Goal: Task Accomplishment & Management: Complete application form

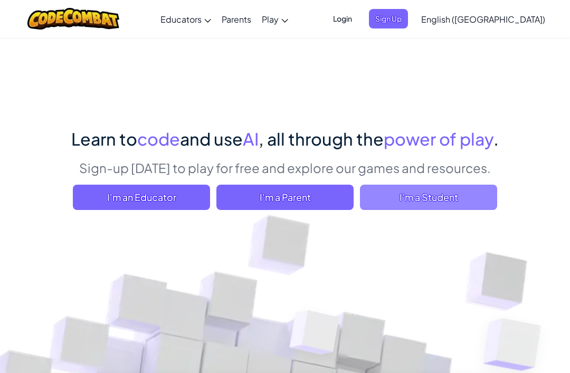
click at [410, 210] on span "I'm a Student" at bounding box center [428, 197] width 137 height 25
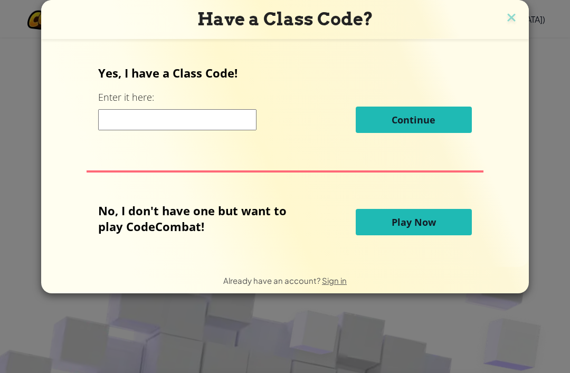
click at [394, 218] on button "Play Now" at bounding box center [414, 222] width 116 height 26
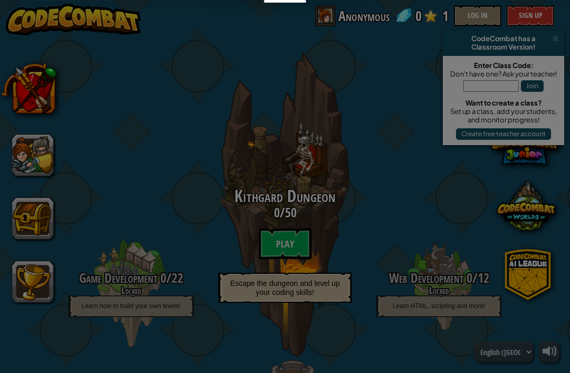
click at [0, 0] on link "Original" at bounding box center [0, 0] width 0 height 0
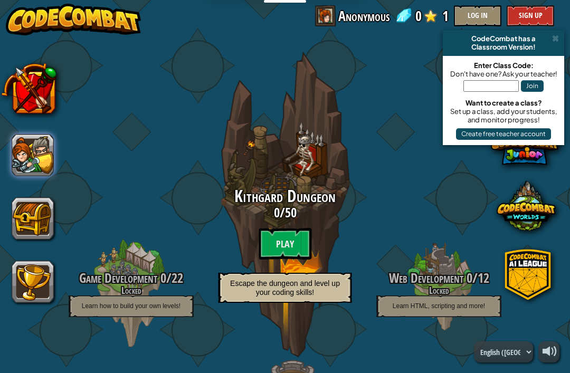
click at [44, 150] on button at bounding box center [33, 155] width 42 height 42
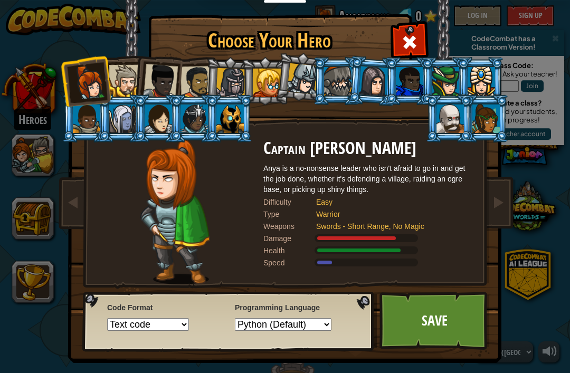
click at [486, 120] on div at bounding box center [486, 119] width 27 height 29
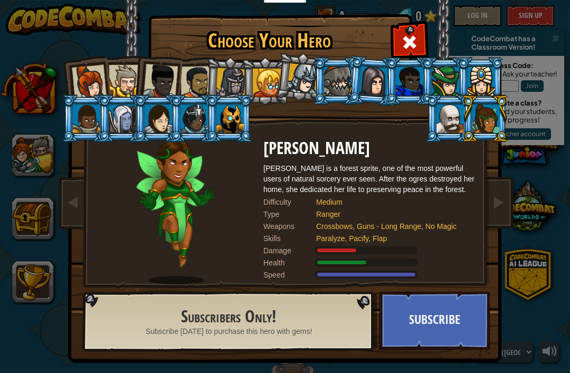
click at [159, 83] on div at bounding box center [160, 81] width 35 height 35
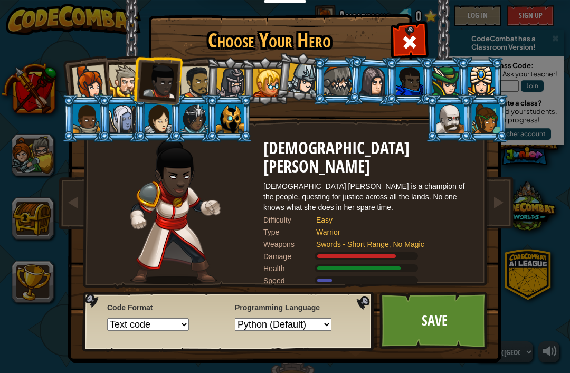
click at [294, 83] on div at bounding box center [302, 78] width 31 height 31
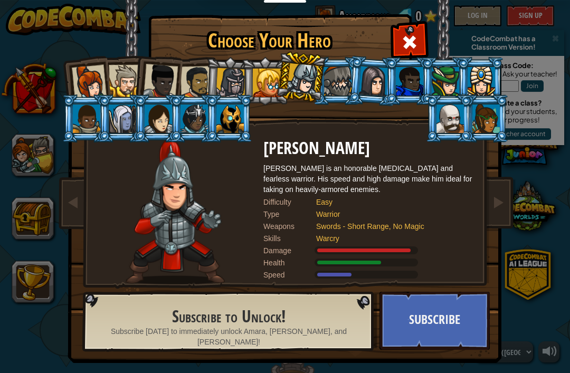
click at [201, 79] on div at bounding box center [197, 82] width 33 height 33
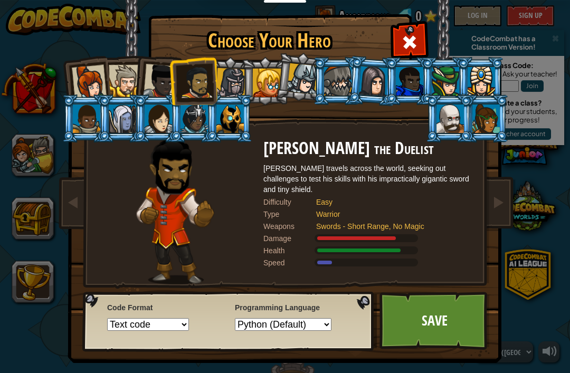
click at [163, 76] on div at bounding box center [160, 81] width 35 height 35
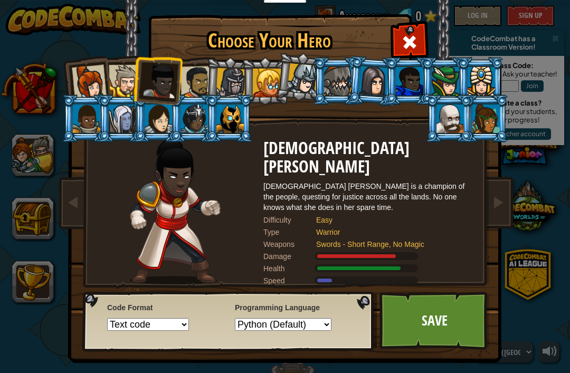
click at [129, 73] on div at bounding box center [125, 81] width 32 height 32
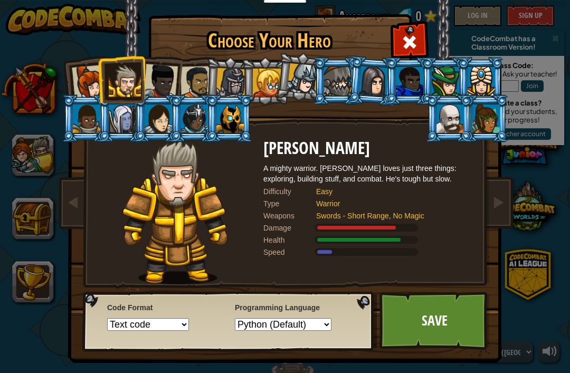
click at [93, 72] on div at bounding box center [89, 82] width 35 height 35
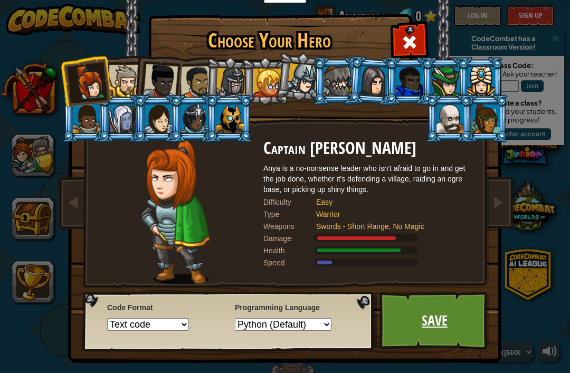
click at [462, 308] on link "Save" at bounding box center [435, 321] width 110 height 58
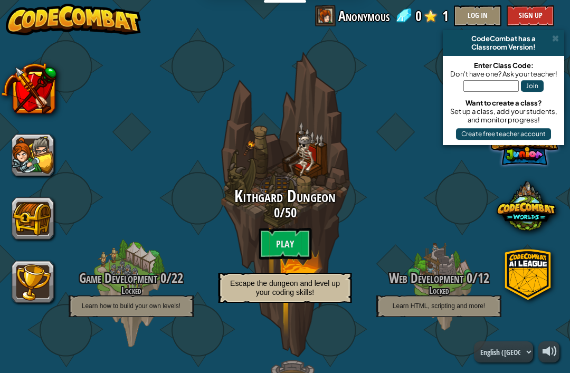
click at [530, 159] on span at bounding box center [525, 150] width 68 height 68
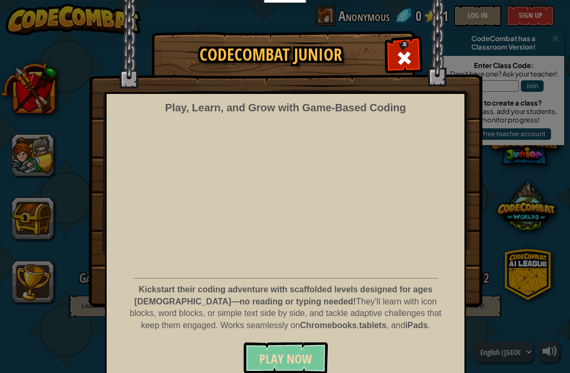
click at [297, 352] on span "Play Now" at bounding box center [285, 359] width 53 height 17
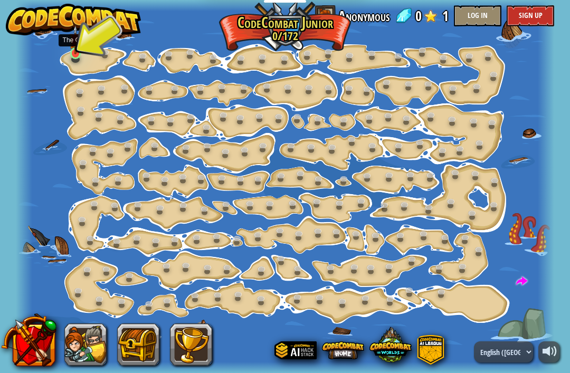
click at [74, 53] on img at bounding box center [75, 40] width 13 height 30
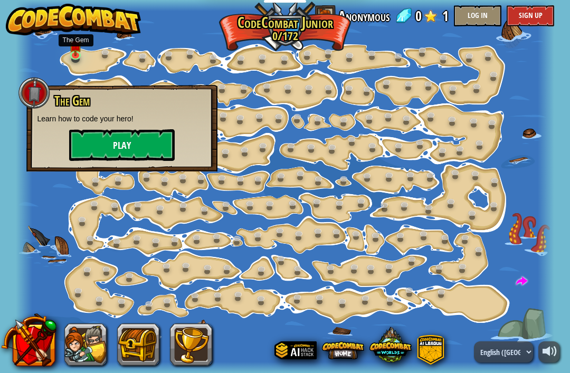
click at [93, 139] on button "Play" at bounding box center [122, 145] width 106 height 32
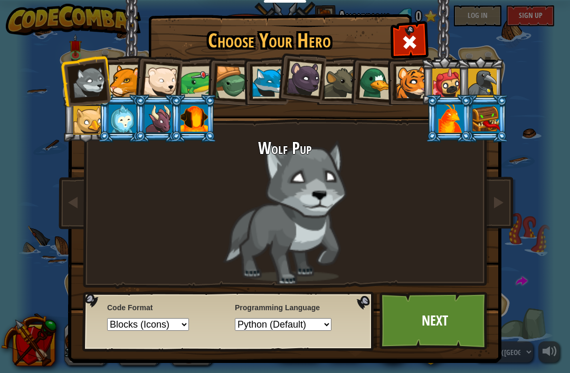
click at [157, 83] on div at bounding box center [160, 81] width 35 height 35
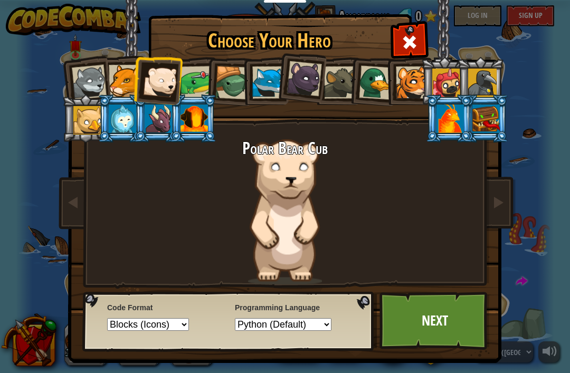
click at [202, 82] on div at bounding box center [197, 82] width 33 height 33
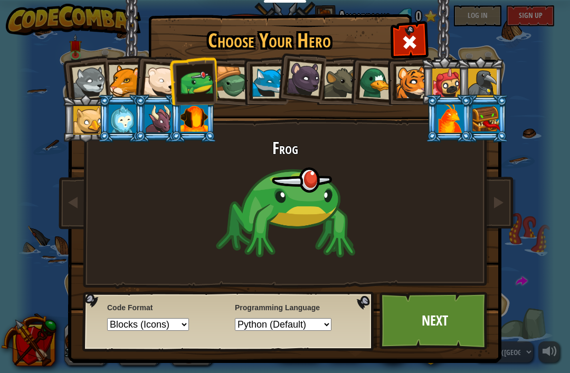
click at [230, 84] on div at bounding box center [232, 83] width 34 height 34
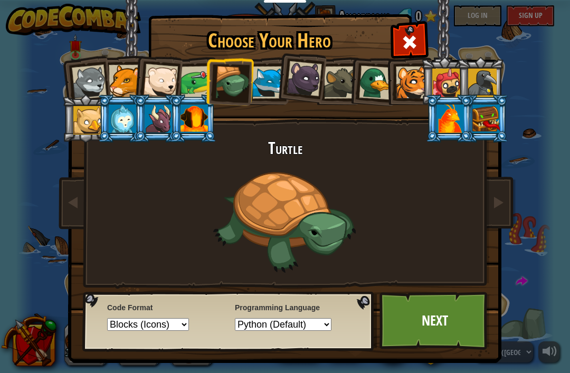
click at [266, 79] on div at bounding box center [268, 83] width 32 height 32
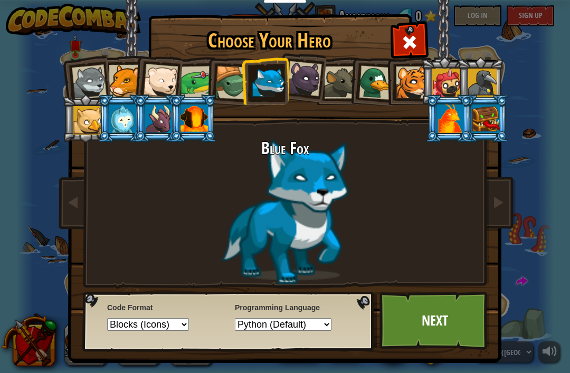
click at [161, 79] on div at bounding box center [160, 81] width 35 height 35
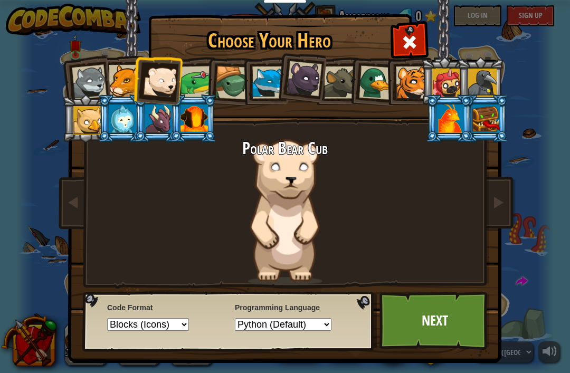
click at [123, 82] on div at bounding box center [125, 81] width 32 height 32
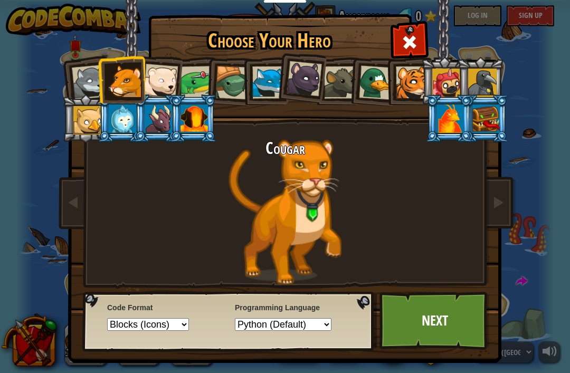
click at [90, 88] on div at bounding box center [89, 82] width 35 height 35
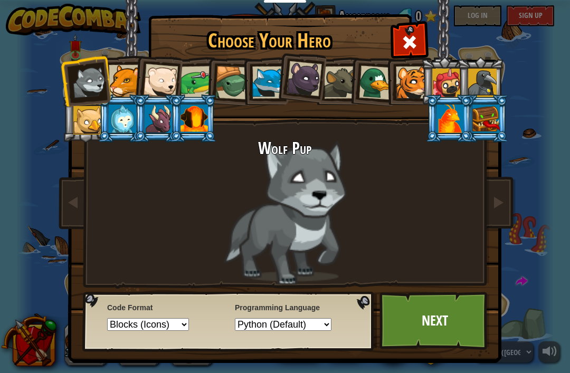
click at [229, 78] on div at bounding box center [232, 83] width 34 height 34
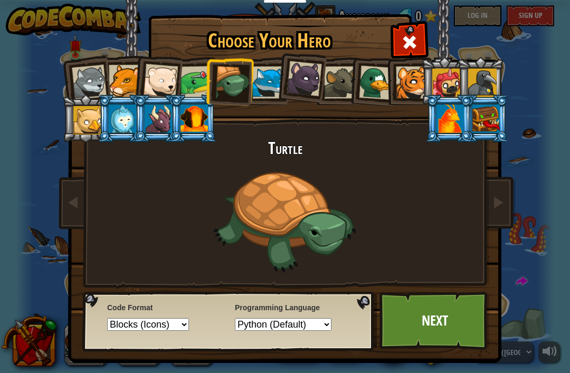
click at [76, 82] on div at bounding box center [89, 82] width 35 height 35
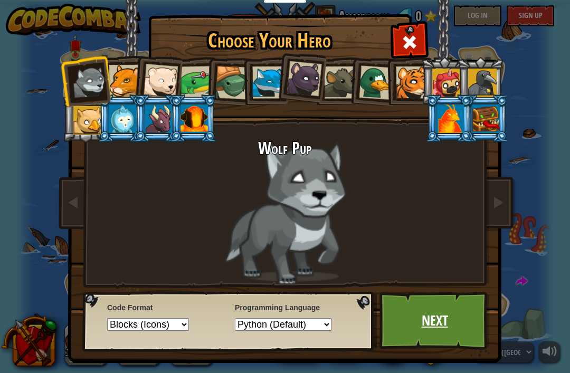
click at [416, 309] on link "Next" at bounding box center [435, 321] width 110 height 58
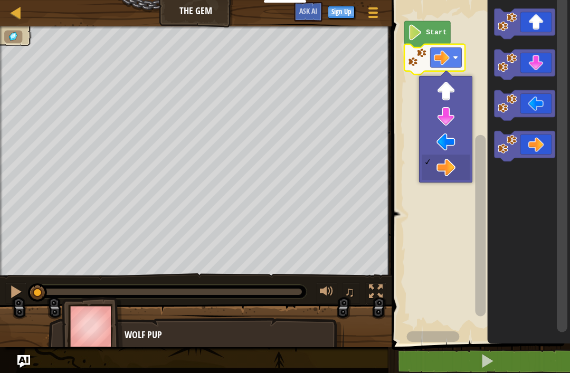
click at [424, 34] on icon "Blockly Workspace" at bounding box center [427, 34] width 46 height 26
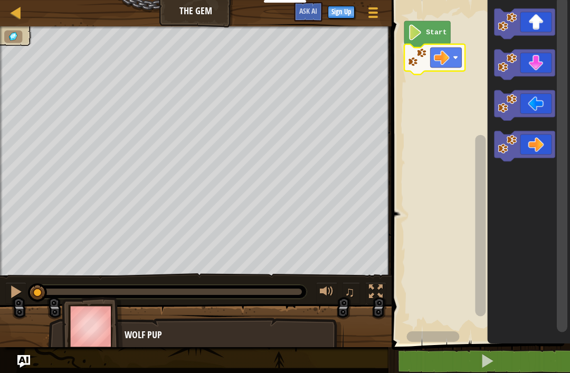
click at [444, 165] on rect "Blockly Workspace" at bounding box center [480, 169] width 182 height 349
click at [429, 28] on icon "Blockly Workspace" at bounding box center [427, 34] width 46 height 26
click at [417, 32] on image "Blockly Workspace" at bounding box center [415, 33] width 15 height 16
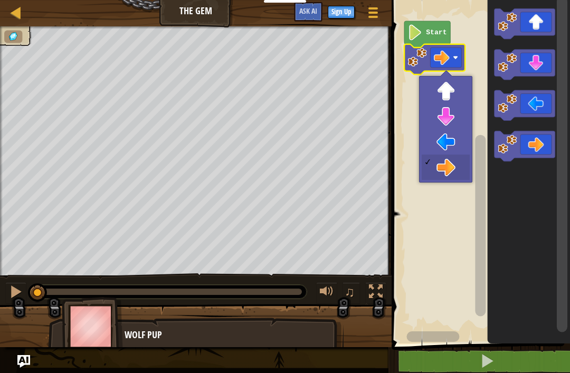
click at [451, 168] on rect "Blockly Workspace" at bounding box center [480, 169] width 182 height 349
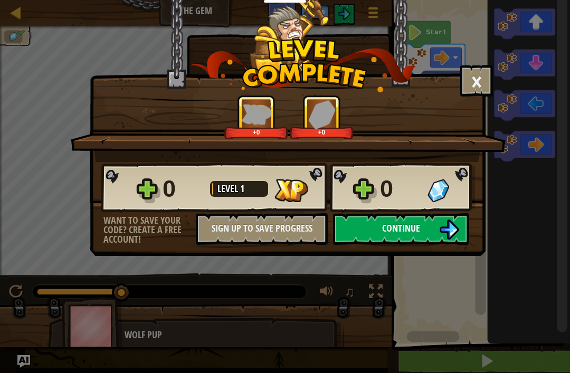
click at [407, 226] on span "Continue" at bounding box center [401, 228] width 38 height 13
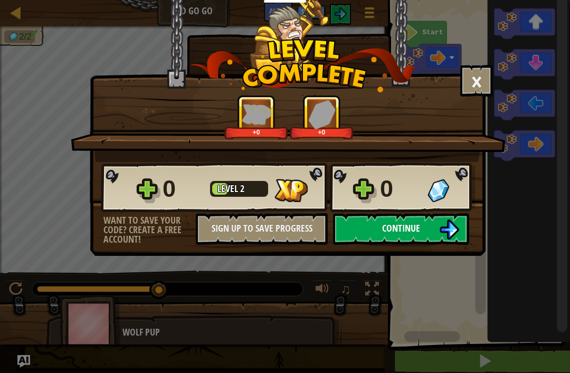
click at [423, 232] on button "Continue" at bounding box center [401, 229] width 136 height 32
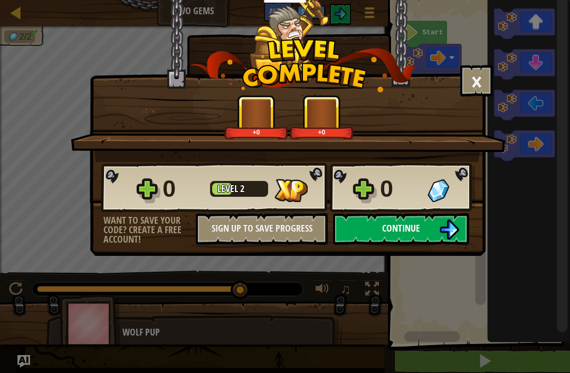
click at [429, 236] on button "Continue" at bounding box center [401, 229] width 136 height 32
click at [436, 227] on button "Continue" at bounding box center [401, 229] width 136 height 32
click at [407, 231] on span "Continue" at bounding box center [401, 228] width 38 height 13
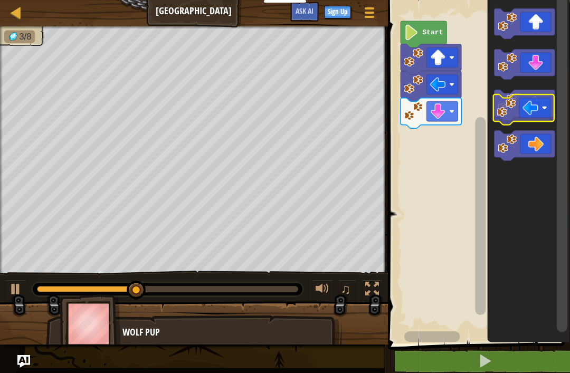
click at [507, 108] on image "Blockly Workspace" at bounding box center [507, 103] width 19 height 19
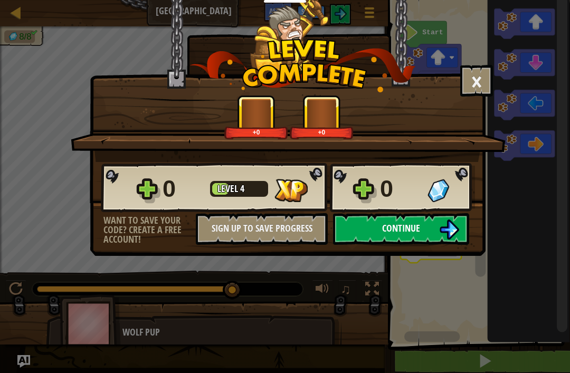
click at [418, 233] on span "Continue" at bounding box center [401, 228] width 38 height 13
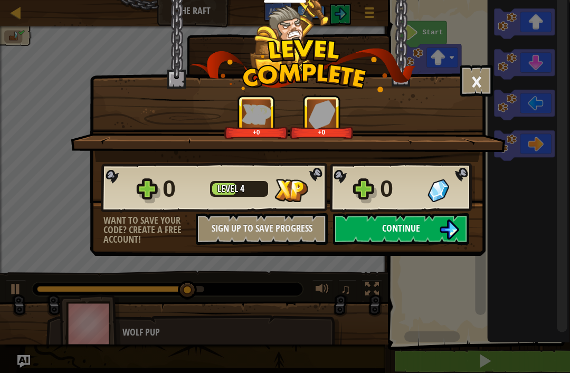
click at [403, 223] on span "Continue" at bounding box center [401, 228] width 38 height 13
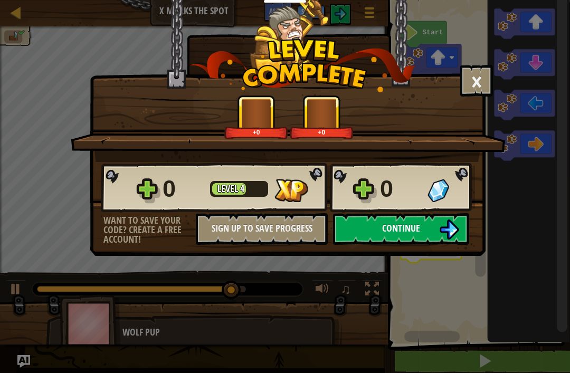
click at [434, 228] on button "Continue" at bounding box center [401, 229] width 136 height 32
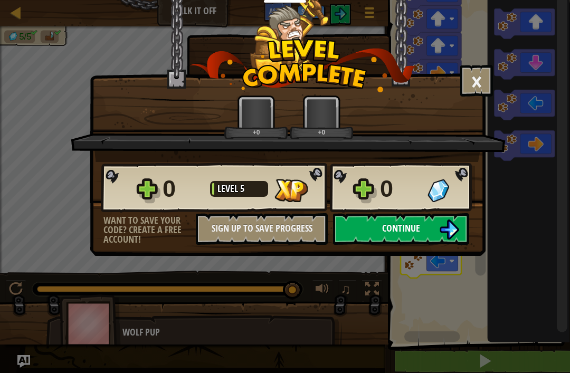
click at [426, 239] on button "Continue" at bounding box center [401, 229] width 136 height 32
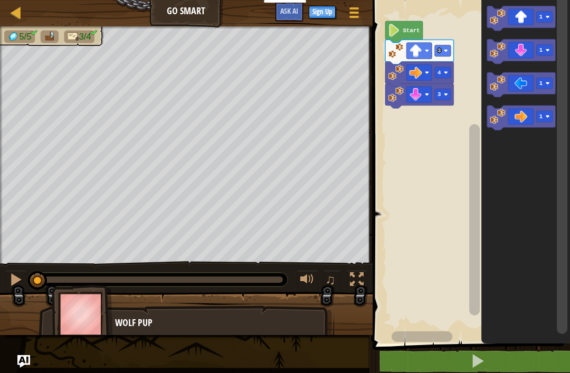
click at [406, 30] on text "Start" at bounding box center [411, 30] width 17 height 6
click at [401, 30] on icon "Blockly Workspace" at bounding box center [403, 32] width 37 height 22
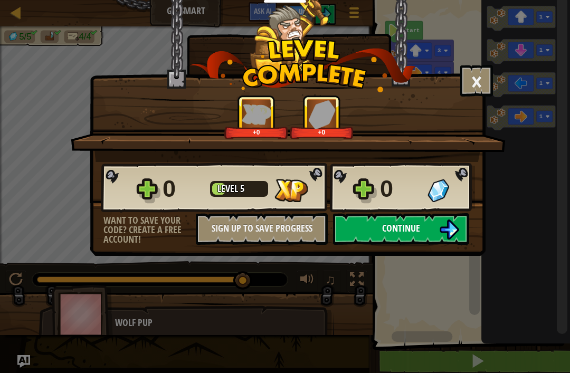
click at [435, 234] on button "Continue" at bounding box center [401, 229] width 136 height 32
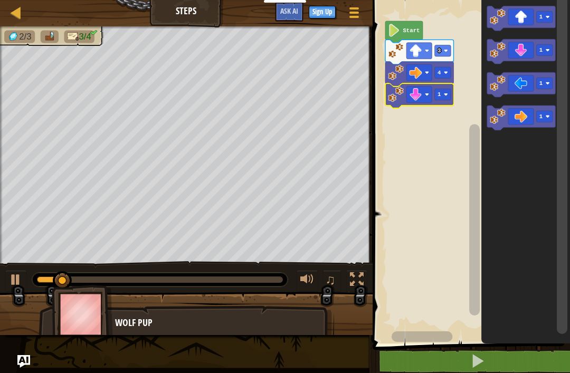
click at [444, 88] on icon "Blockly Workspace" at bounding box center [419, 95] width 69 height 25
click at [446, 91] on rect "Blockly Workspace" at bounding box center [443, 94] width 16 height 11
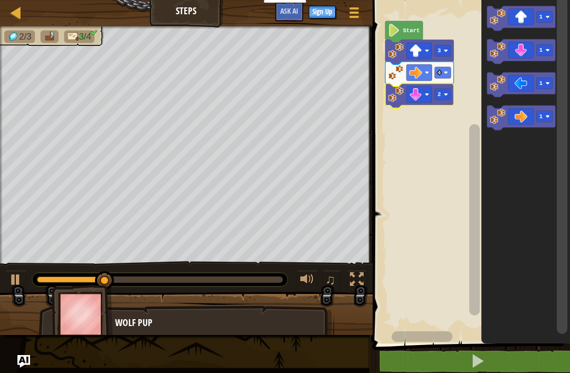
click at [445, 92] on rect "Blockly Workspace" at bounding box center [443, 94] width 16 height 11
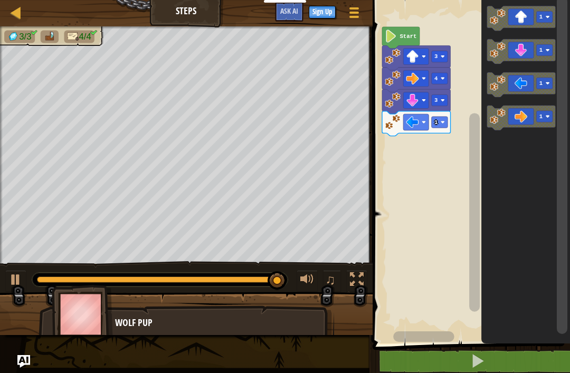
click at [438, 123] on rect "Blockly Workspace" at bounding box center [439, 122] width 16 height 11
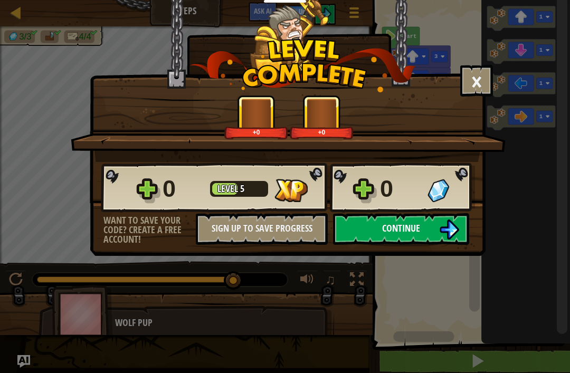
click at [439, 233] on img at bounding box center [449, 230] width 20 height 20
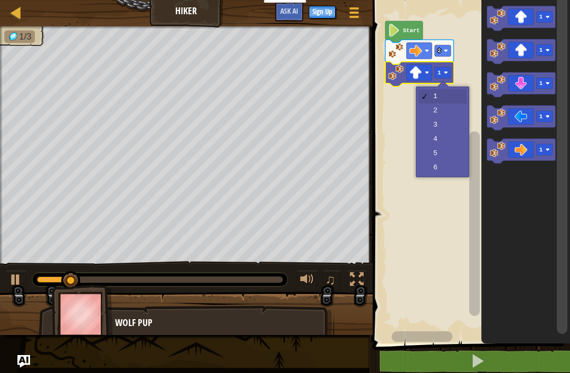
click at [445, 71] on image "Blockly Workspace" at bounding box center [446, 73] width 4 height 4
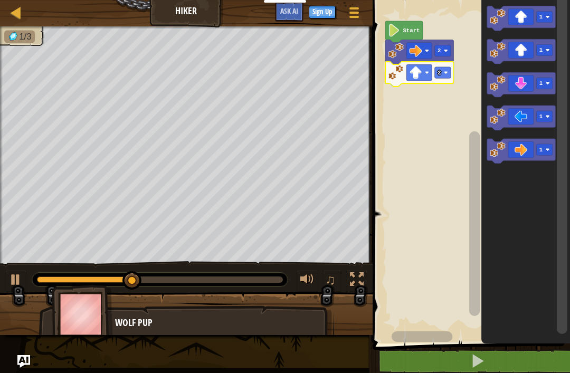
click at [445, 69] on rect "Blockly Workspace" at bounding box center [443, 72] width 16 height 11
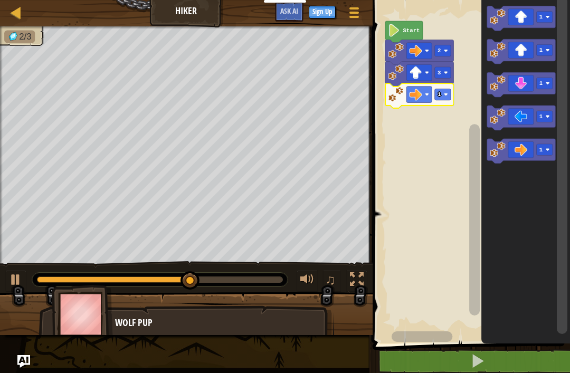
click at [448, 92] on rect "Blockly Workspace" at bounding box center [443, 94] width 16 height 11
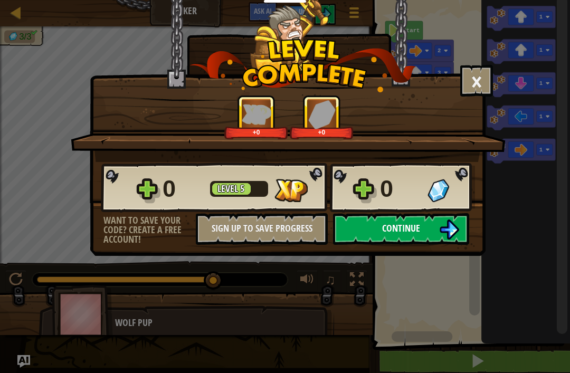
click at [445, 228] on img at bounding box center [449, 230] width 20 height 20
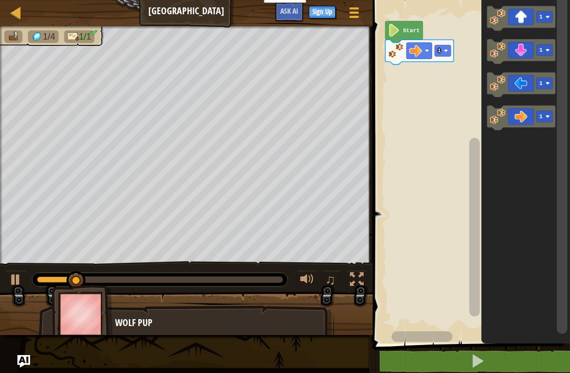
click at [446, 45] on rect "Blockly Workspace" at bounding box center [443, 50] width 16 height 11
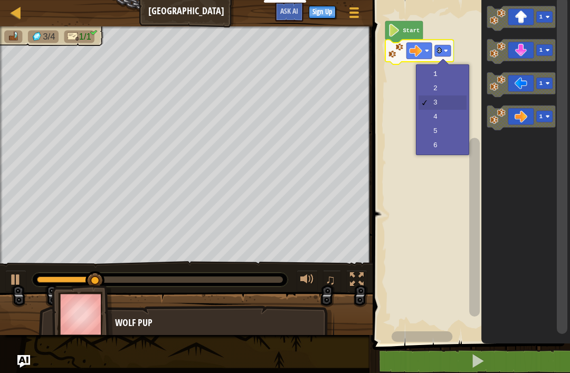
click at [446, 49] on image "Blockly Workspace" at bounding box center [446, 51] width 4 height 4
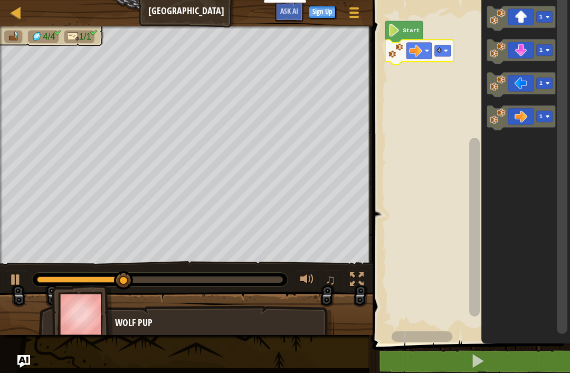
click at [441, 50] on rect "Blockly Workspace" at bounding box center [443, 50] width 16 height 11
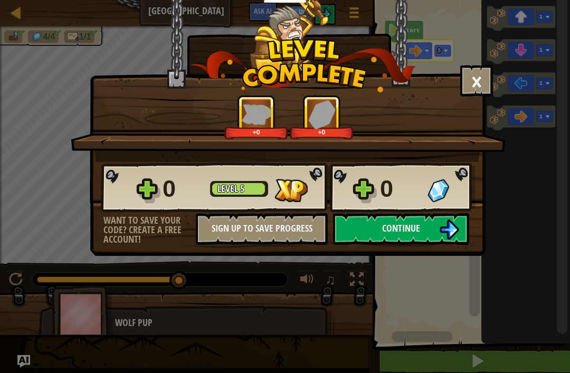
click at [432, 219] on button "Continue" at bounding box center [401, 229] width 136 height 32
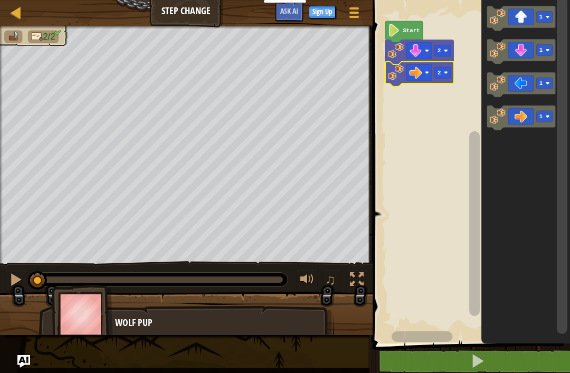
click at [443, 68] on rect "Blockly Workspace" at bounding box center [443, 72] width 16 height 11
click at [447, 73] on image "Blockly Workspace" at bounding box center [446, 73] width 4 height 4
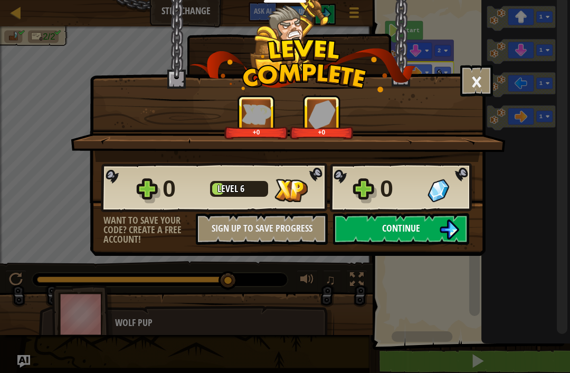
click at [365, 229] on button "Continue" at bounding box center [401, 229] width 136 height 32
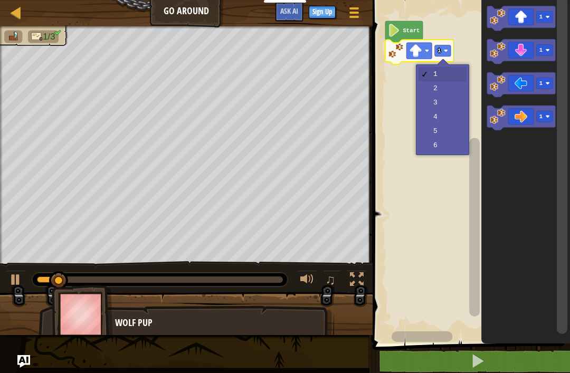
click at [451, 48] on rect "Blockly Workspace" at bounding box center [443, 50] width 16 height 11
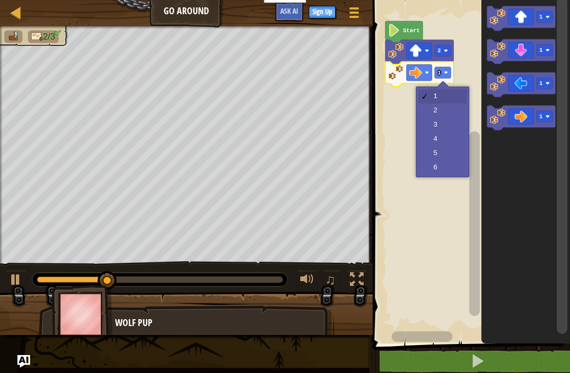
click at [443, 71] on rect "Blockly Workspace" at bounding box center [443, 72] width 16 height 11
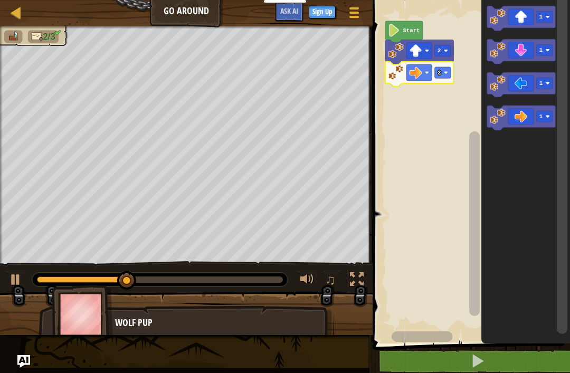
click at [449, 68] on rect "Blockly Workspace" at bounding box center [443, 72] width 16 height 11
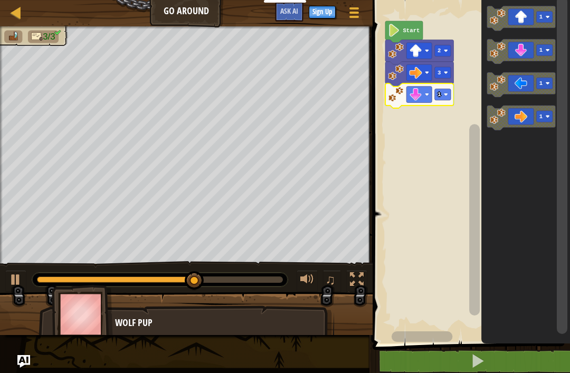
click at [443, 94] on rect "Blockly Workspace" at bounding box center [443, 94] width 16 height 11
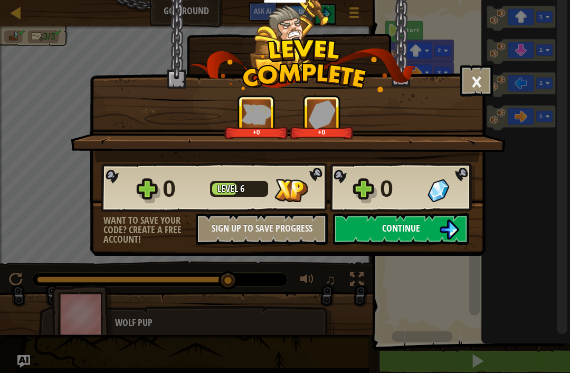
click at [445, 232] on img at bounding box center [449, 230] width 20 height 20
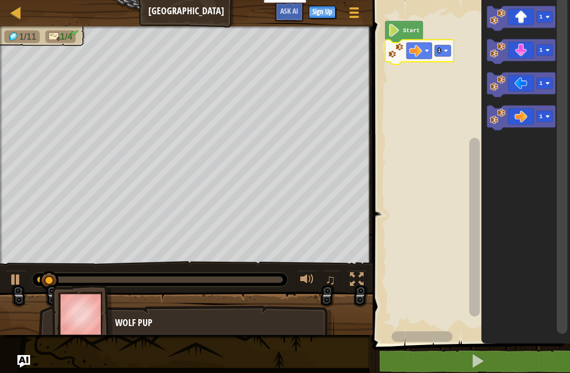
click at [439, 50] on text "1" at bounding box center [439, 51] width 3 height 6
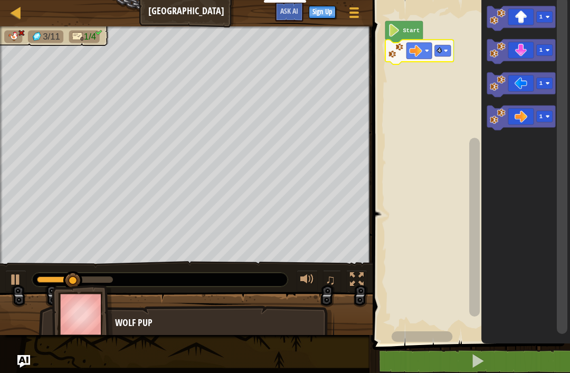
click at [445, 47] on rect "Blockly Workspace" at bounding box center [443, 50] width 16 height 11
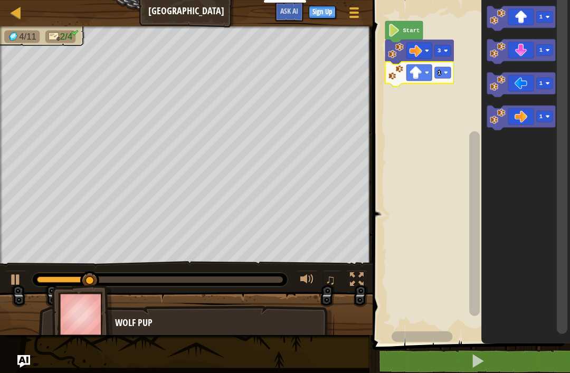
click at [442, 72] on rect "Blockly Workspace" at bounding box center [443, 72] width 16 height 11
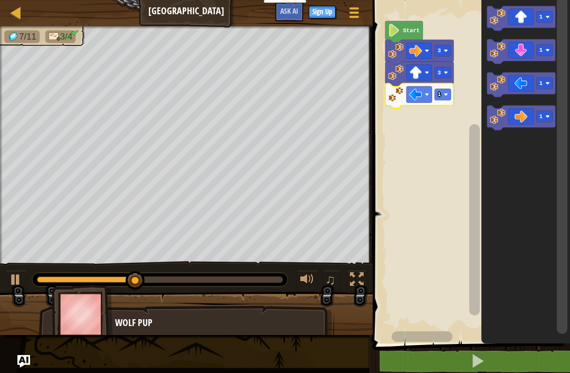
click at [446, 96] on image "Blockly Workspace" at bounding box center [446, 94] width 4 height 4
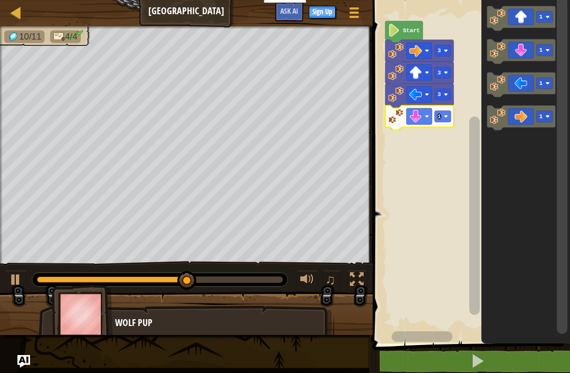
click at [441, 115] on rect "Blockly Workspace" at bounding box center [443, 116] width 16 height 11
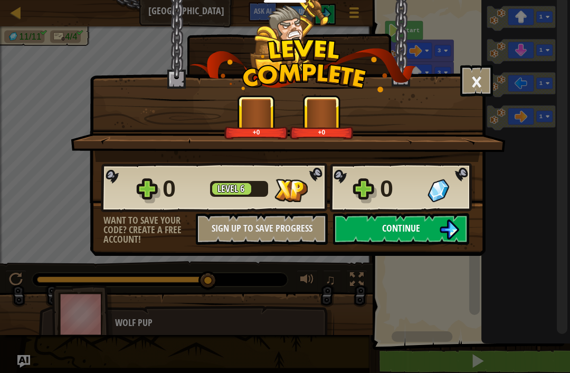
click at [444, 227] on img at bounding box center [449, 230] width 20 height 20
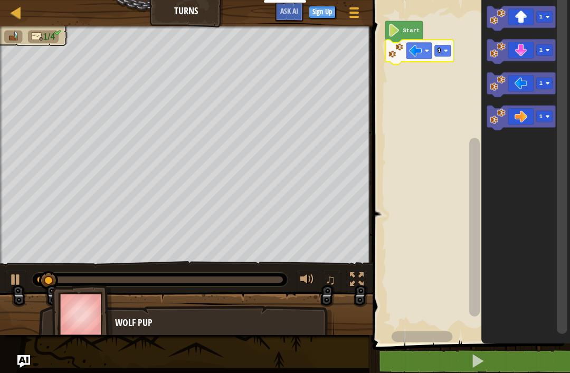
click at [446, 47] on rect "Blockly Workspace" at bounding box center [443, 50] width 16 height 11
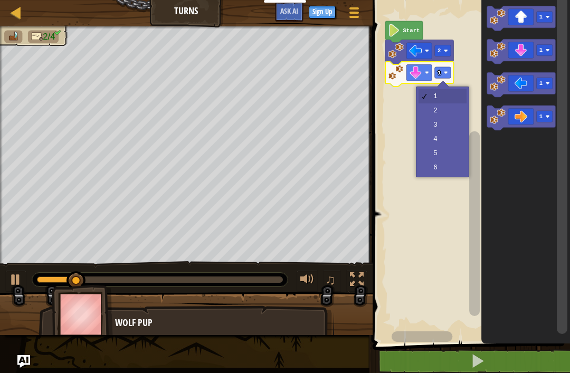
click at [446, 72] on image "Blockly Workspace" at bounding box center [446, 73] width 4 height 4
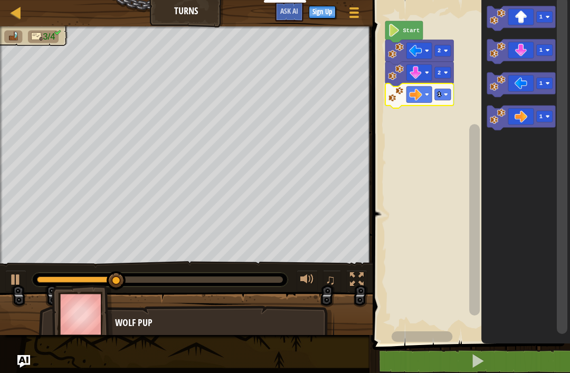
click at [447, 96] on image "Blockly Workspace" at bounding box center [446, 94] width 4 height 4
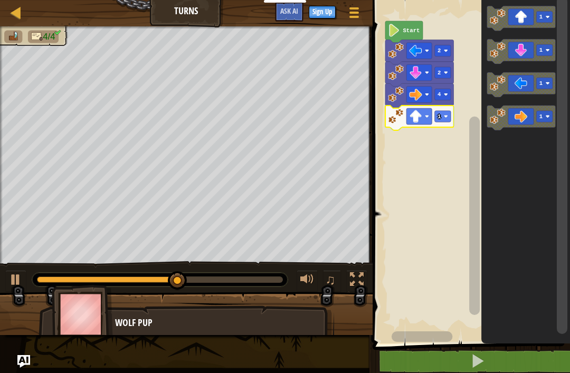
click at [444, 115] on image "Blockly Workspace" at bounding box center [446, 117] width 4 height 4
click at [447, 115] on image "Blockly Workspace" at bounding box center [446, 117] width 4 height 4
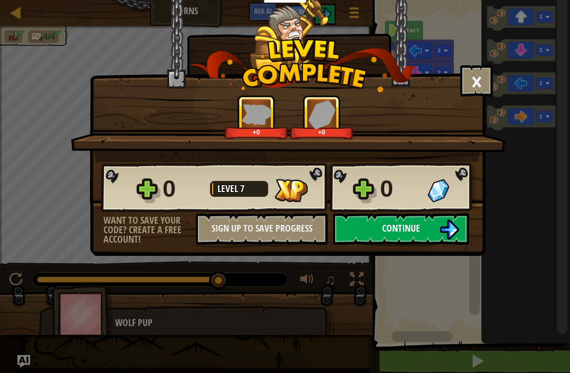
click at [439, 221] on img at bounding box center [449, 230] width 20 height 20
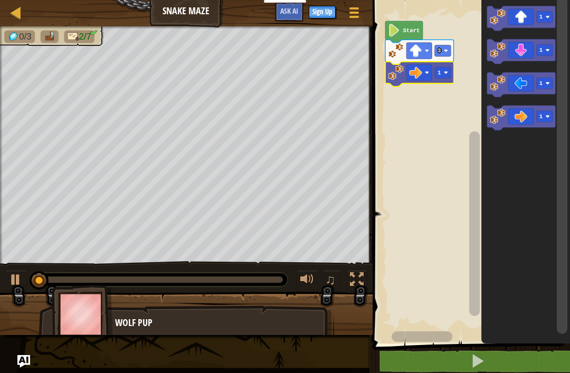
click at [446, 70] on rect "Blockly Workspace" at bounding box center [443, 72] width 16 height 11
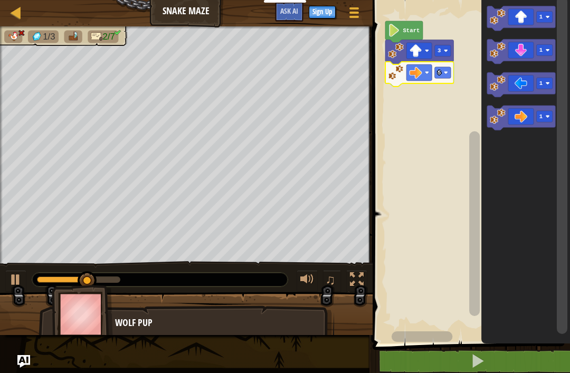
click at [445, 73] on image "Blockly Workspace" at bounding box center [446, 73] width 4 height 4
click at [442, 71] on rect "Blockly Workspace" at bounding box center [443, 72] width 16 height 11
click at [411, 29] on text "Start" at bounding box center [411, 30] width 17 height 6
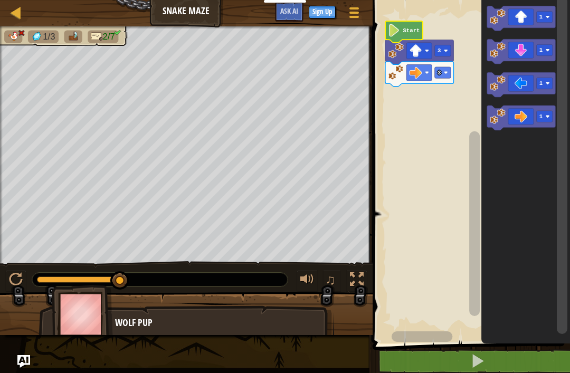
click at [399, 25] on image "Blockly Workspace" at bounding box center [394, 30] width 12 height 13
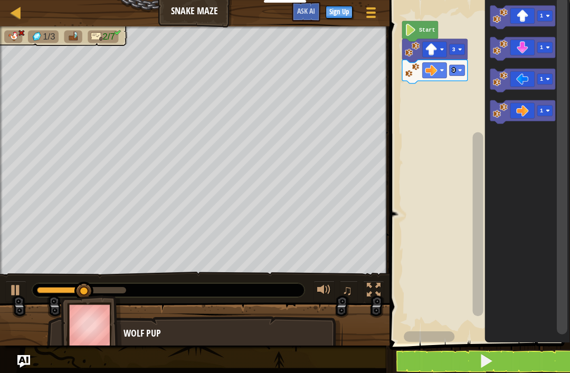
click at [456, 70] on rect "Blockly Workspace" at bounding box center [456, 70] width 15 height 11
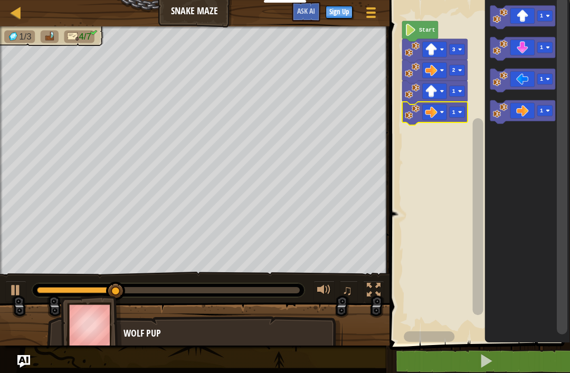
click at [461, 110] on rect "Blockly Workspace" at bounding box center [456, 112] width 15 height 11
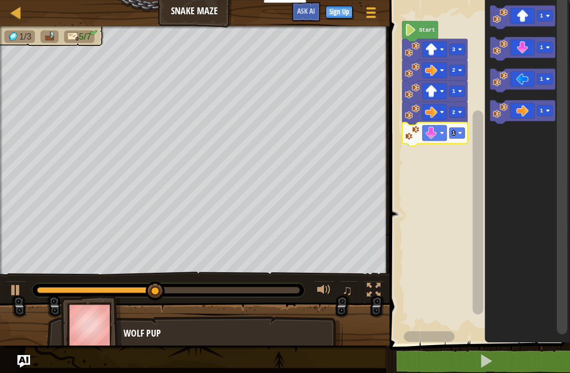
click at [460, 131] on rect "Blockly Workspace" at bounding box center [456, 133] width 15 height 11
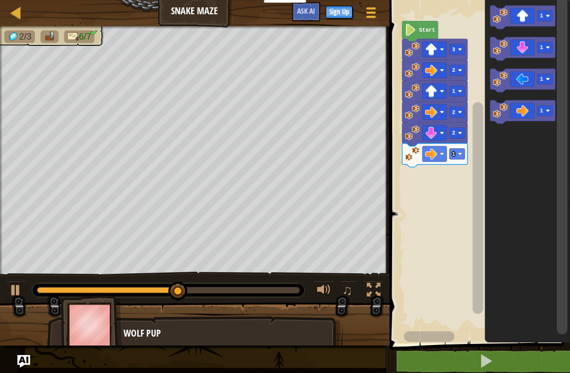
click at [457, 153] on rect "Blockly Workspace" at bounding box center [456, 154] width 15 height 11
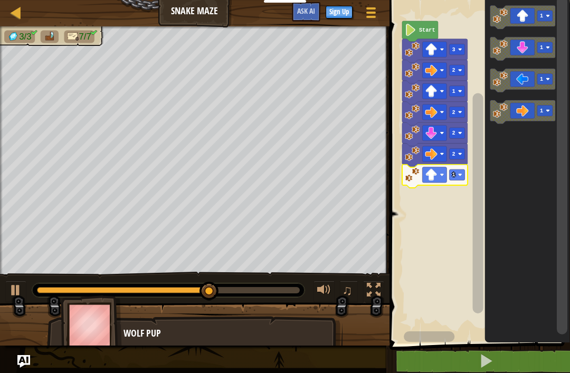
click at [455, 174] on text "1" at bounding box center [453, 175] width 3 height 6
click at [459, 170] on rect "Blockly Workspace" at bounding box center [456, 175] width 15 height 11
click at [463, 174] on rect "Blockly Workspace" at bounding box center [456, 175] width 15 height 11
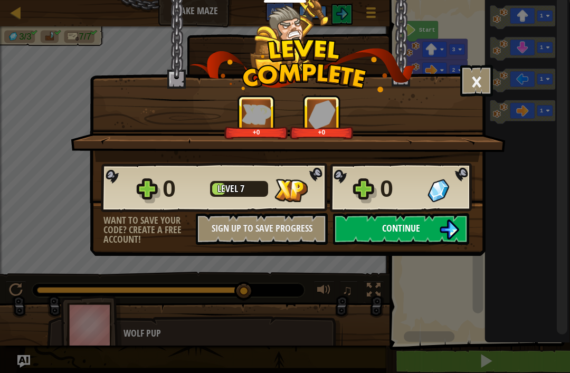
click at [369, 236] on button "Continue" at bounding box center [401, 229] width 136 height 32
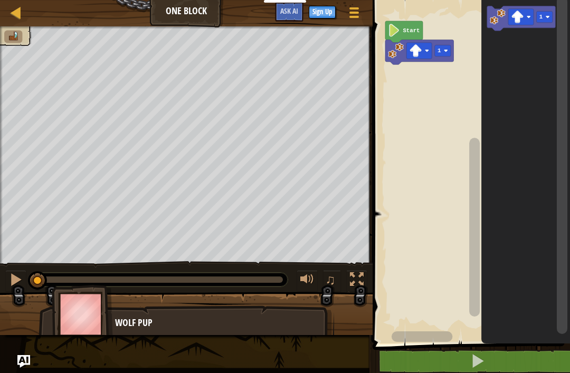
click at [446, 44] on icon "Blockly Workspace" at bounding box center [419, 52] width 69 height 25
click at [452, 44] on icon "Blockly Workspace" at bounding box center [419, 52] width 69 height 25
click at [445, 44] on icon "Blockly Workspace" at bounding box center [419, 52] width 69 height 25
click at [445, 48] on rect "Blockly Workspace" at bounding box center [443, 50] width 16 height 11
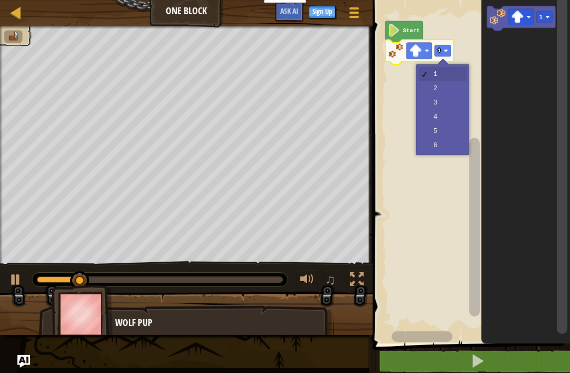
click at [447, 51] on image "Blockly Workspace" at bounding box center [446, 51] width 4 height 4
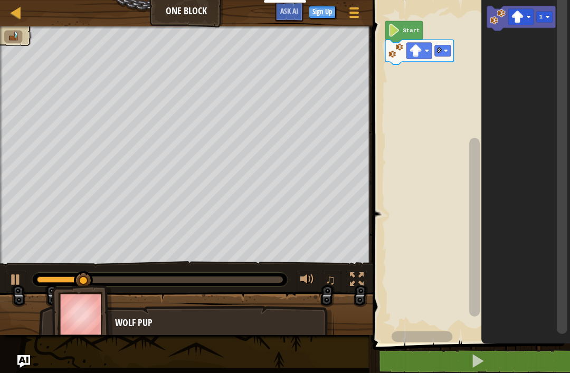
click at [524, 60] on icon "Blockly Workspace" at bounding box center [526, 169] width 89 height 349
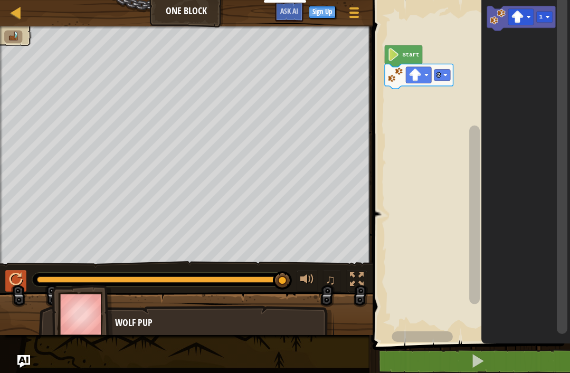
click at [15, 278] on div at bounding box center [16, 280] width 14 height 14
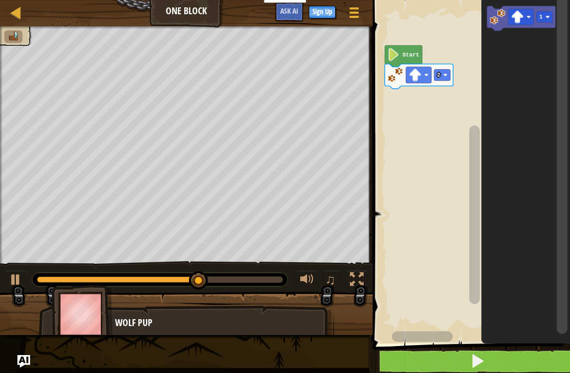
click at [429, 368] on button at bounding box center [478, 362] width 201 height 24
click at [444, 74] on image "Blockly Workspace" at bounding box center [445, 75] width 4 height 4
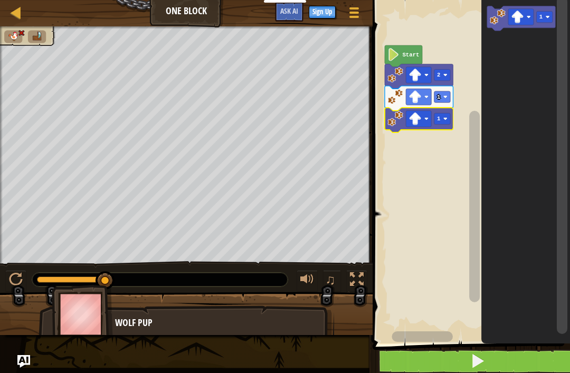
click at [446, 120] on image "Blockly Workspace" at bounding box center [445, 119] width 4 height 4
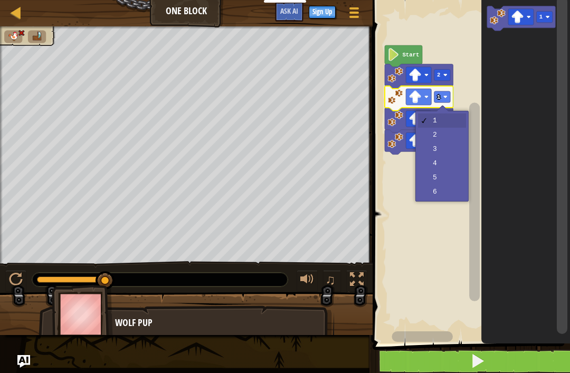
click at [446, 95] on rect "Blockly Workspace" at bounding box center [442, 96] width 16 height 11
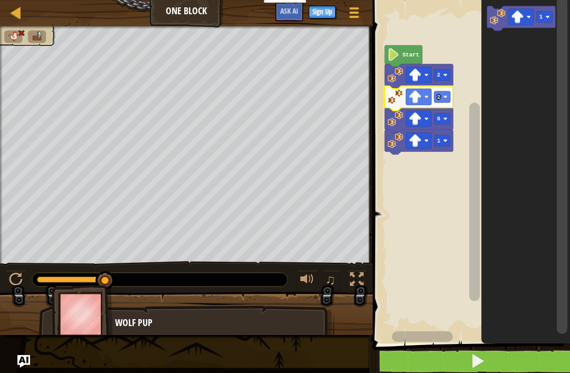
click at [449, 120] on rect "Blockly Workspace" at bounding box center [442, 118] width 16 height 11
click at [448, 139] on rect "Blockly Workspace" at bounding box center [442, 140] width 16 height 11
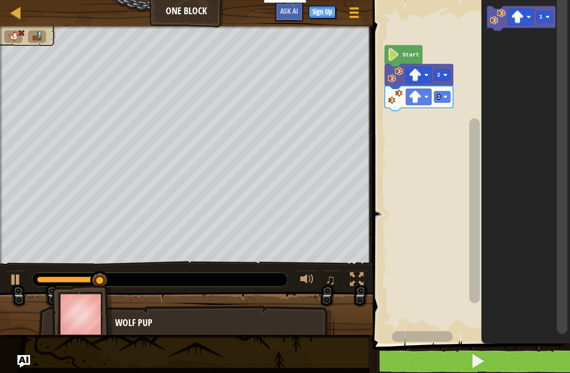
click at [440, 97] on text "2" at bounding box center [438, 97] width 3 height 6
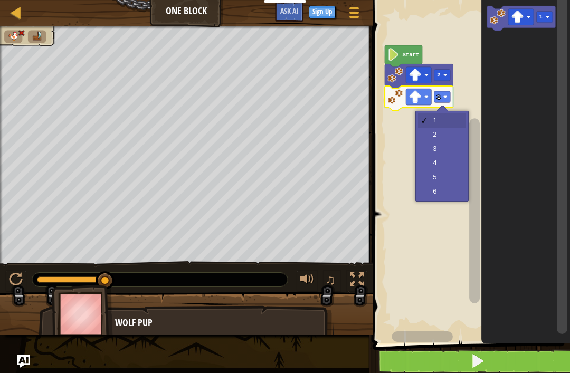
click at [446, 93] on rect "Blockly Workspace" at bounding box center [442, 96] width 16 height 11
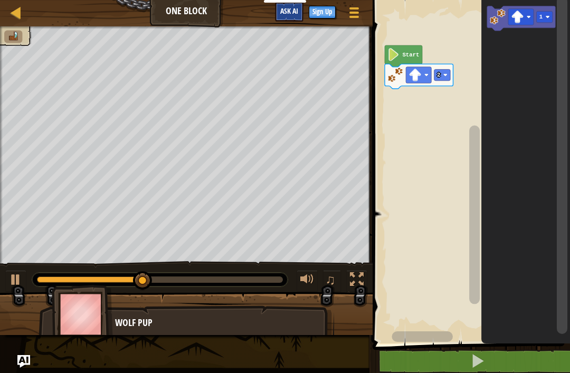
click at [294, 16] on button "Ask AI" at bounding box center [289, 12] width 29 height 20
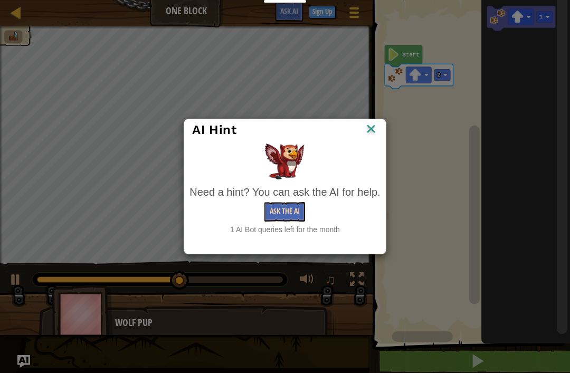
click at [280, 212] on button "Ask the AI" at bounding box center [285, 212] width 41 height 20
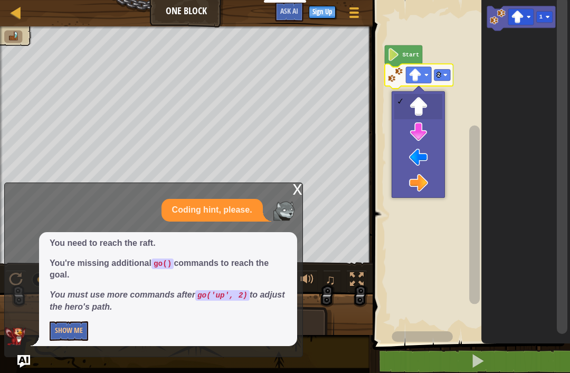
click at [302, 190] on div "x" at bounding box center [298, 188] width 10 height 11
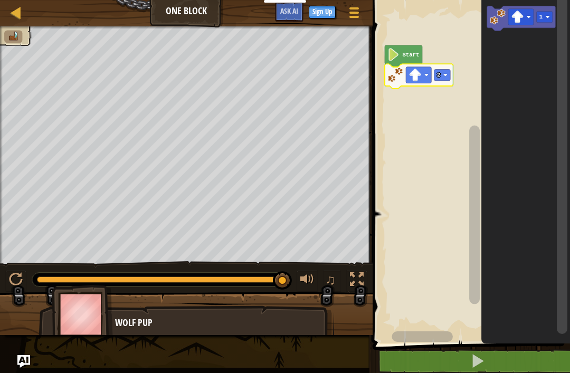
click at [459, 104] on rect "Blockly Workspace" at bounding box center [470, 169] width 201 height 349
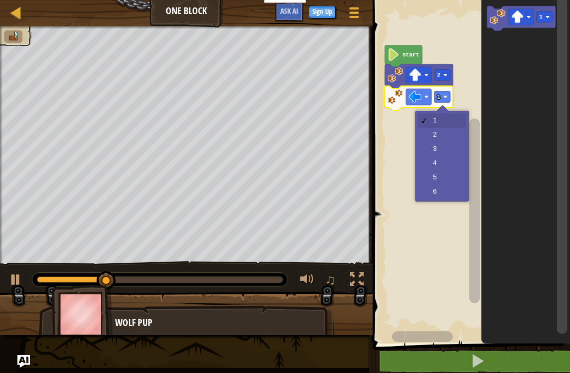
click at [446, 94] on rect "Blockly Workspace" at bounding box center [442, 96] width 16 height 11
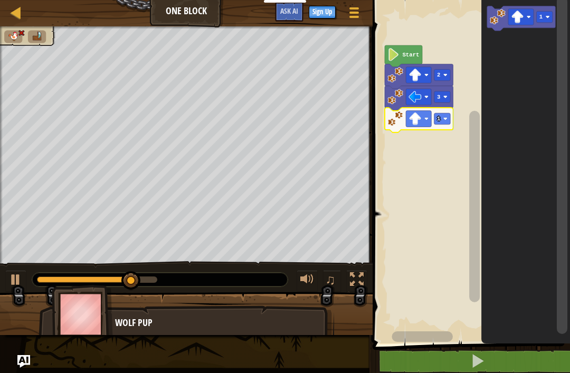
click at [446, 119] on image "Blockly Workspace" at bounding box center [445, 119] width 4 height 4
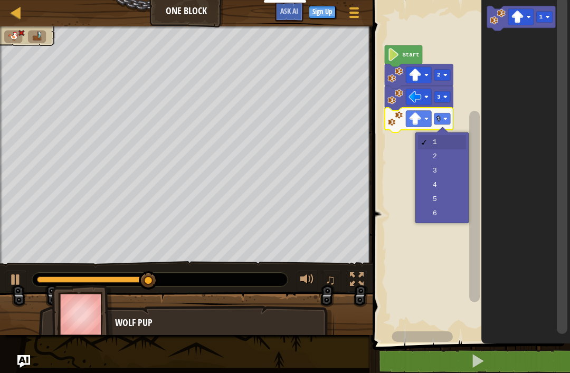
click at [416, 115] on image "Blockly Workspace" at bounding box center [415, 118] width 13 height 13
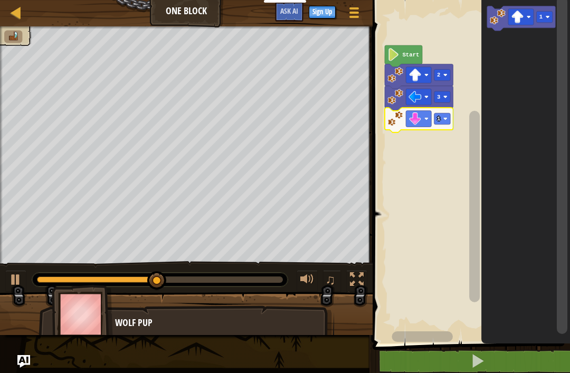
click at [441, 116] on rect "Blockly Workspace" at bounding box center [442, 118] width 16 height 11
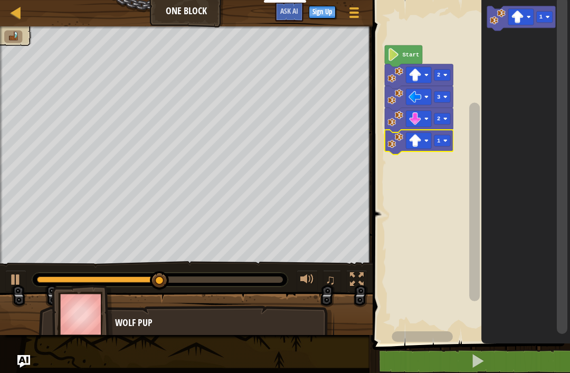
click at [442, 140] on rect "Blockly Workspace" at bounding box center [442, 140] width 16 height 11
click at [422, 133] on rect "Blockly Workspace" at bounding box center [418, 141] width 25 height 16
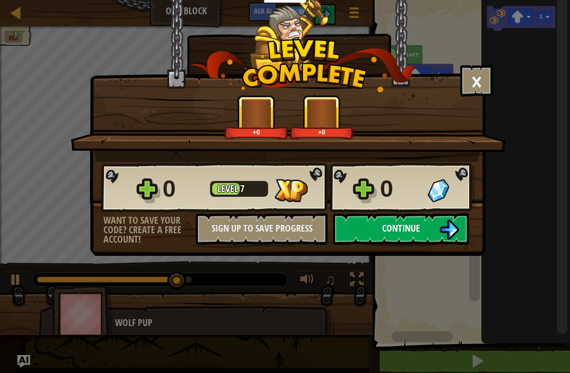
click at [442, 228] on img at bounding box center [449, 230] width 20 height 20
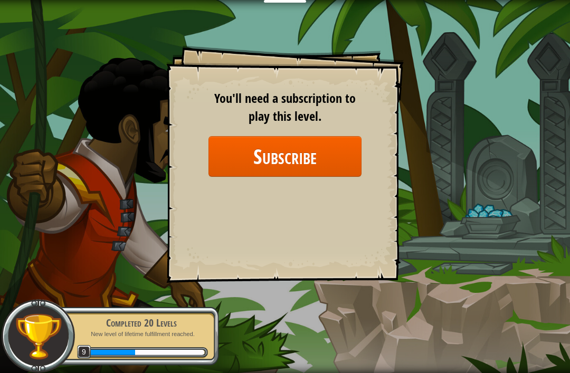
click at [438, 148] on div "Goals Start Level Error loading from server. Try refreshing the page. You'll ne…" at bounding box center [285, 186] width 570 height 373
click at [341, 171] on button "Subscribe" at bounding box center [285, 156] width 153 height 41
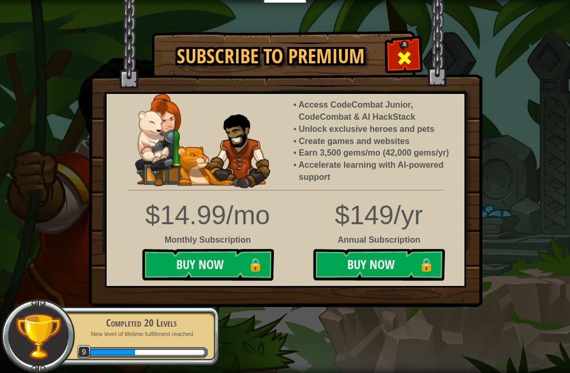
click at [413, 58] on div at bounding box center [404, 56] width 33 height 33
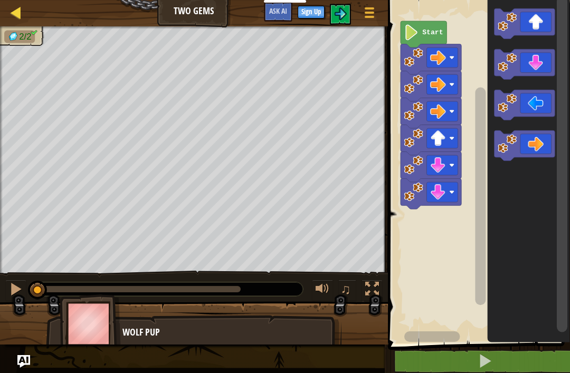
click at [22, 6] on div at bounding box center [16, 12] width 13 height 13
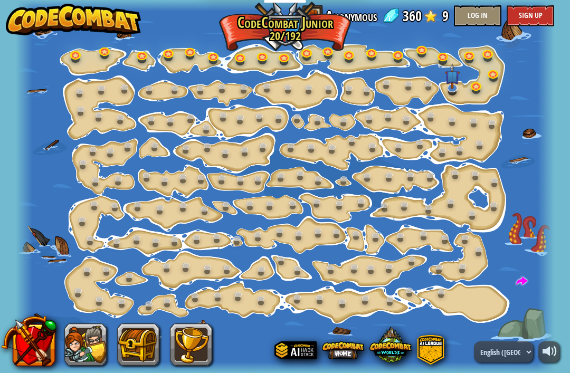
click at [79, 35] on img at bounding box center [73, 20] width 135 height 32
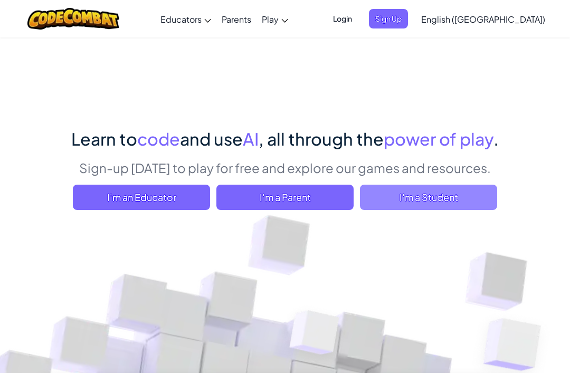
click at [467, 199] on span "I'm a Student" at bounding box center [428, 197] width 137 height 25
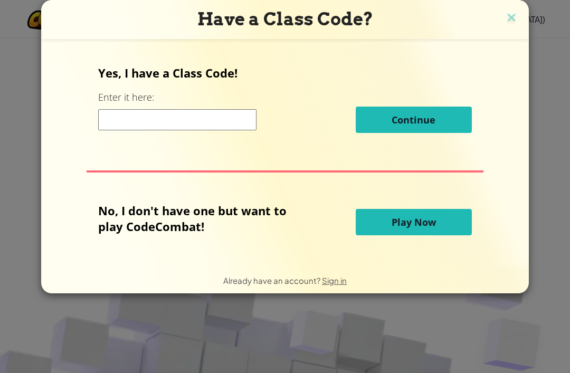
click at [407, 224] on span "Play Now" at bounding box center [414, 222] width 44 height 13
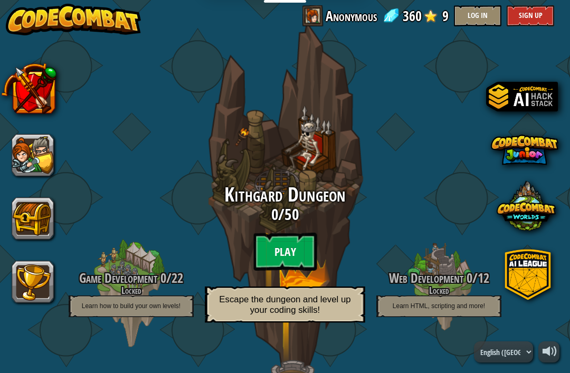
click at [285, 249] on btn "Play" at bounding box center [284, 252] width 63 height 38
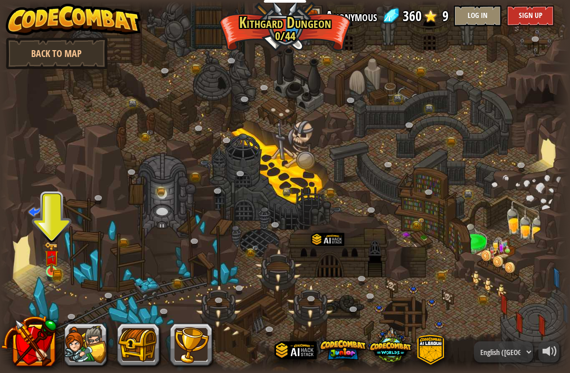
click at [55, 268] on img at bounding box center [51, 257] width 14 height 31
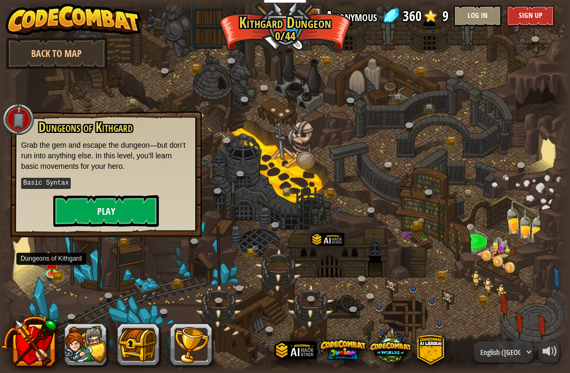
click at [138, 205] on button "Play" at bounding box center [106, 211] width 106 height 32
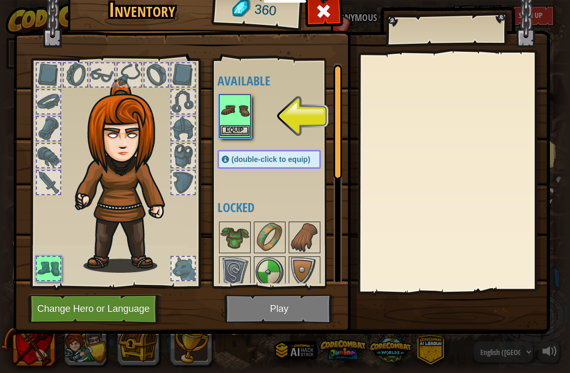
click at [240, 114] on img at bounding box center [235, 111] width 30 height 30
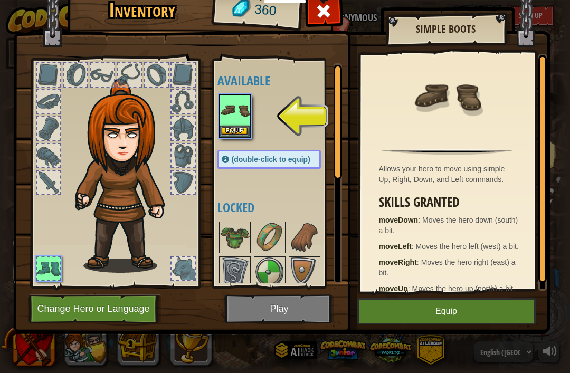
click at [481, 309] on button "Equip" at bounding box center [446, 311] width 178 height 26
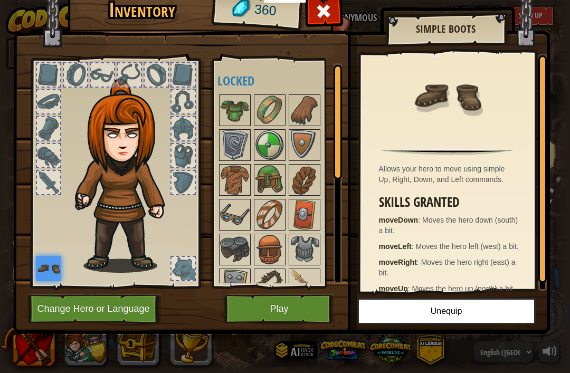
click at [118, 308] on button "Change Hero or Language" at bounding box center [95, 309] width 134 height 29
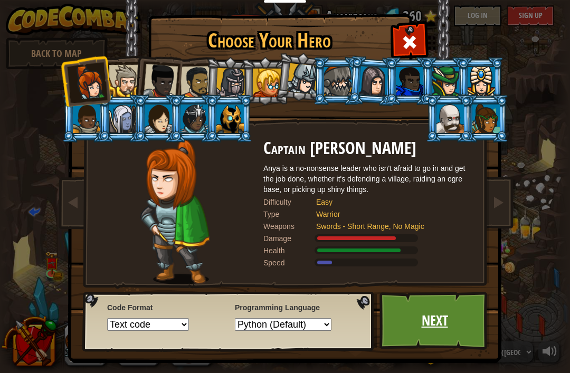
click at [460, 323] on link "Next" at bounding box center [435, 321] width 110 height 58
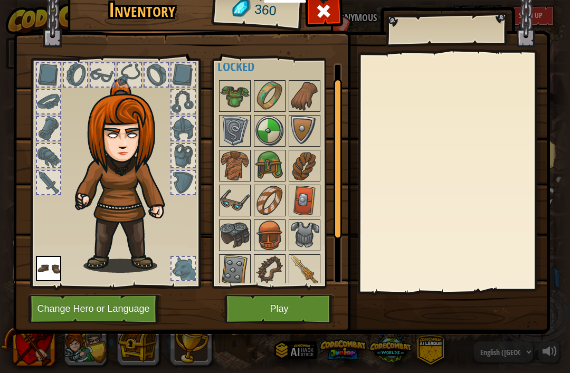
scroll to position [21, 0]
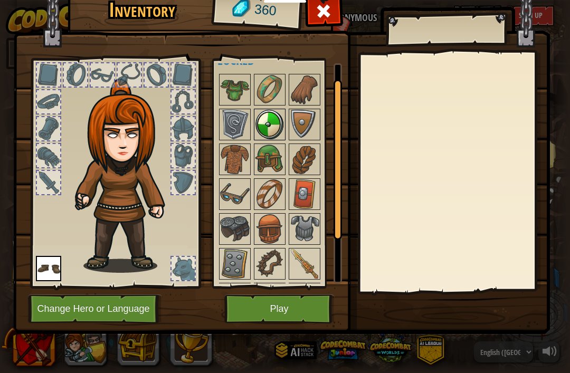
click at [273, 125] on img at bounding box center [270, 125] width 30 height 30
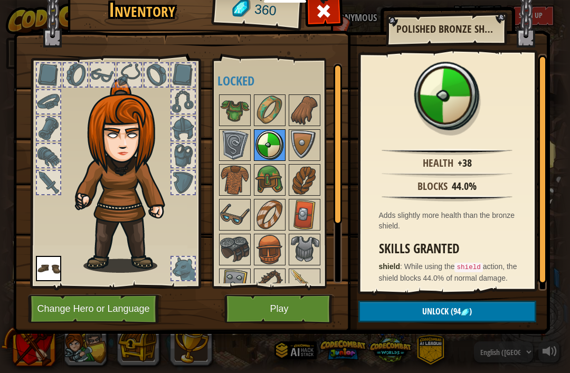
scroll to position [0, 0]
click at [233, 109] on img at bounding box center [235, 111] width 30 height 30
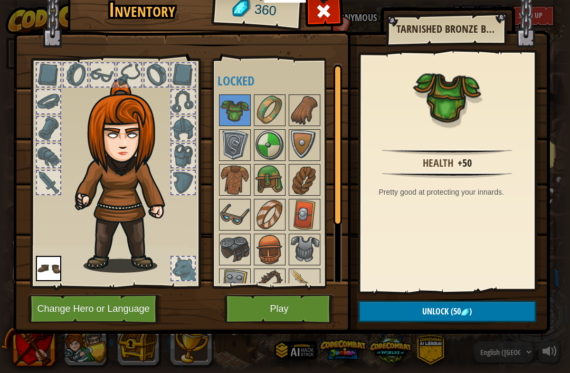
click at [52, 275] on img at bounding box center [48, 268] width 25 height 25
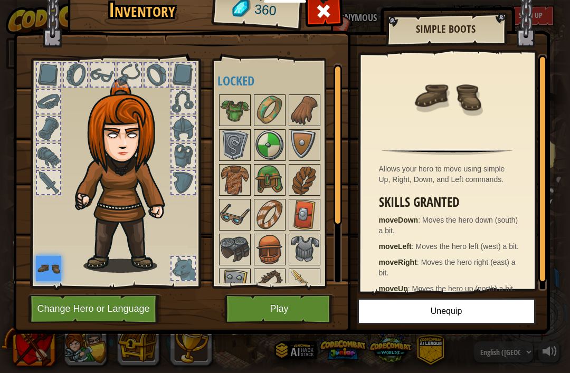
click at [58, 258] on img at bounding box center [48, 268] width 25 height 25
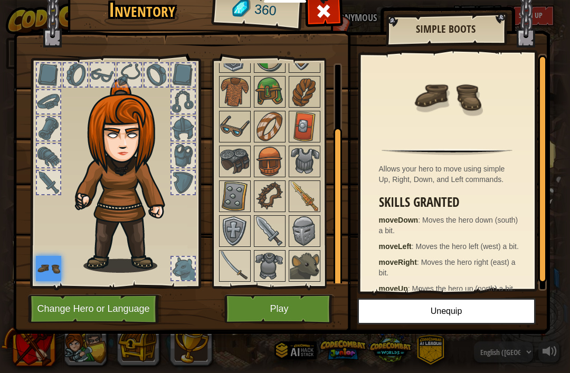
scroll to position [88, 0]
click at [310, 203] on img at bounding box center [305, 197] width 30 height 30
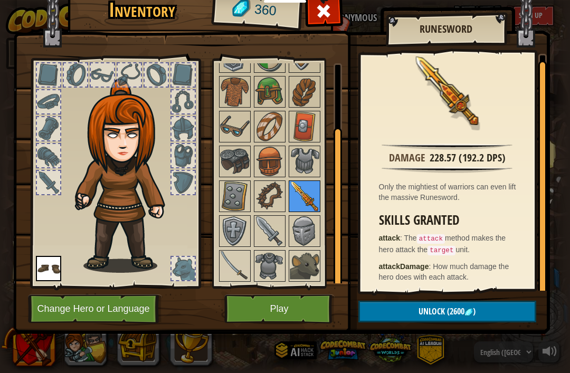
scroll to position [5, 0]
click at [235, 266] on img at bounding box center [235, 266] width 30 height 30
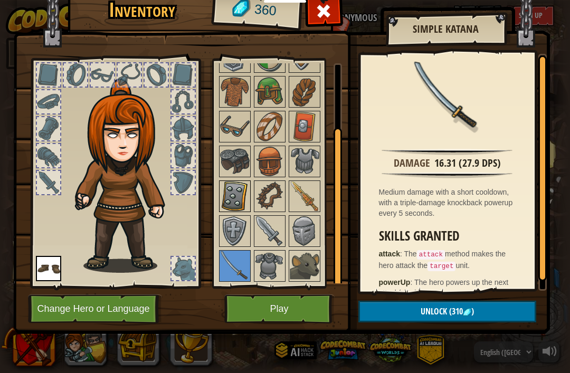
click at [240, 201] on img at bounding box center [235, 197] width 30 height 30
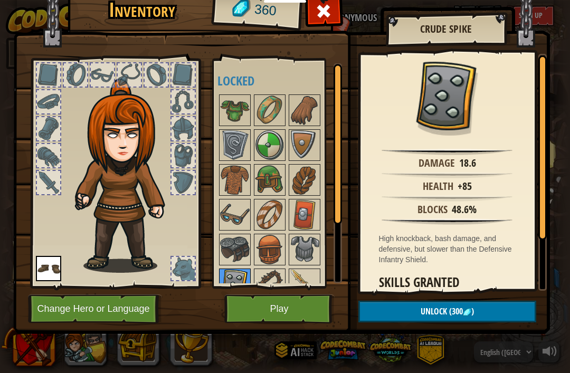
scroll to position [0, 0]
click at [240, 116] on img at bounding box center [235, 111] width 30 height 30
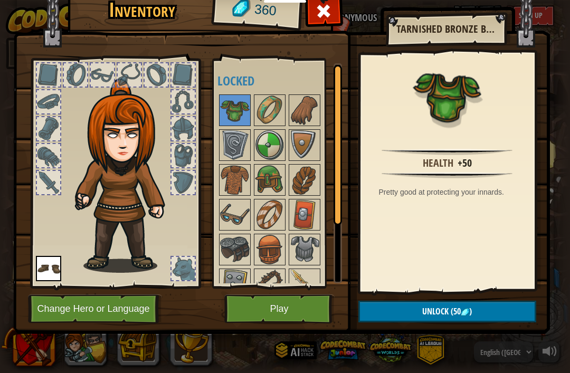
click at [497, 306] on button "Unlock (50 )" at bounding box center [448, 312] width 178 height 22
click at [482, 306] on button "Confirm" at bounding box center [448, 312] width 178 height 22
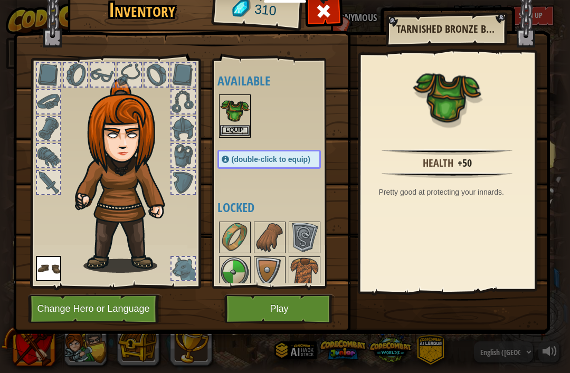
click at [228, 118] on img at bounding box center [235, 111] width 30 height 30
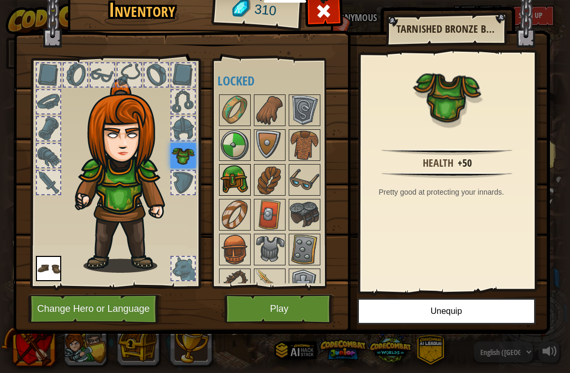
click at [239, 187] on img at bounding box center [235, 180] width 30 height 30
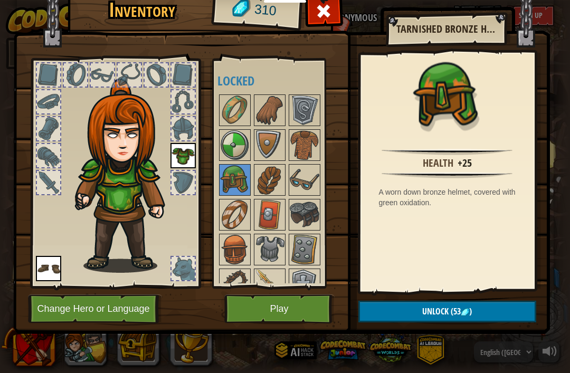
click at [476, 308] on button "Unlock (53 )" at bounding box center [448, 312] width 178 height 22
click at [468, 280] on div "Health +25 A worn down bronze helmet, covered with green oxidation." at bounding box center [448, 172] width 174 height 237
click at [476, 302] on button "Unlock" at bounding box center [448, 312] width 178 height 22
click at [477, 313] on button "Confirm" at bounding box center [448, 312] width 178 height 22
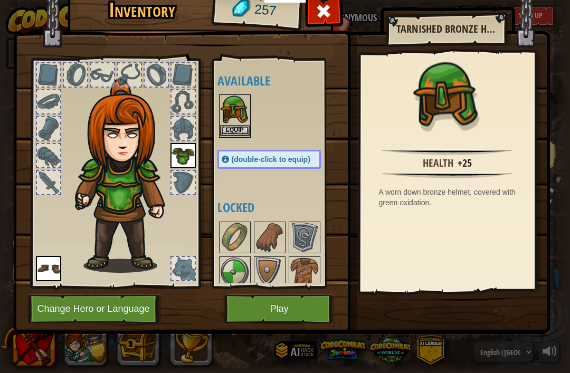
click at [233, 119] on img at bounding box center [235, 111] width 30 height 30
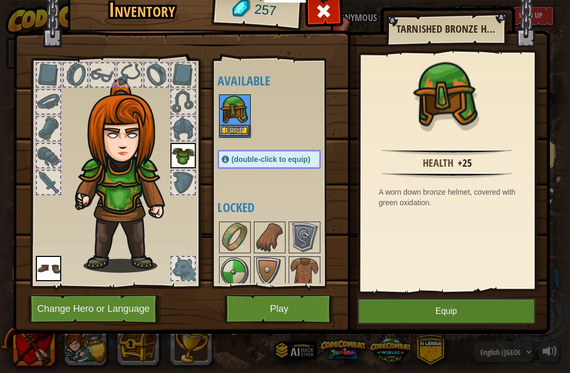
click at [237, 131] on button "Equip" at bounding box center [235, 130] width 30 height 11
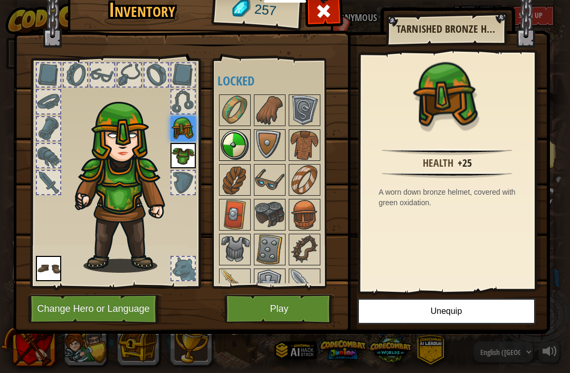
click at [236, 146] on img at bounding box center [235, 145] width 30 height 30
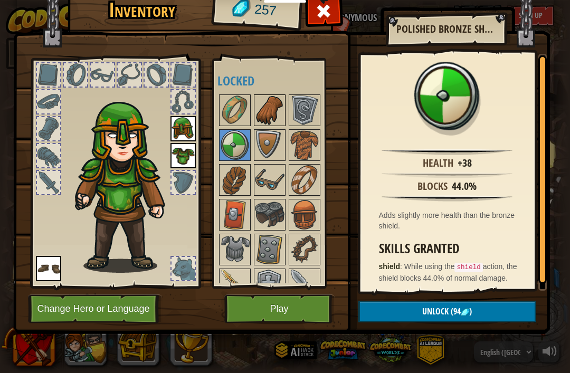
click at [271, 111] on img at bounding box center [270, 111] width 30 height 30
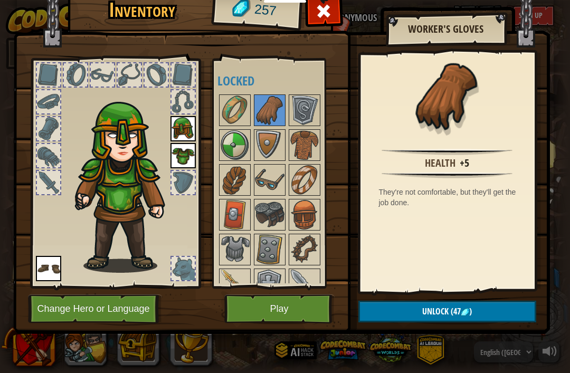
click at [482, 308] on button "Unlock (47 )" at bounding box center [448, 312] width 178 height 22
click at [474, 305] on button "Confirm" at bounding box center [448, 312] width 178 height 22
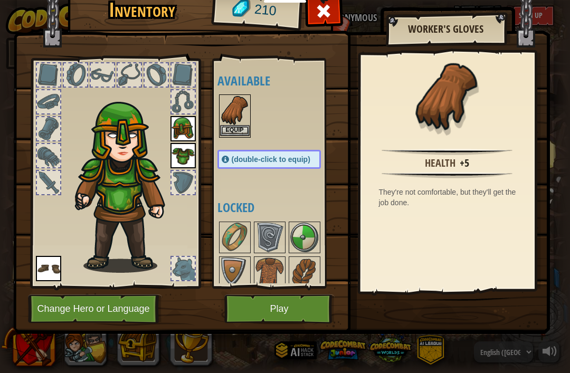
click at [245, 124] on img at bounding box center [235, 111] width 30 height 30
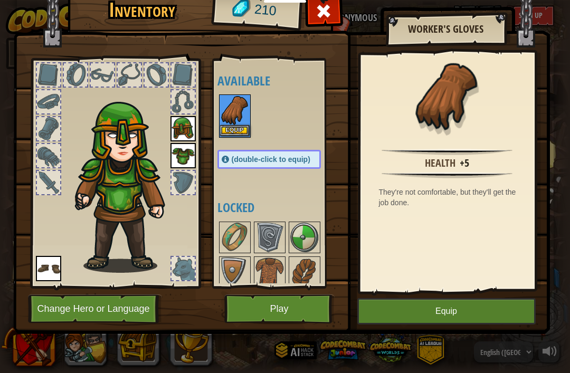
click at [240, 134] on button "Equip" at bounding box center [235, 130] width 30 height 11
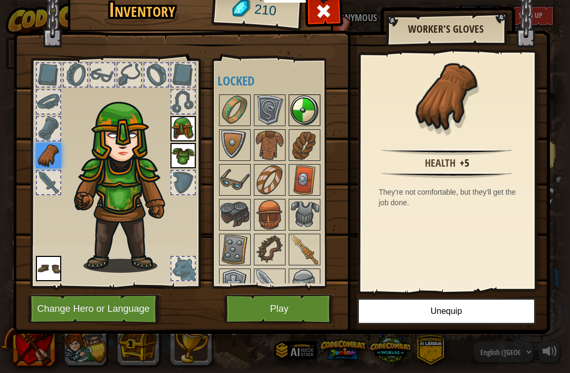
click at [306, 110] on img at bounding box center [305, 111] width 30 height 30
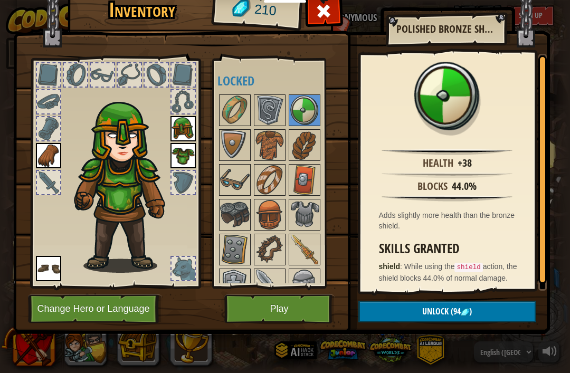
click at [469, 310] on img at bounding box center [465, 312] width 8 height 8
click at [501, 310] on button "Confirm" at bounding box center [448, 312] width 178 height 22
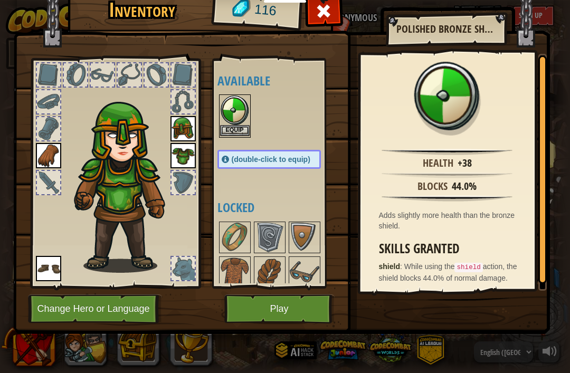
click at [240, 128] on button "Equip" at bounding box center [235, 130] width 30 height 11
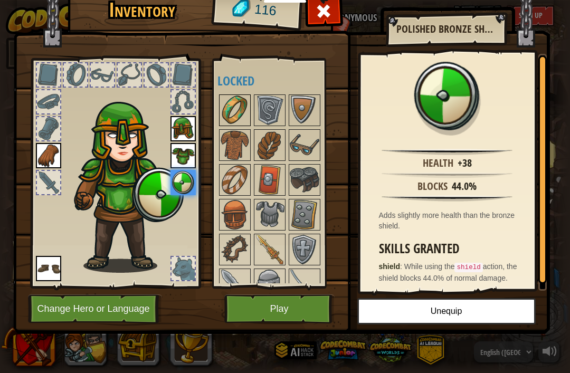
click at [237, 107] on img at bounding box center [235, 111] width 30 height 30
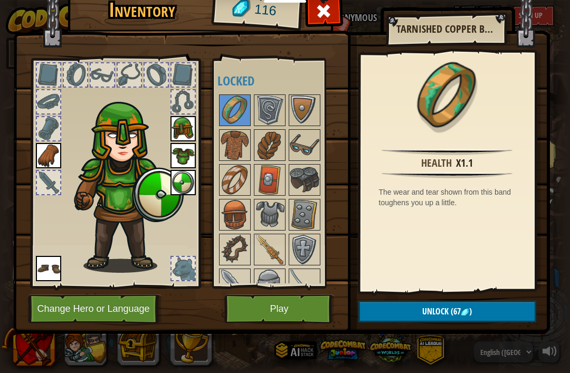
click at [490, 305] on button "Unlock (67 )" at bounding box center [448, 312] width 178 height 22
click at [500, 309] on button "Confirm" at bounding box center [448, 312] width 178 height 22
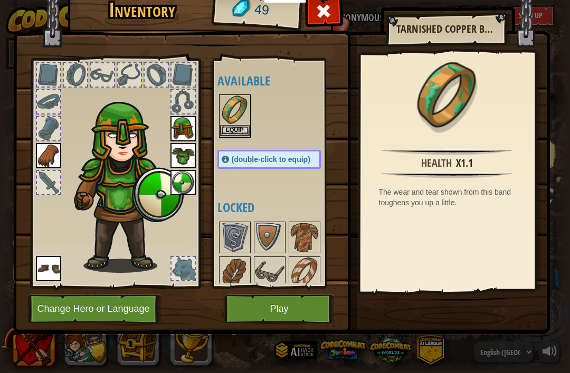
click at [234, 131] on button "Equip" at bounding box center [235, 130] width 30 height 11
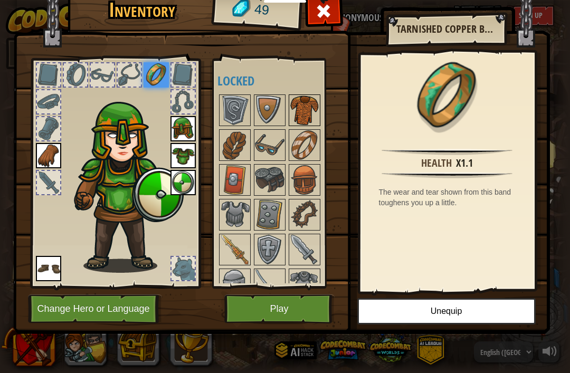
click at [309, 114] on img at bounding box center [305, 111] width 30 height 30
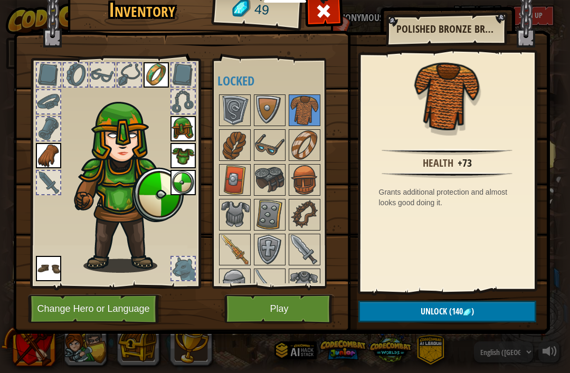
click at [479, 309] on button "Unlock (140 )" at bounding box center [448, 312] width 178 height 22
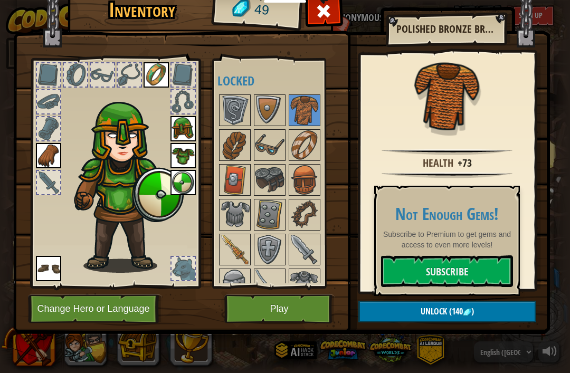
click at [527, 213] on div "Health +73 Grants additional protection and almost looks good doing it." at bounding box center [448, 172] width 174 height 237
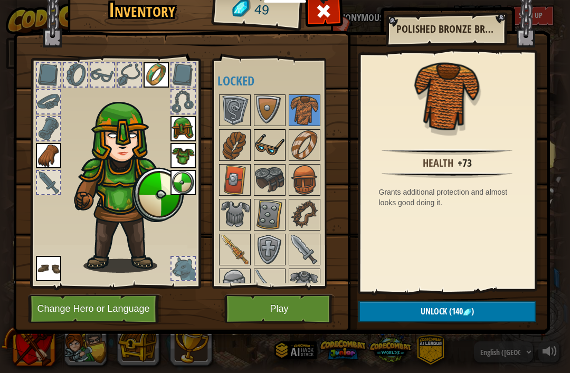
click at [260, 145] on img at bounding box center [270, 145] width 30 height 30
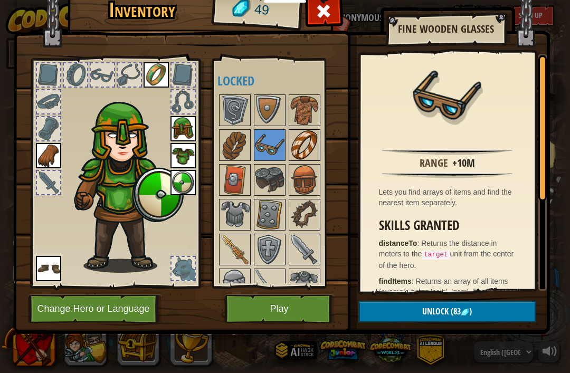
click at [307, 144] on img at bounding box center [305, 145] width 30 height 30
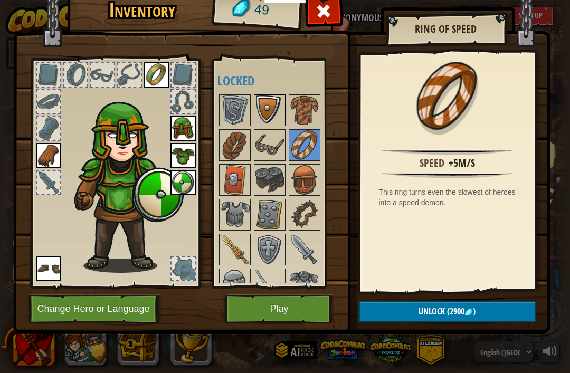
click at [273, 106] on img at bounding box center [270, 111] width 30 height 30
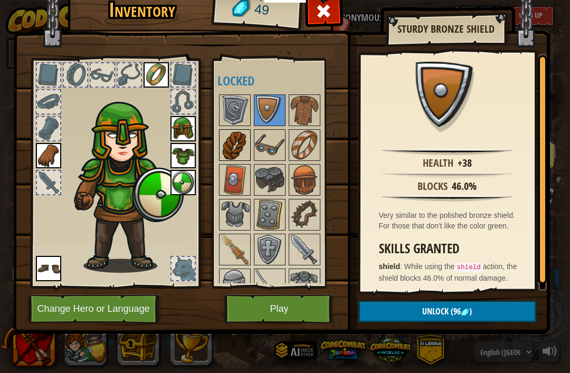
click at [225, 147] on img at bounding box center [235, 145] width 30 height 30
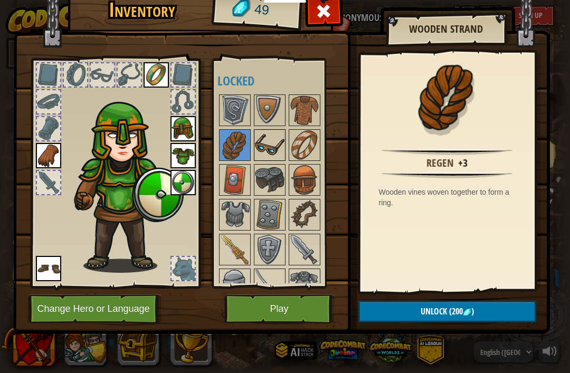
click at [269, 148] on img at bounding box center [270, 145] width 30 height 30
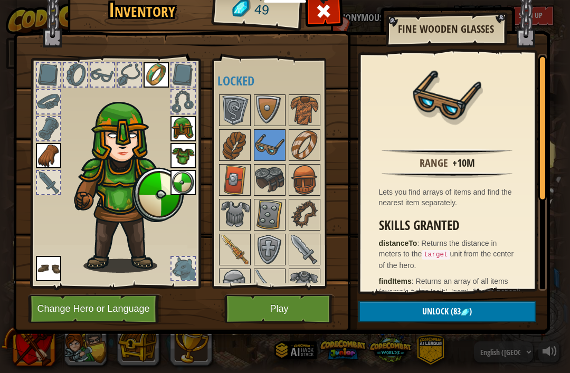
click at [547, 24] on img at bounding box center [281, 142] width 537 height 383
click at [305, 308] on button "Play" at bounding box center [279, 309] width 110 height 29
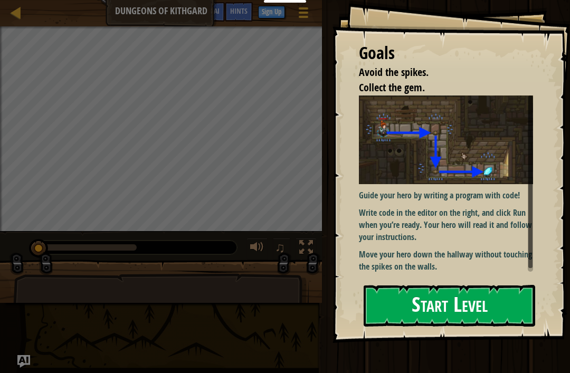
click at [493, 310] on button "Start Level" at bounding box center [450, 306] width 172 height 42
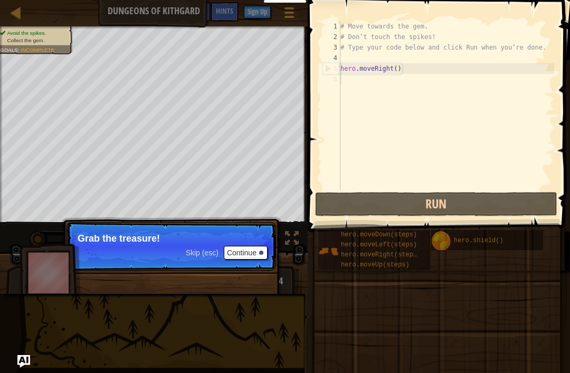
click at [254, 253] on button "Continue" at bounding box center [246, 253] width 44 height 14
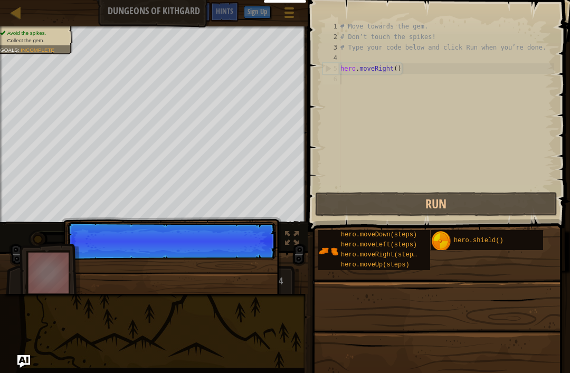
scroll to position [5, 0]
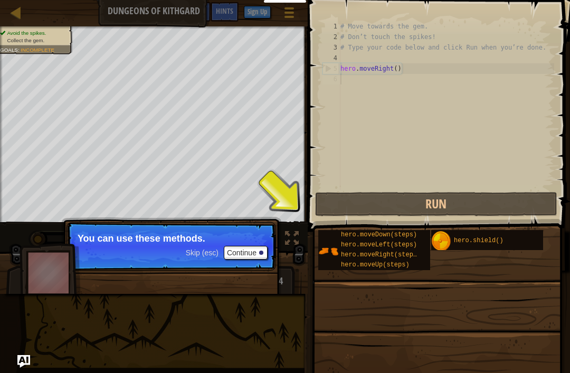
click at [413, 300] on span at bounding box center [437, 375] width 255 height 313
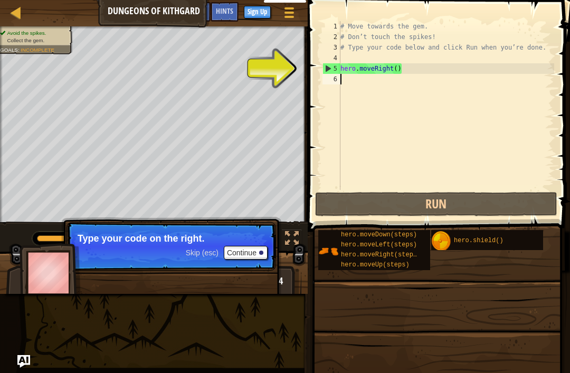
type textarea "hero.moveRight()"
click at [417, 74] on div "# Move towards the gem. # Don’t touch the spikes! # Type your code below and cl…" at bounding box center [446, 116] width 216 height 190
click at [401, 257] on span "hero.moveRight(steps)" at bounding box center [381, 254] width 80 height 7
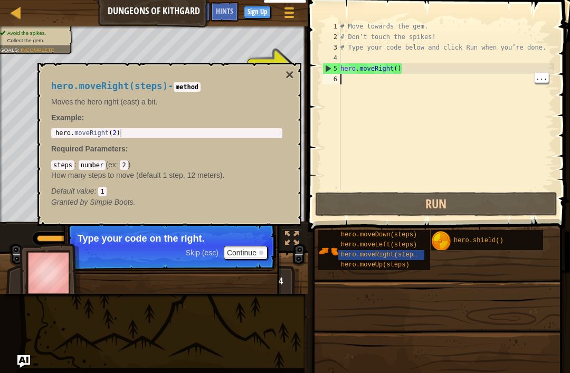
click at [404, 288] on span at bounding box center [437, 375] width 255 height 313
click at [294, 70] on button "×" at bounding box center [290, 75] width 8 height 15
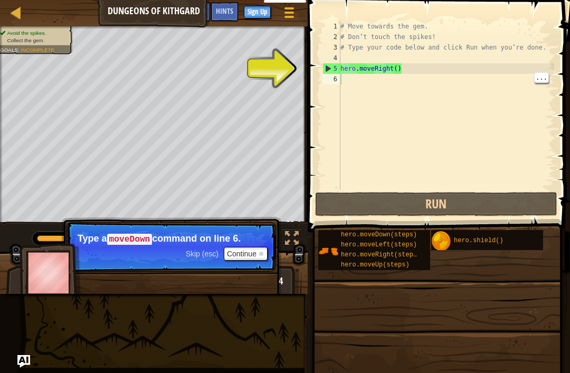
click at [349, 79] on div "# Move towards the gem. # Don’t touch the spikes! # Type your code below and cl…" at bounding box center [446, 116] width 216 height 190
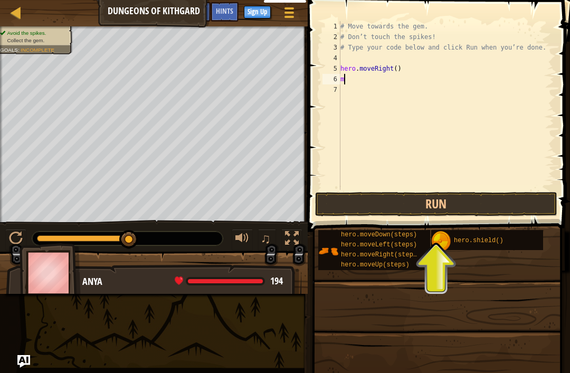
type textarea "mo"
click at [469, 204] on button "Run" at bounding box center [436, 204] width 242 height 24
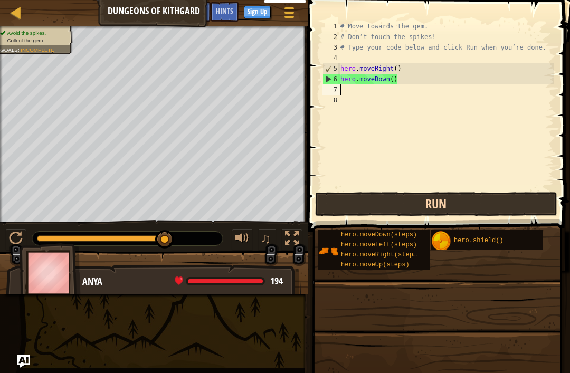
type textarea "m"
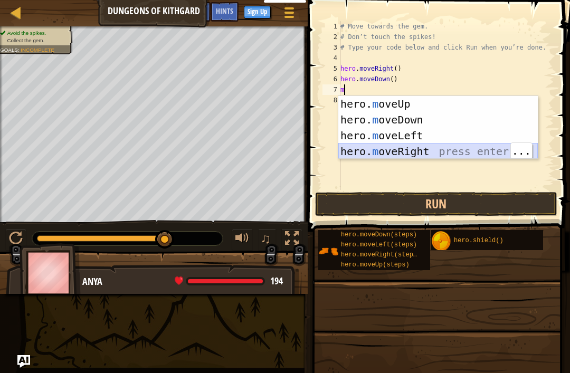
click at [440, 150] on div "hero. m oveUp press enter hero. m oveDown press enter hero. m oveLeft press ent…" at bounding box center [438, 143] width 200 height 95
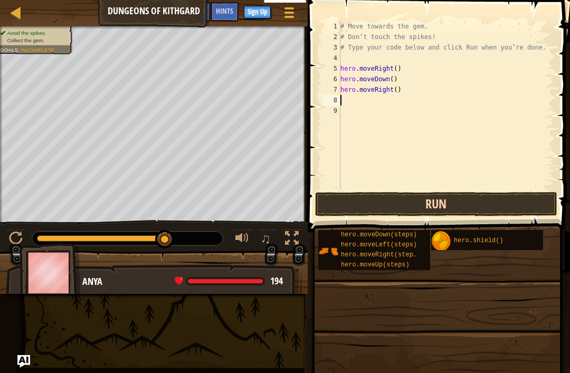
click at [464, 203] on button "Run" at bounding box center [436, 204] width 242 height 24
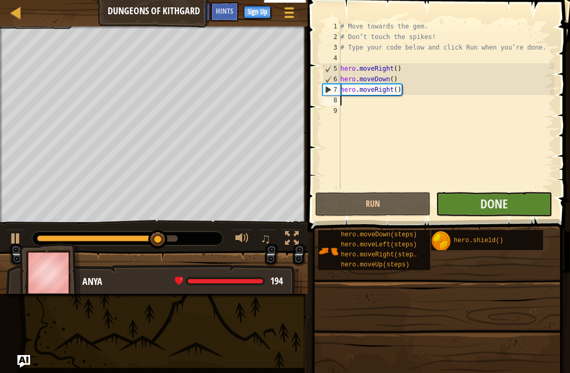
click at [514, 203] on button "Done" at bounding box center [494, 204] width 116 height 24
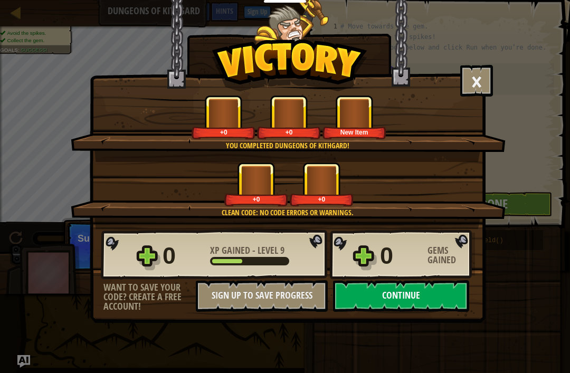
click at [446, 286] on button "Continue" at bounding box center [401, 296] width 136 height 32
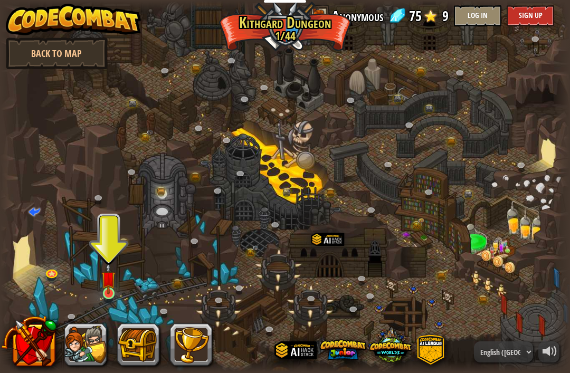
click at [109, 289] on img at bounding box center [108, 278] width 14 height 32
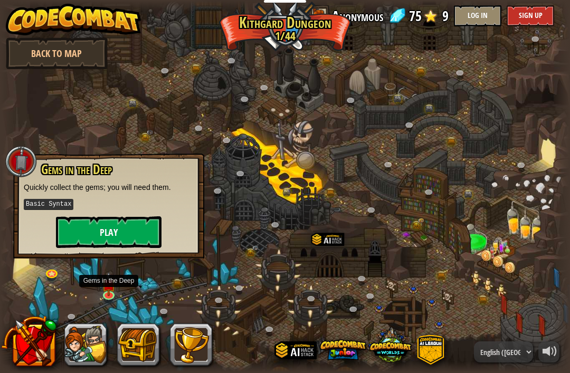
click at [142, 243] on button "Play" at bounding box center [109, 232] width 106 height 32
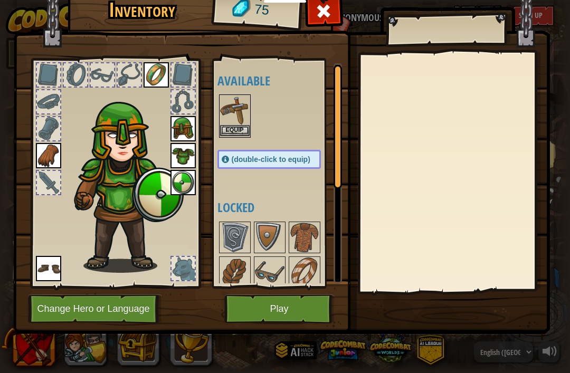
click at [240, 133] on button "Equip" at bounding box center [235, 130] width 30 height 11
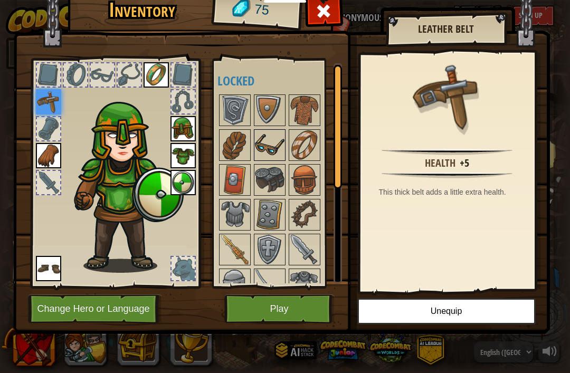
click at [273, 148] on img at bounding box center [270, 145] width 30 height 30
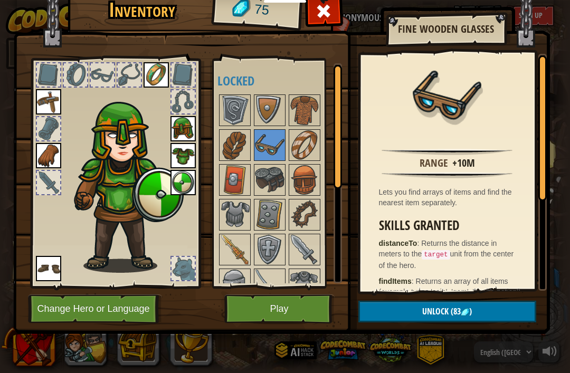
click at [306, 296] on button "Play" at bounding box center [279, 309] width 110 height 29
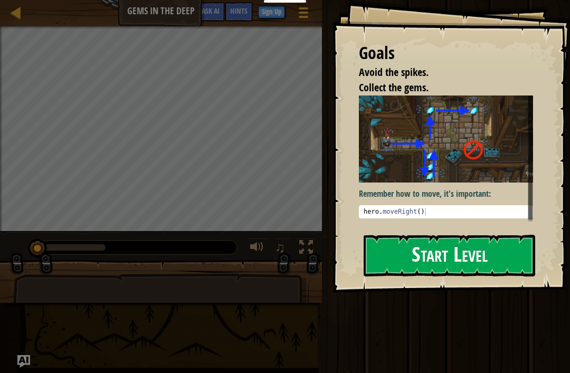
click at [431, 262] on button "Start Level" at bounding box center [450, 256] width 172 height 42
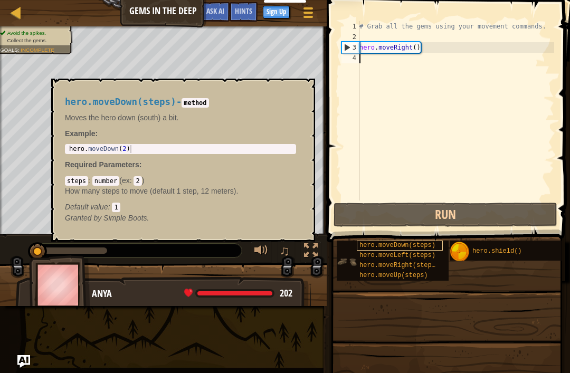
click at [399, 246] on span "hero.moveDown(steps)" at bounding box center [398, 245] width 76 height 7
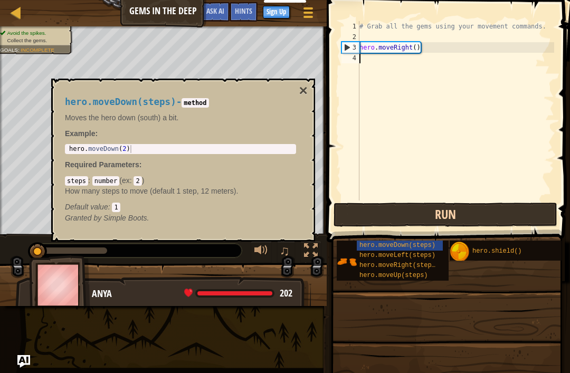
click at [393, 219] on button "Run" at bounding box center [446, 215] width 224 height 24
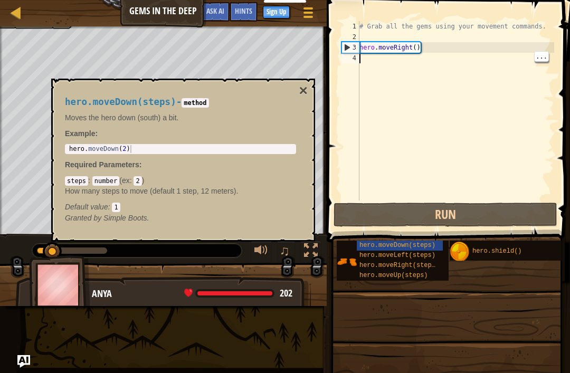
click at [295, 99] on h4 "hero.moveDown(steps) - method" at bounding box center [180, 102] width 231 height 10
click at [307, 86] on button "×" at bounding box center [303, 90] width 8 height 15
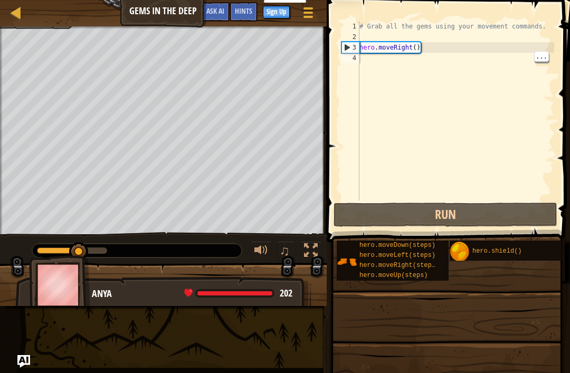
click at [369, 61] on div "# Grab all the gems using your movement commands. hero . moveRight ( )" at bounding box center [455, 121] width 197 height 201
type textarea "m"
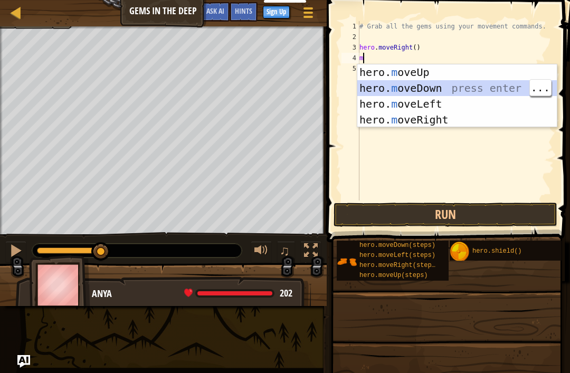
click at [454, 86] on div "hero. m oveUp press enter hero. m oveDown press enter hero. m oveLeft press ent…" at bounding box center [457, 111] width 200 height 95
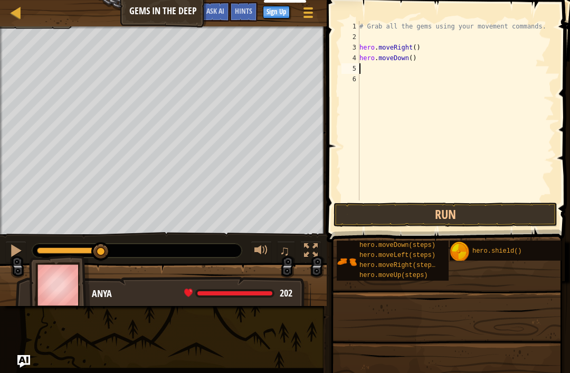
type textarea "m"
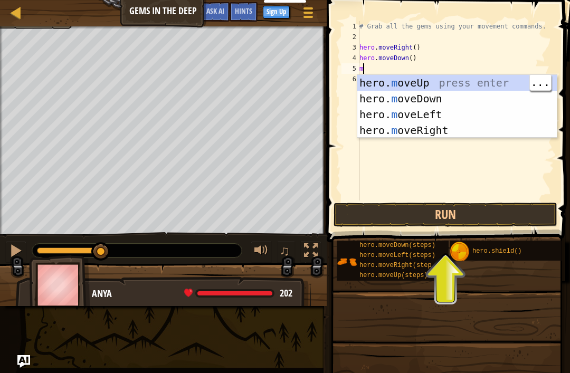
click at [425, 79] on div "hero. m oveUp press enter hero. m oveDown press enter hero. m oveLeft press ent…" at bounding box center [457, 122] width 200 height 95
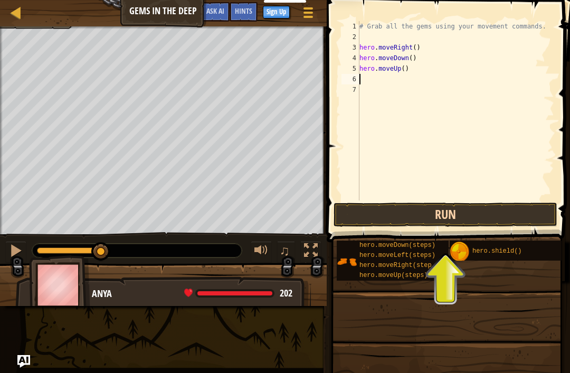
click at [486, 211] on button "Run" at bounding box center [446, 215] width 224 height 24
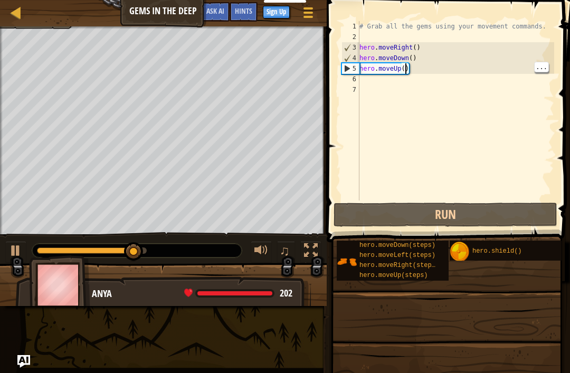
type textarea "hero.moveUp(2)"
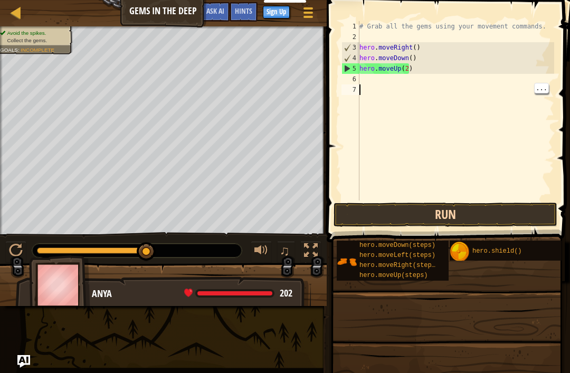
click at [424, 213] on button "Run" at bounding box center [446, 215] width 224 height 24
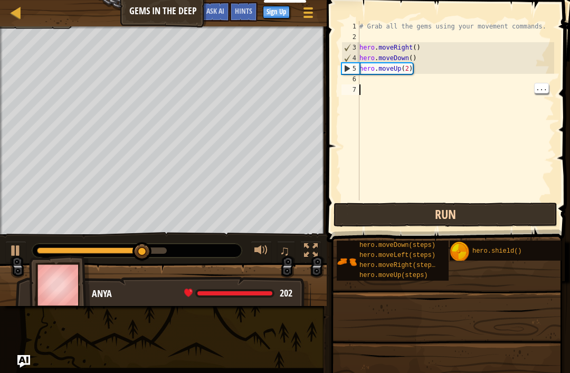
type textarea "m"
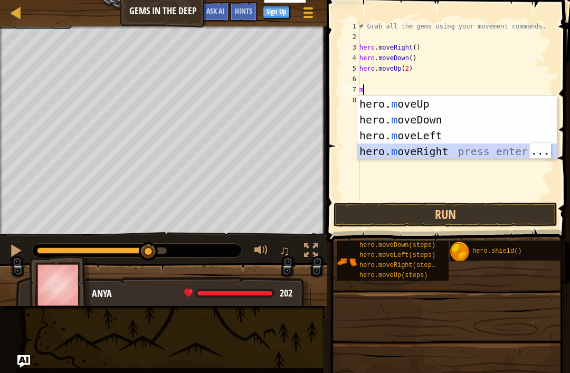
click at [438, 150] on div "hero. m oveUp press enter hero. m oveDown press enter hero. m oveLeft press ent…" at bounding box center [457, 143] width 200 height 95
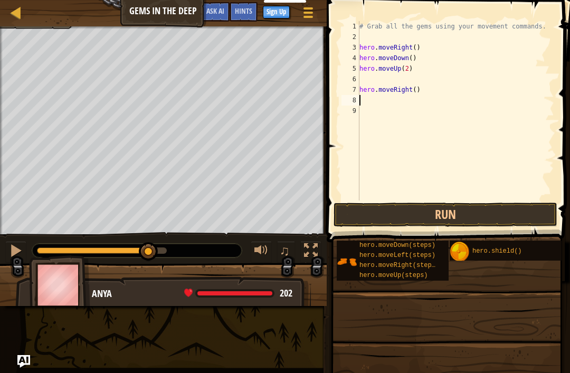
type textarea "hero.moveRight()"
click at [370, 80] on div "# Grab all the gems using your movement commands. hero . moveRight ( ) hero . m…" at bounding box center [455, 121] width 197 height 201
type textarea "m"
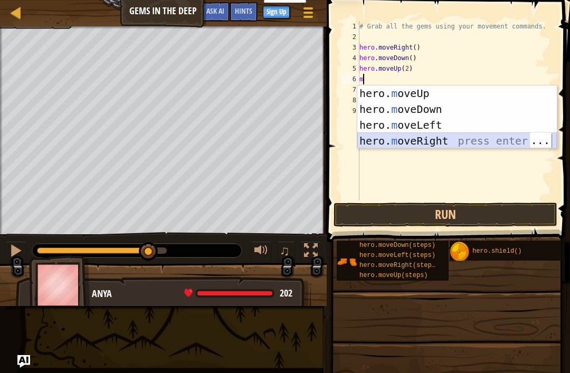
click at [448, 141] on div "hero. m oveUp press enter hero. m oveDown press enter hero. m oveLeft press ent…" at bounding box center [457, 133] width 200 height 95
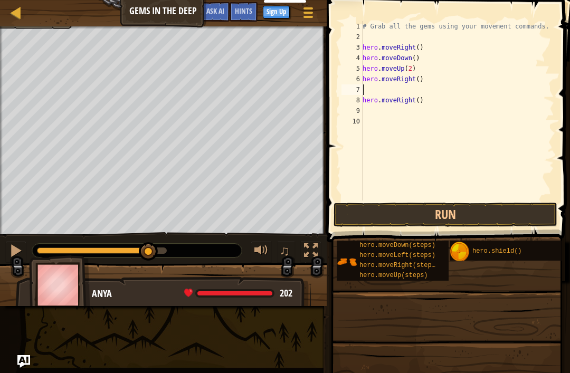
type textarea "m"
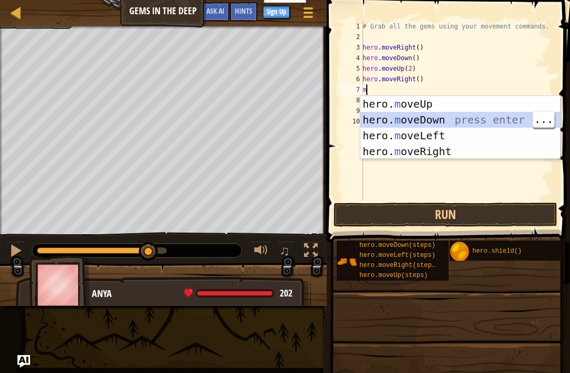
click at [436, 124] on div "hero. m oveUp press enter hero. m oveDown press enter hero. m oveLeft press ent…" at bounding box center [461, 143] width 200 height 95
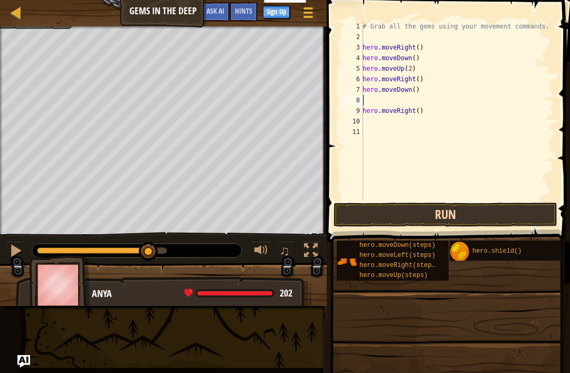
click at [425, 215] on button "Run" at bounding box center [446, 215] width 224 height 24
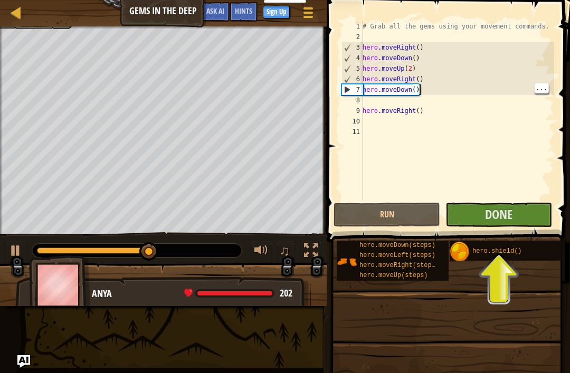
click at [420, 88] on div "# Grab all the gems using your movement commands. hero . moveRight ( ) hero . m…" at bounding box center [458, 121] width 194 height 201
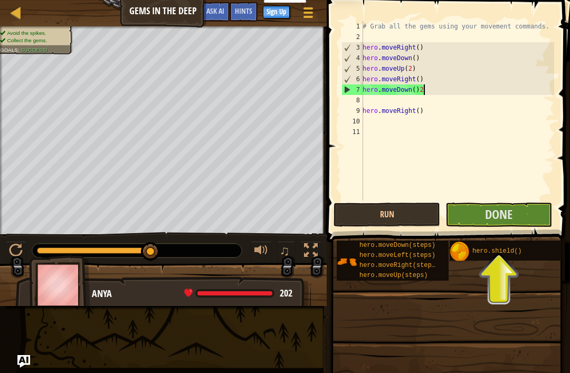
scroll to position [5, 5]
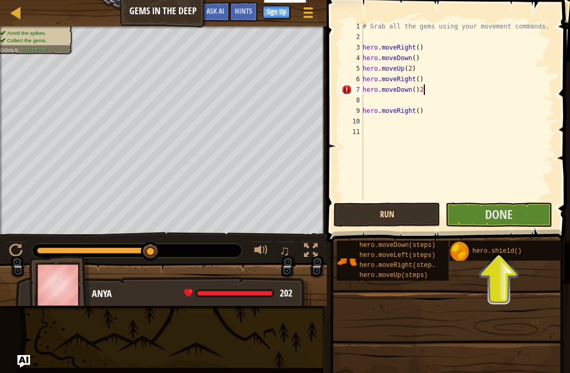
click at [384, 212] on button "Run" at bounding box center [387, 215] width 107 height 24
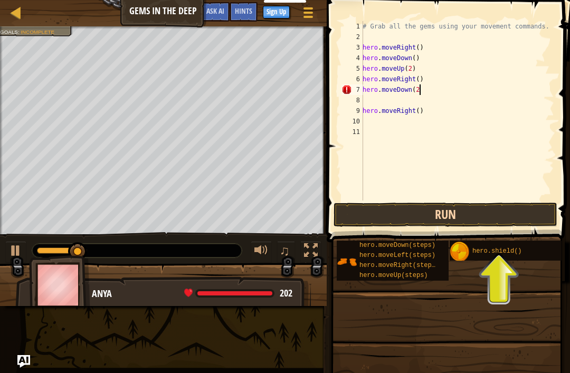
scroll to position [5, 4]
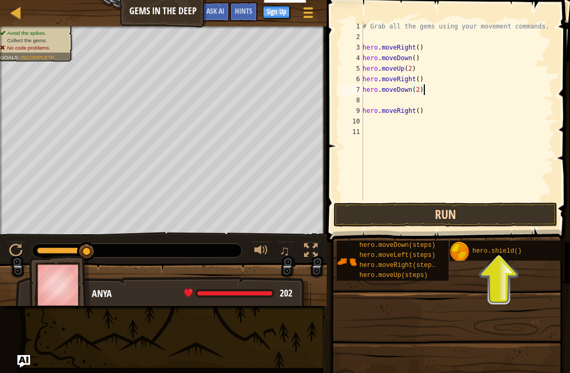
click at [487, 211] on button "Run" at bounding box center [446, 215] width 224 height 24
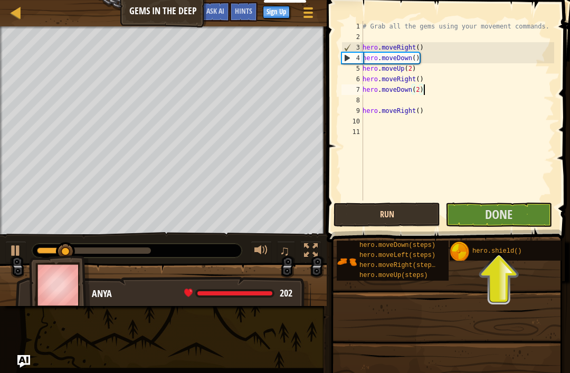
click at [421, 216] on button "Run" at bounding box center [387, 215] width 107 height 24
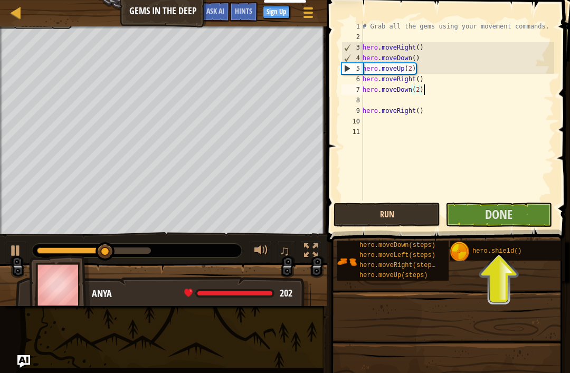
click at [402, 215] on button "Run" at bounding box center [387, 215] width 107 height 24
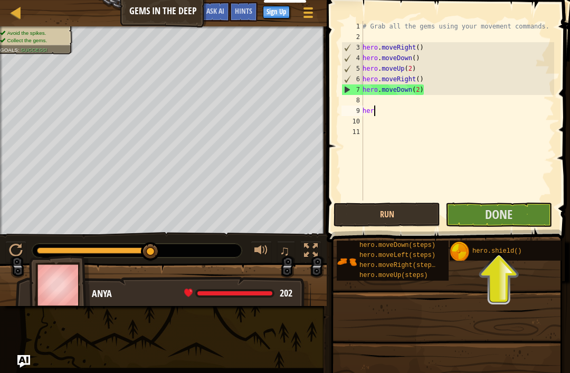
scroll to position [5, 0]
type textarea "h"
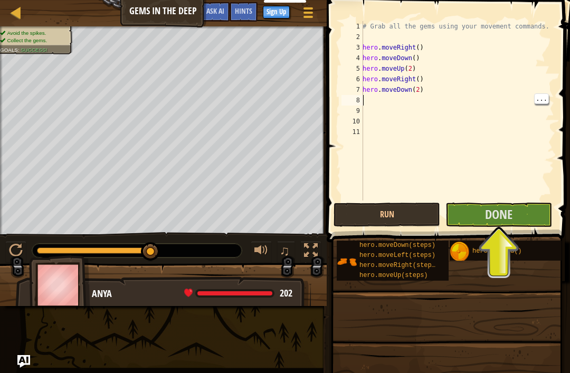
type textarea "m"
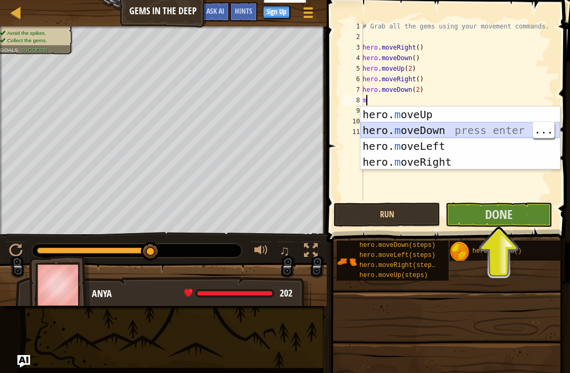
click at [444, 127] on div "hero. m oveUp press enter hero. m oveDown press enter hero. m oveLeft press ent…" at bounding box center [461, 154] width 200 height 95
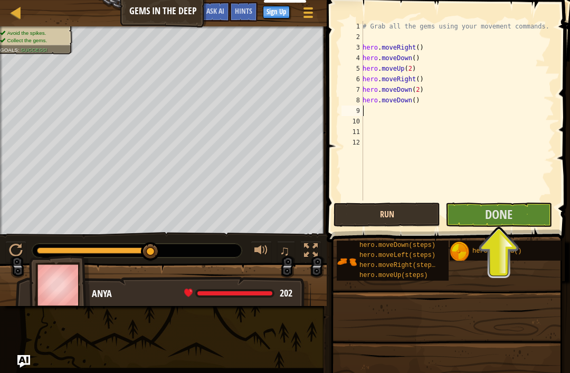
click at [404, 219] on button "Run" at bounding box center [387, 215] width 107 height 24
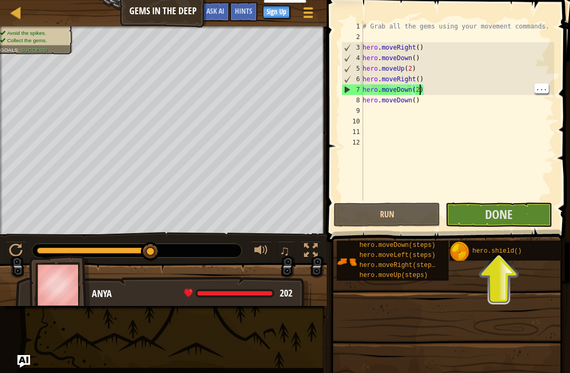
click at [421, 87] on div "# Grab all the gems using your movement commands. hero . moveRight ( ) hero . m…" at bounding box center [458, 121] width 194 height 201
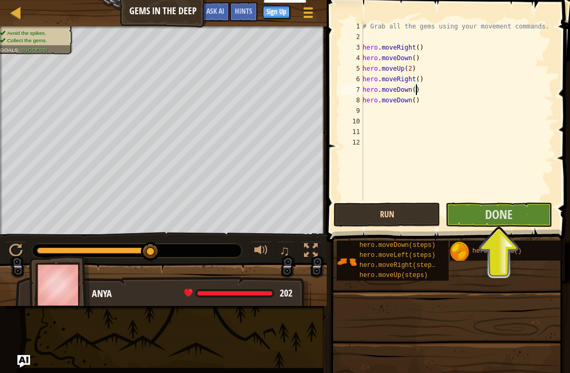
click at [393, 225] on button "Run" at bounding box center [387, 215] width 107 height 24
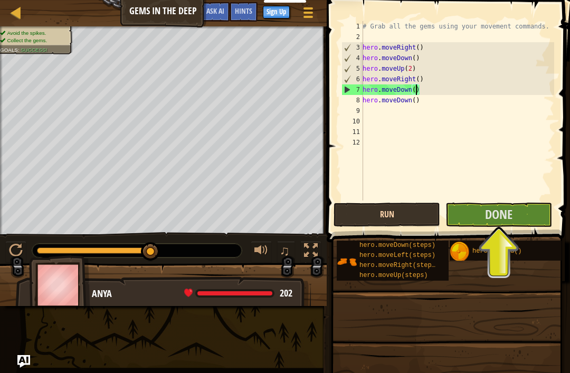
scroll to position [5, 5]
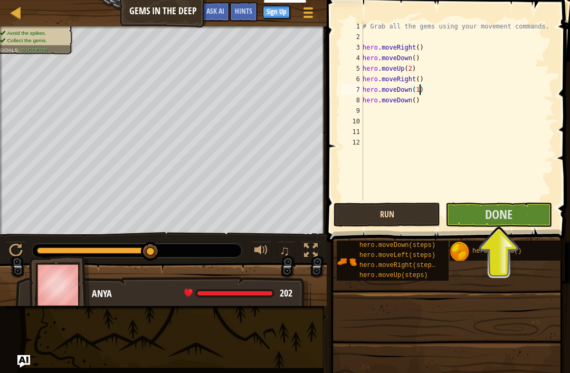
click at [411, 218] on button "Run" at bounding box center [387, 215] width 107 height 24
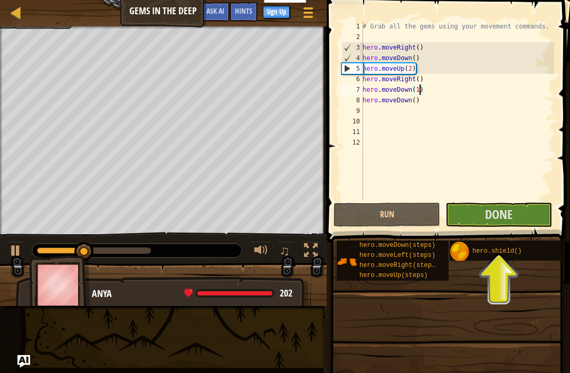
click at [470, 103] on div "# Grab all the gems using your movement commands. hero . moveRight ( ) hero . m…" at bounding box center [458, 121] width 194 height 201
type textarea "hero.moveDown()"
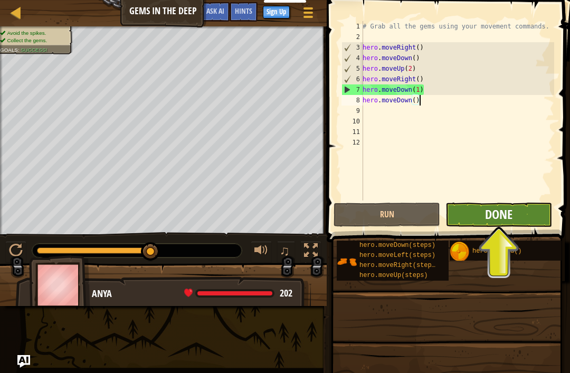
click at [503, 218] on span "Done" at bounding box center [498, 214] width 27 height 17
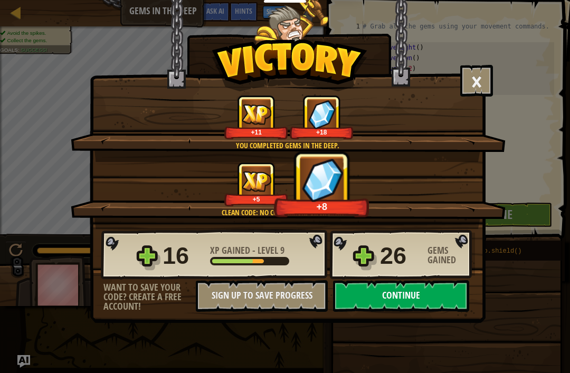
click at [370, 293] on button "Continue" at bounding box center [401, 296] width 136 height 32
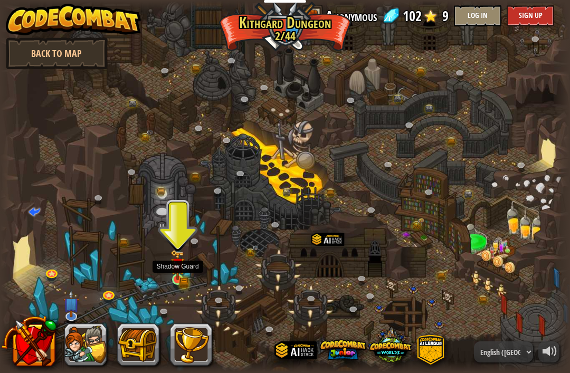
click at [173, 278] on img at bounding box center [178, 265] width 14 height 31
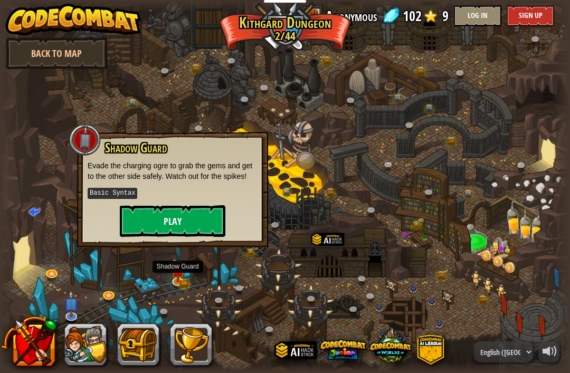
click at [168, 223] on button "Play" at bounding box center [173, 221] width 106 height 32
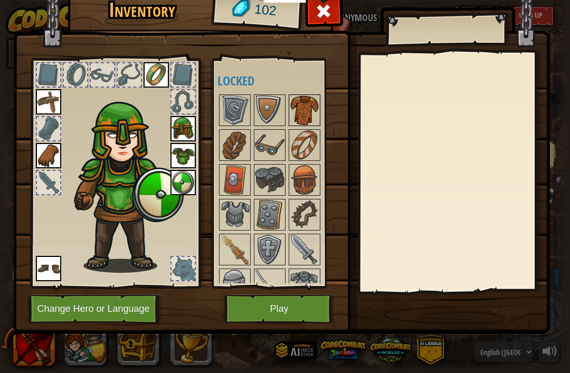
click at [309, 111] on img at bounding box center [305, 111] width 30 height 30
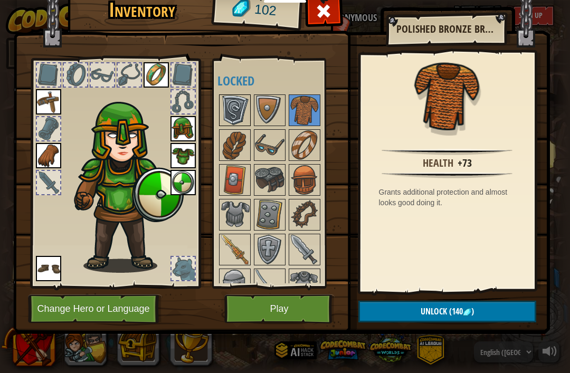
click at [233, 107] on img at bounding box center [235, 111] width 30 height 30
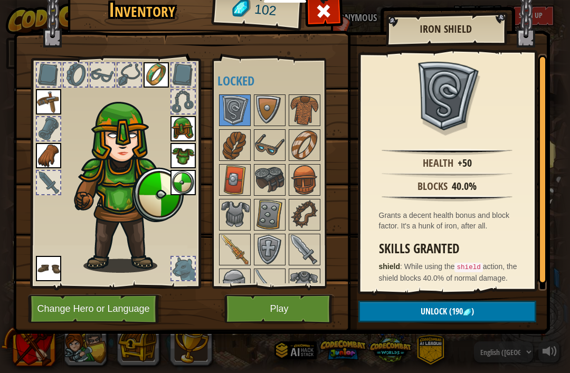
click at [184, 187] on img at bounding box center [183, 182] width 25 height 25
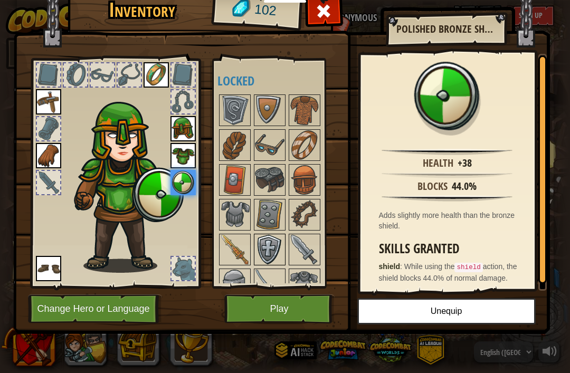
click at [266, 246] on img at bounding box center [270, 250] width 30 height 30
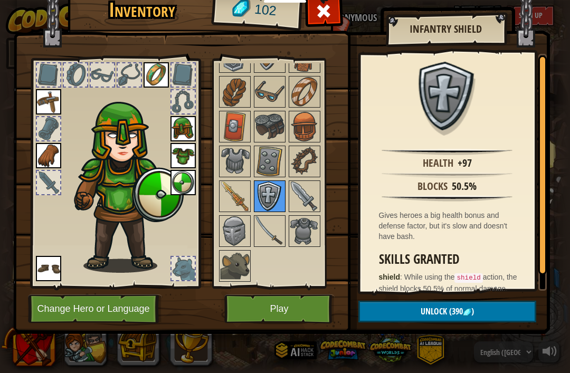
scroll to position [53, 0]
click at [233, 260] on img at bounding box center [235, 266] width 30 height 30
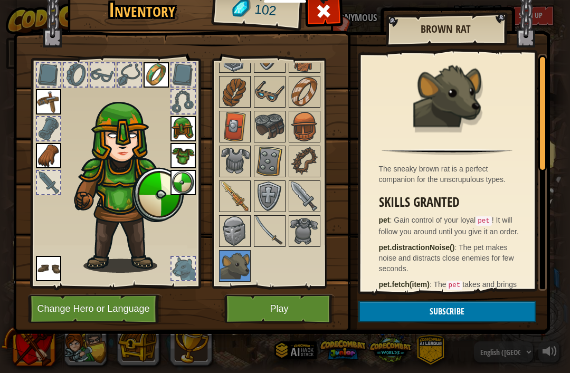
click at [183, 269] on div at bounding box center [183, 268] width 23 height 23
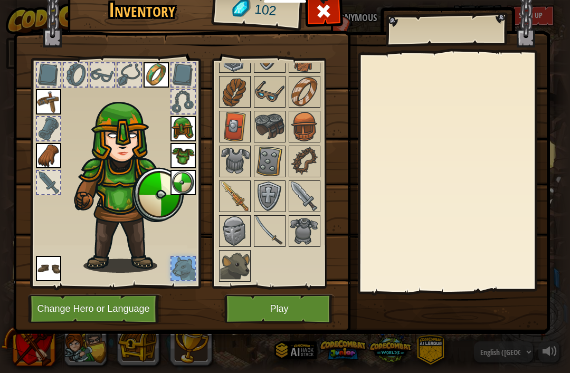
click at [180, 268] on div at bounding box center [183, 268] width 23 height 23
click at [225, 269] on img at bounding box center [235, 266] width 30 height 30
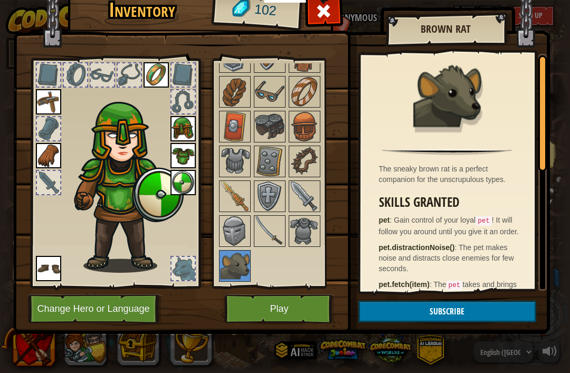
click at [311, 309] on button "Play" at bounding box center [279, 309] width 110 height 29
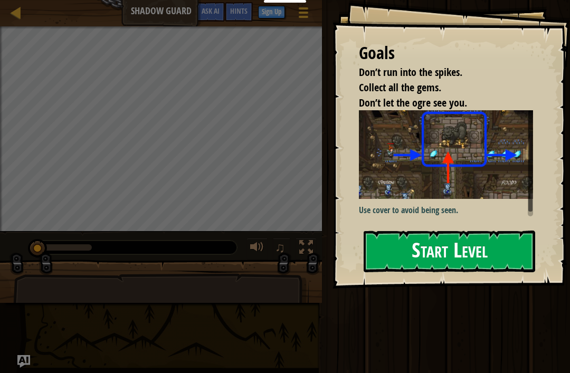
click at [459, 249] on button "Start Level" at bounding box center [450, 252] width 172 height 42
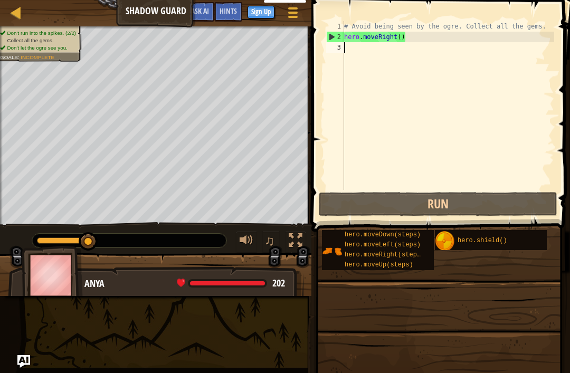
type textarea "h"
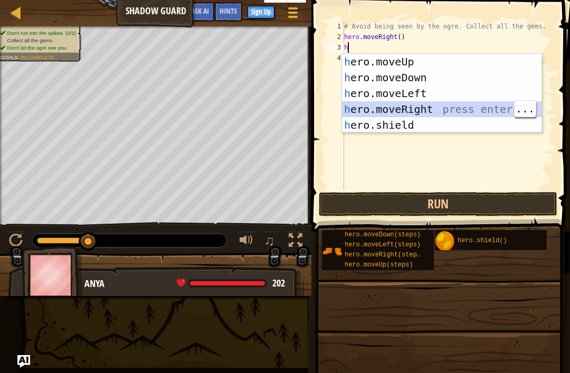
click at [449, 108] on div "h ero.moveUp press enter h ero.moveDown press enter h ero.moveLeft press enter …" at bounding box center [442, 109] width 200 height 111
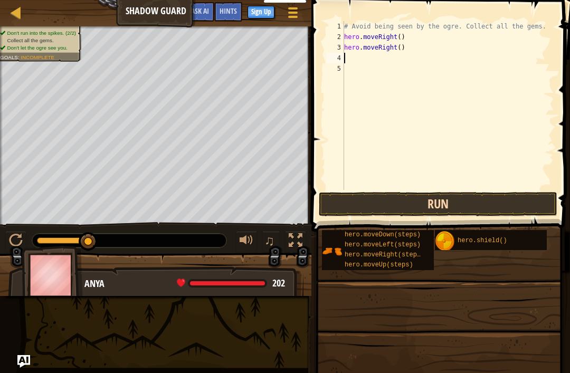
click at [458, 205] on button "Run" at bounding box center [438, 204] width 239 height 24
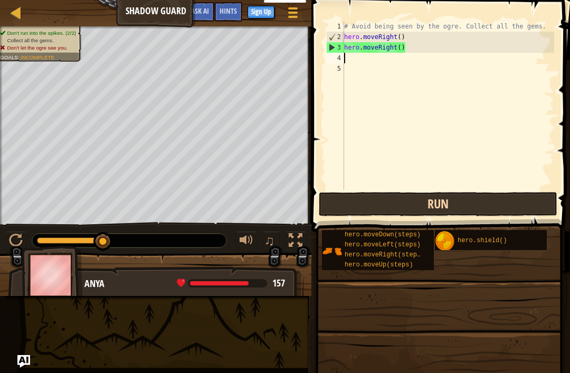
type textarea "h"
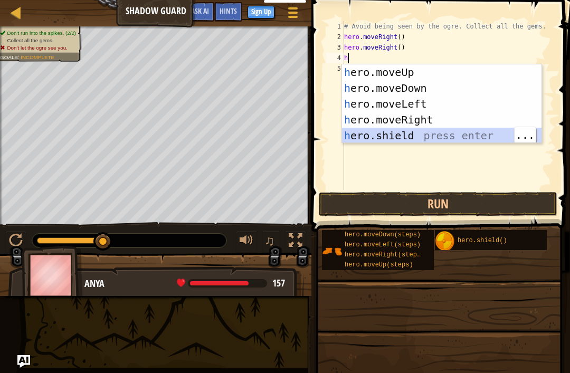
click at [429, 133] on div "h ero.moveUp press enter h ero.moveDown press enter h ero.moveLeft press enter …" at bounding box center [442, 119] width 200 height 111
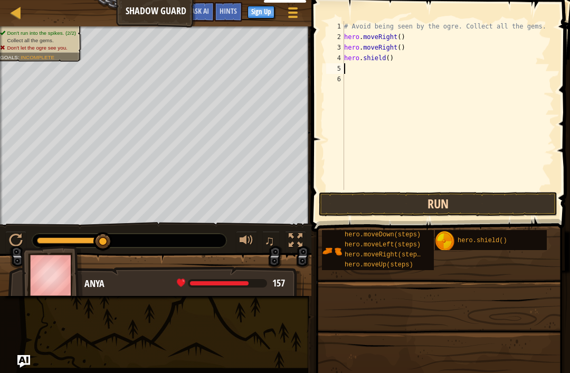
click at [434, 202] on button "Run" at bounding box center [438, 204] width 239 height 24
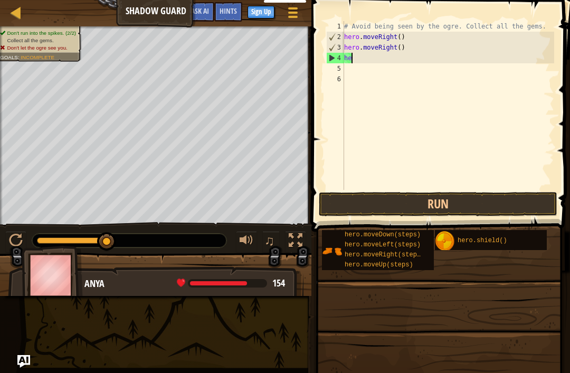
type textarea "h"
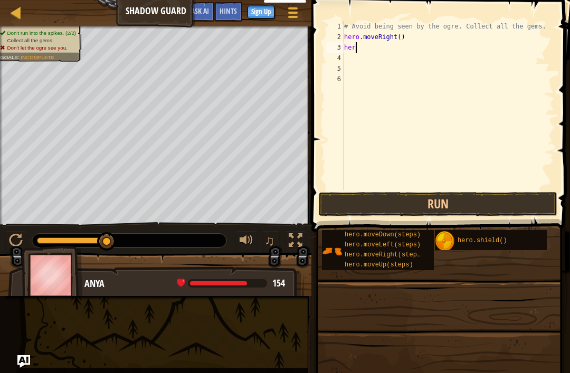
type textarea "h"
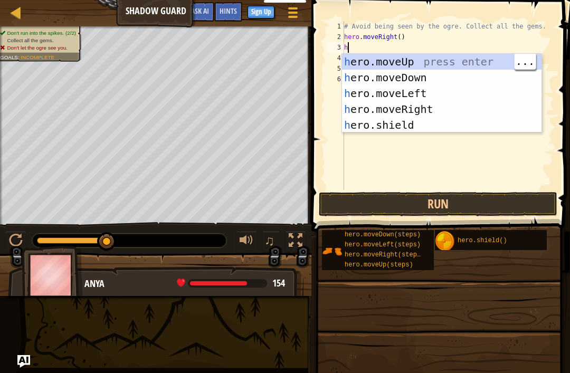
click at [416, 62] on div "h ero.moveUp press enter h ero.moveDown press enter h ero.moveLeft press enter …" at bounding box center [442, 109] width 200 height 111
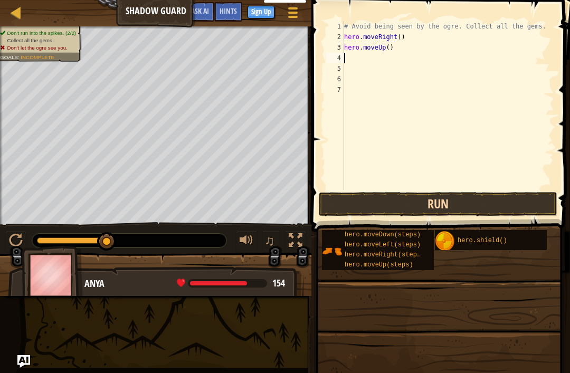
click at [399, 200] on button "Run" at bounding box center [438, 204] width 239 height 24
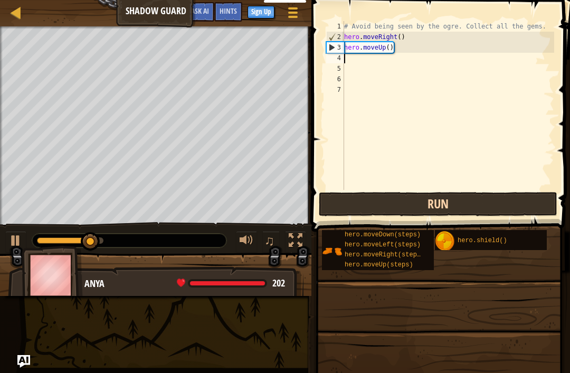
type textarea "m"
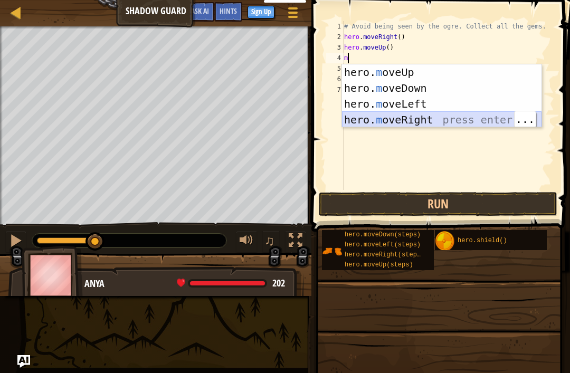
click at [442, 117] on div "hero. m oveUp press enter hero. m oveDown press enter hero. m oveLeft press ent…" at bounding box center [442, 111] width 200 height 95
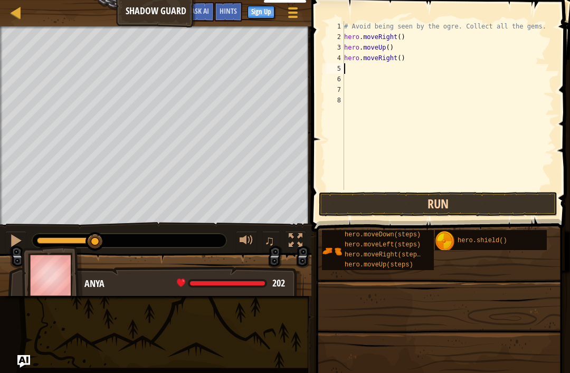
click at [436, 196] on button "Run" at bounding box center [438, 204] width 239 height 24
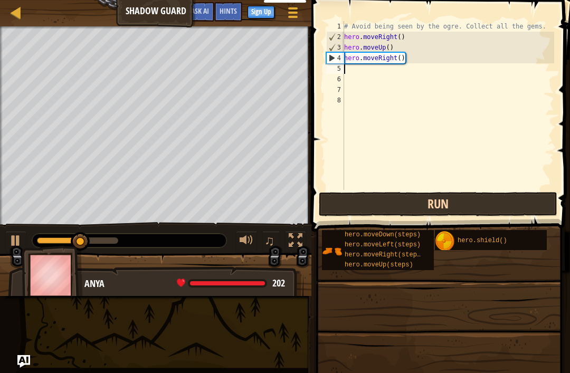
type textarea "m"
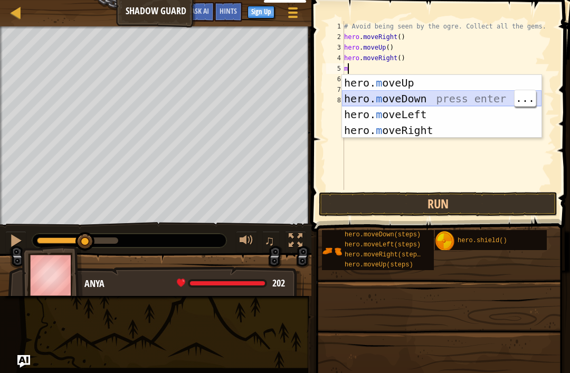
click at [450, 97] on div "hero. m oveUp press enter hero. m oveDown press enter hero. m oveLeft press ent…" at bounding box center [442, 122] width 200 height 95
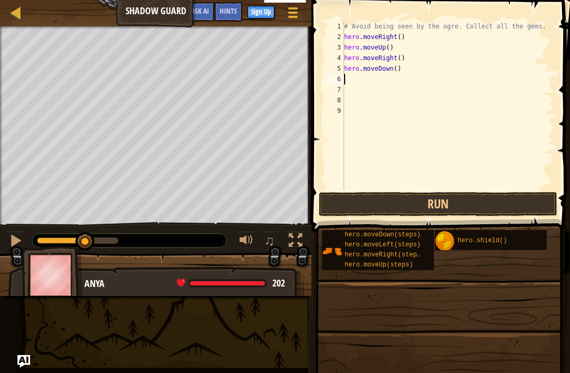
type textarea "m"
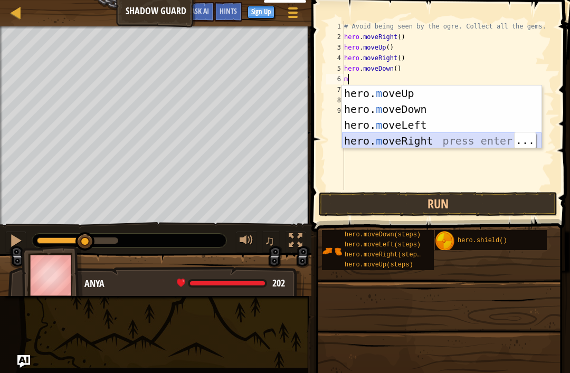
click at [458, 146] on div "hero. m oveUp press enter hero. m oveDown press enter hero. m oveLeft press ent…" at bounding box center [442, 133] width 200 height 95
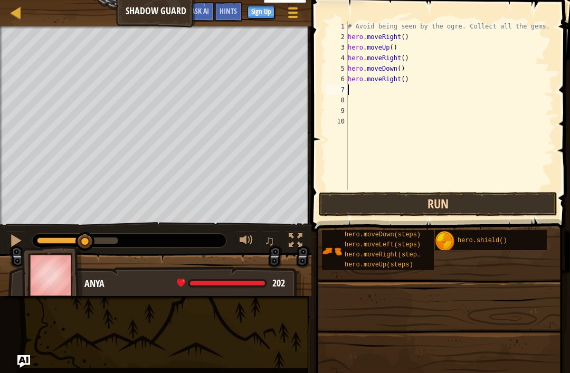
click at [414, 204] on button "Run" at bounding box center [438, 204] width 239 height 24
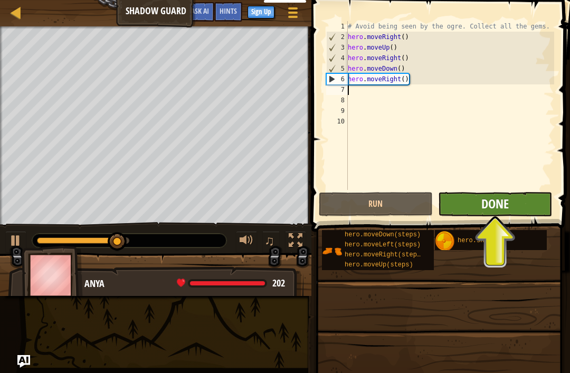
click at [497, 204] on span "Done" at bounding box center [495, 203] width 27 height 17
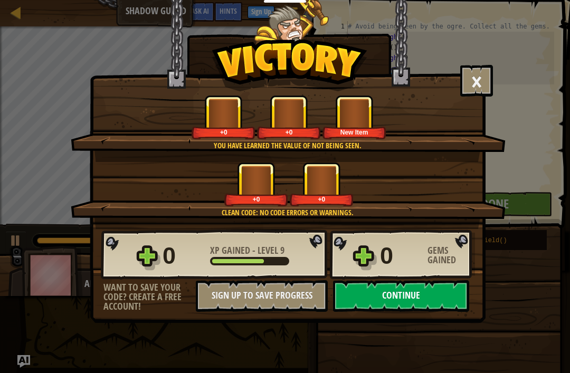
click at [429, 294] on button "Continue" at bounding box center [401, 296] width 136 height 32
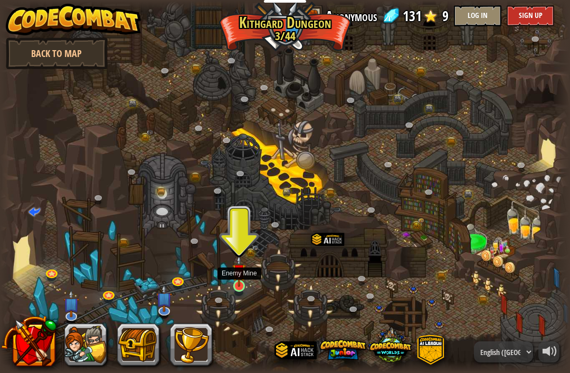
click at [239, 280] on img at bounding box center [239, 271] width 14 height 32
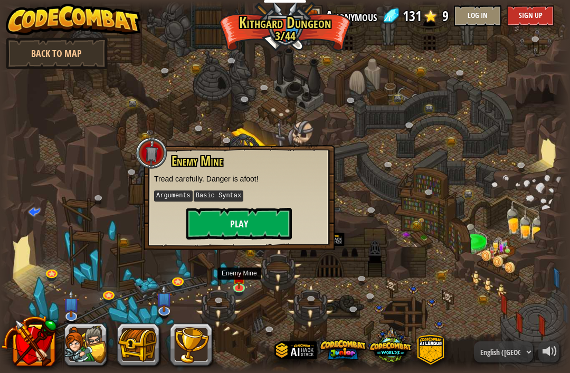
click at [276, 218] on button "Play" at bounding box center [239, 224] width 106 height 32
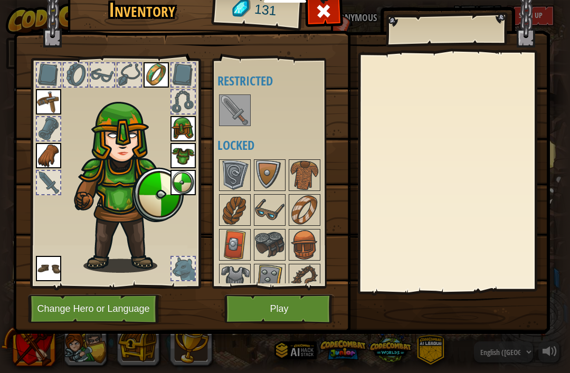
click at [242, 118] on img at bounding box center [235, 111] width 30 height 30
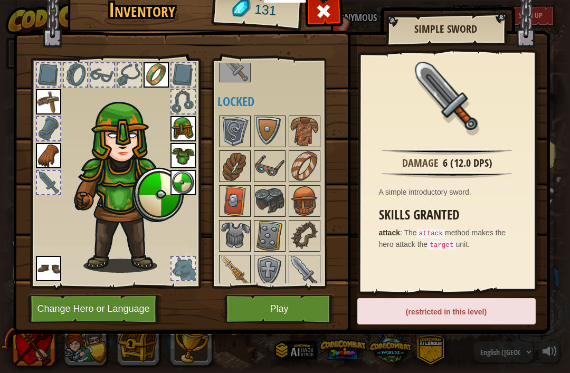
scroll to position [48, 0]
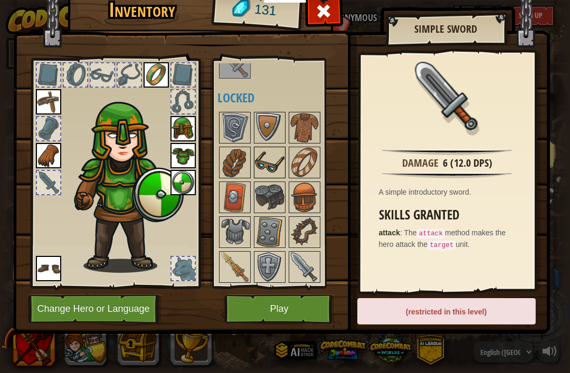
click at [276, 162] on img at bounding box center [270, 163] width 30 height 30
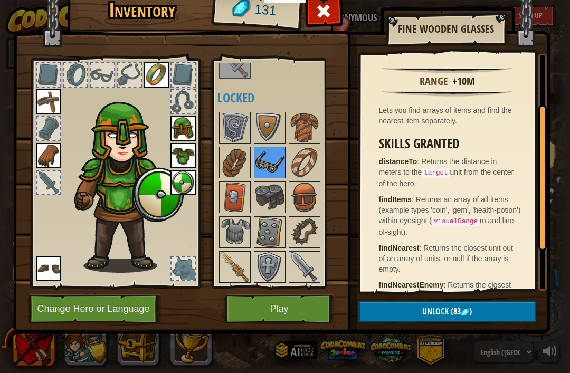
scroll to position [87, 0]
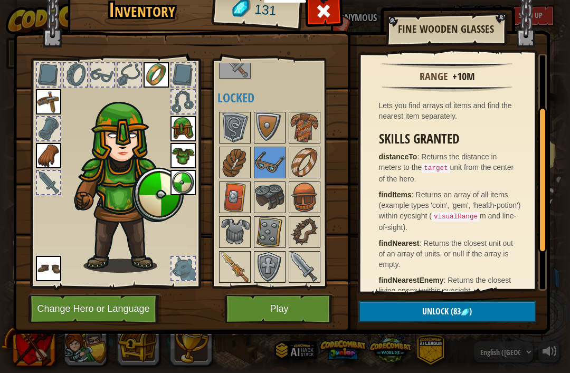
click at [489, 311] on button "Unlock (83 )" at bounding box center [448, 312] width 178 height 22
click at [485, 314] on button "Confirm" at bounding box center [448, 312] width 178 height 22
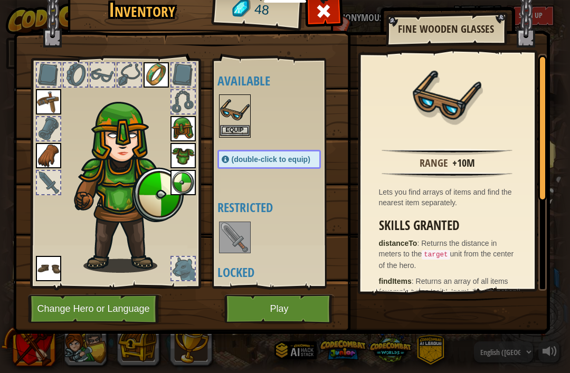
click at [242, 129] on button "Equip" at bounding box center [235, 130] width 30 height 11
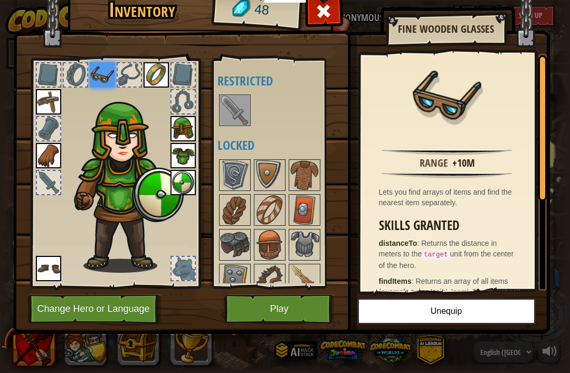
click at [299, 307] on button "Play" at bounding box center [279, 309] width 110 height 29
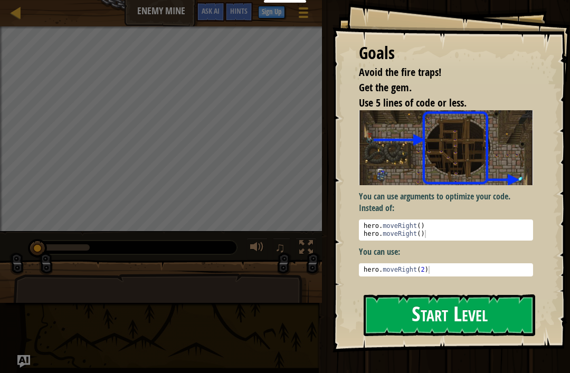
click at [481, 323] on button "Start Level" at bounding box center [450, 316] width 172 height 42
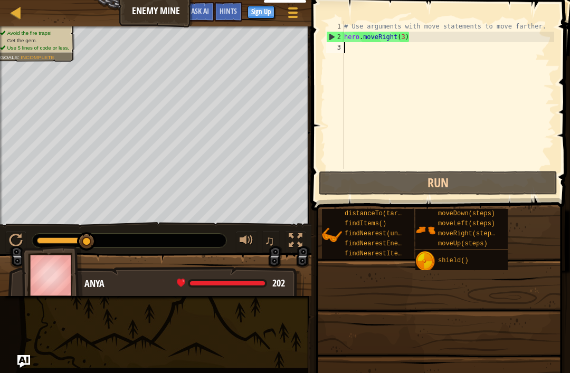
type textarea "m"
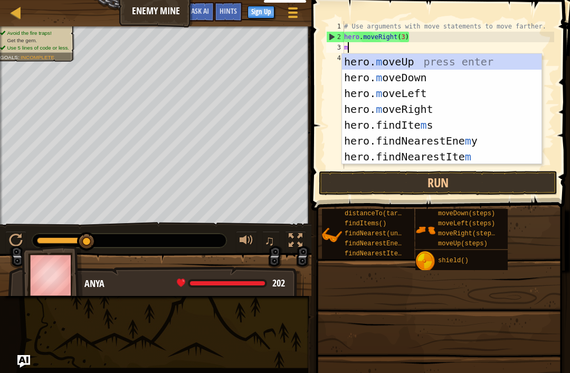
scroll to position [5, 0]
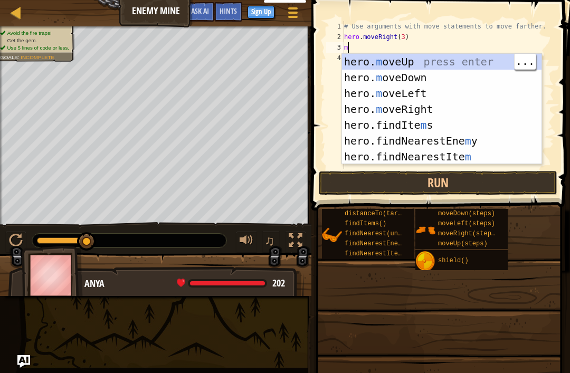
click at [420, 58] on div "hero. m oveUp press enter hero. m oveDown press enter hero. m oveLeft press ent…" at bounding box center [442, 125] width 200 height 143
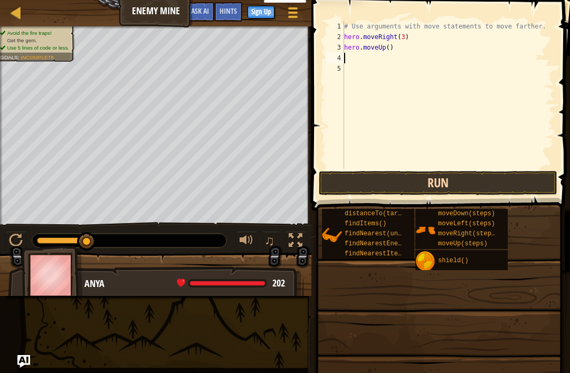
click at [452, 185] on button "Run" at bounding box center [438, 183] width 239 height 24
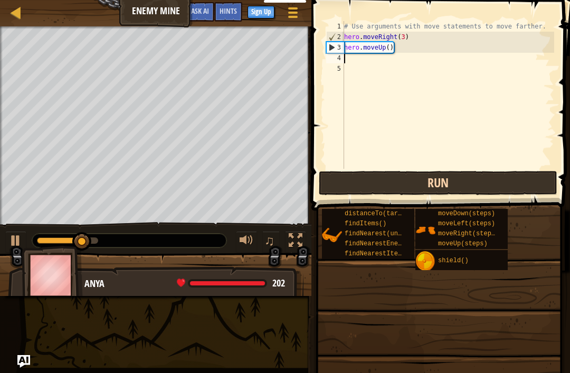
type textarea "m"
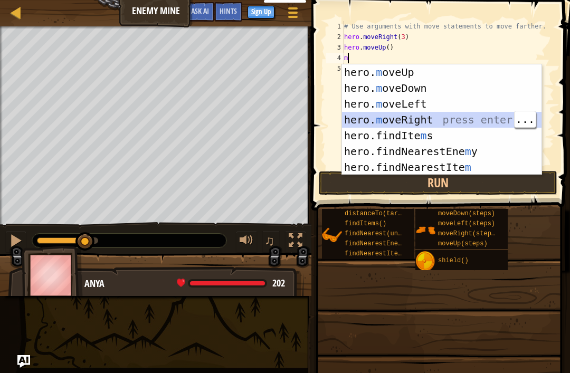
click at [498, 116] on div "hero. m oveUp press enter hero. m oveDown press enter hero. m oveLeft press ent…" at bounding box center [442, 135] width 200 height 143
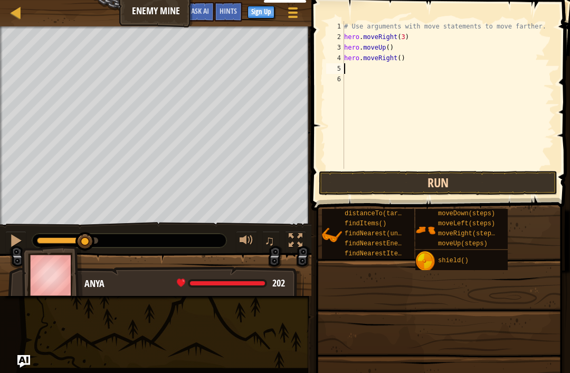
click at [460, 181] on button "Run" at bounding box center [438, 183] width 239 height 24
click at [352, 72] on div "# Use arguments with move statements to move farther. hero . moveRight ( 3 ) he…" at bounding box center [448, 105] width 212 height 169
type textarea "fi"
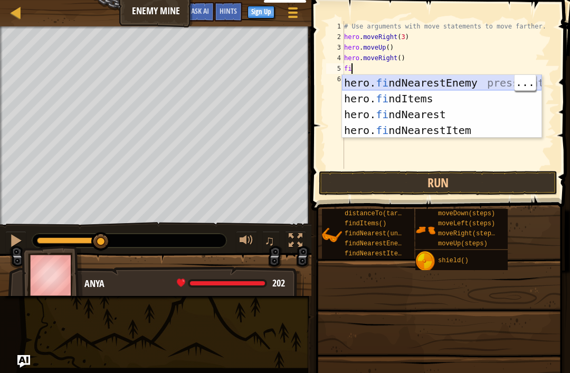
click at [486, 82] on div "hero. fi ndNearestEnemy press enter hero. fi ndItems press enter hero. fi ndNea…" at bounding box center [442, 122] width 200 height 95
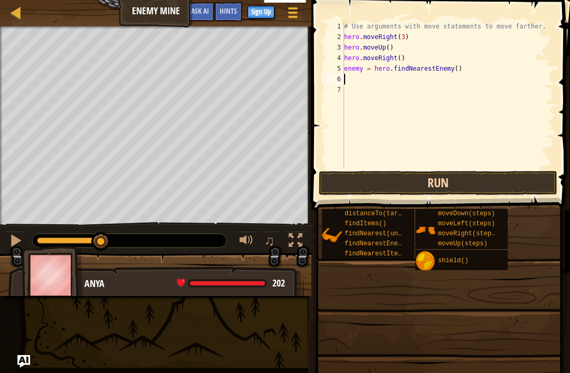
click at [436, 177] on button "Run" at bounding box center [438, 183] width 239 height 24
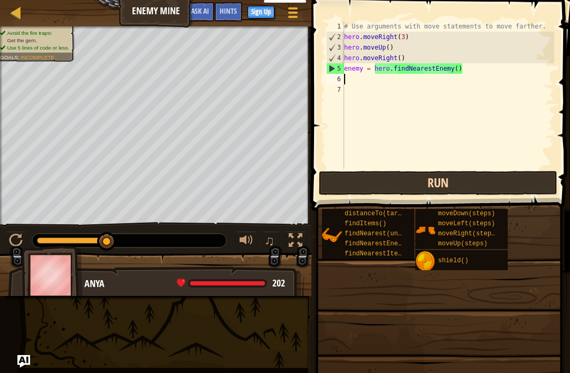
type textarea "d"
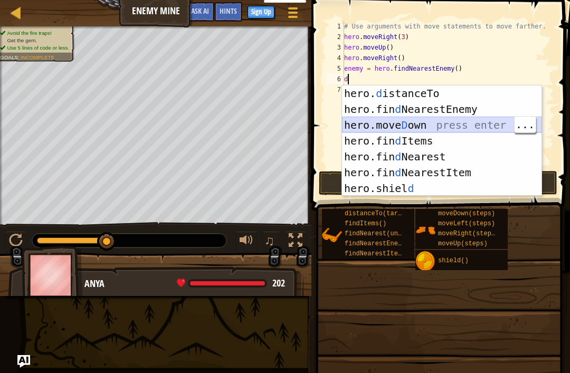
click at [435, 121] on div "hero. d istanceTo press enter hero.fin d NearestEnemy press enter hero.[PERSON_…" at bounding box center [442, 157] width 200 height 143
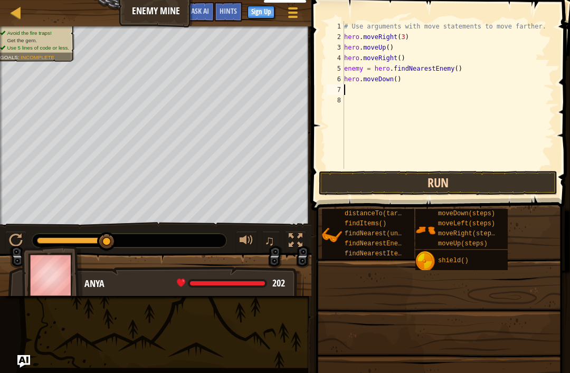
click at [447, 178] on button "Run" at bounding box center [438, 183] width 239 height 24
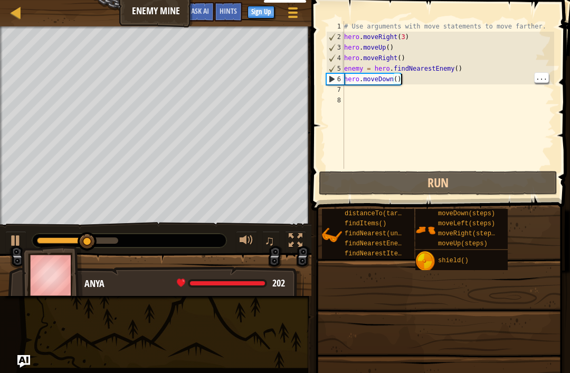
click at [400, 79] on div "# Use arguments with move statements to move farther. hero . moveRight ( 3 ) he…" at bounding box center [448, 105] width 212 height 169
click at [399, 78] on div "# Use arguments with move statements to move farther. hero . moveRight ( 3 ) he…" at bounding box center [448, 105] width 212 height 169
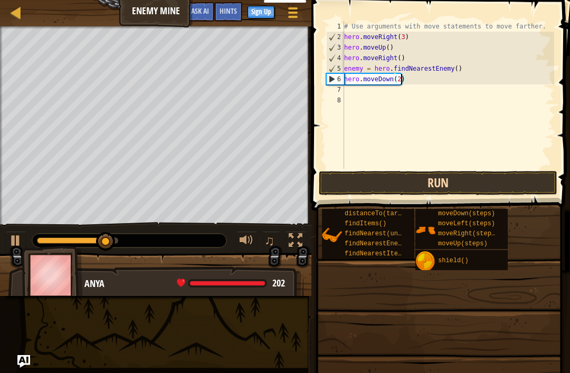
click at [407, 187] on button "Run" at bounding box center [438, 183] width 239 height 24
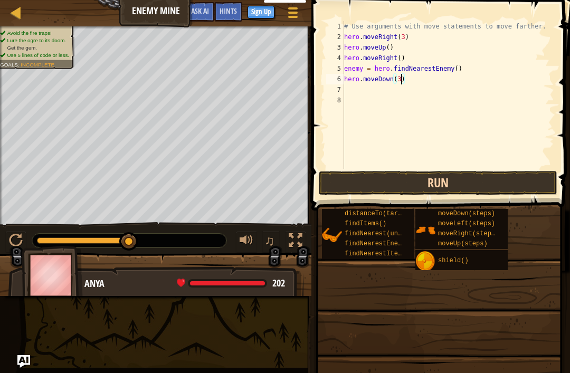
type textarea "hero.moveDown(3)"
click at [450, 177] on button "Run" at bounding box center [438, 183] width 239 height 24
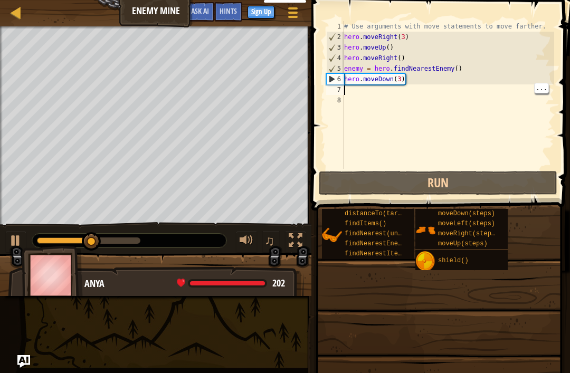
scroll to position [5, 0]
type textarea "m"
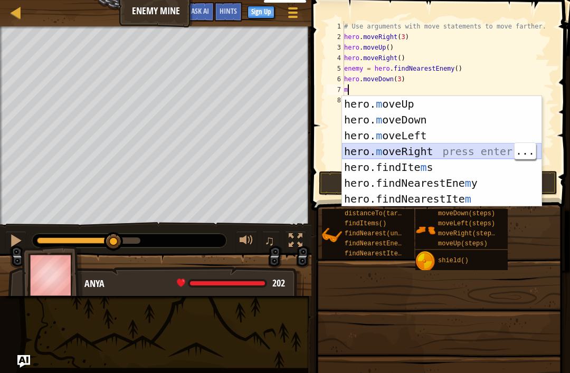
click at [468, 150] on div "hero. m oveUp press enter hero. m oveDown press enter hero. m oveLeft press ent…" at bounding box center [442, 167] width 200 height 143
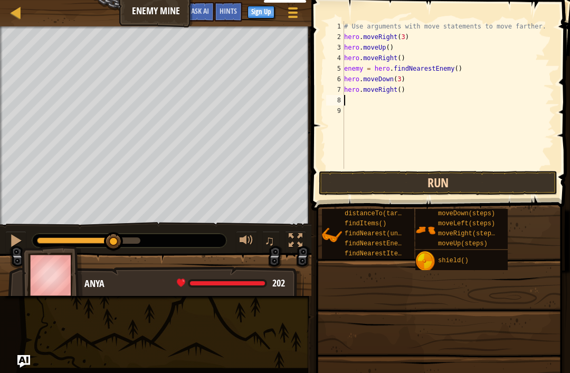
click at [463, 180] on button "Run" at bounding box center [438, 183] width 239 height 24
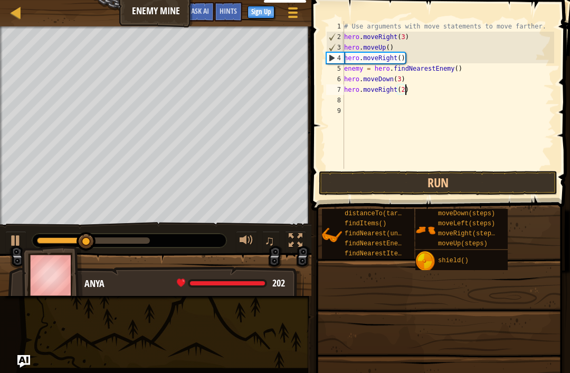
scroll to position [5, 5]
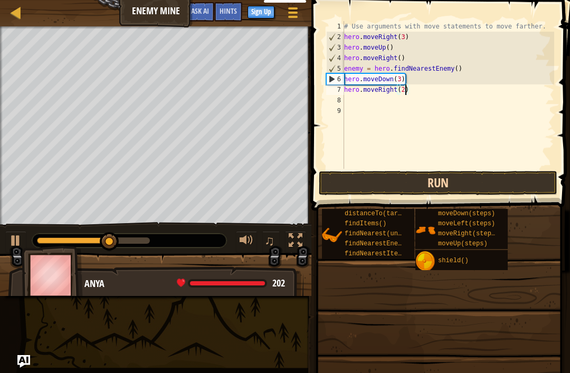
click at [424, 187] on button "Run" at bounding box center [438, 183] width 239 height 24
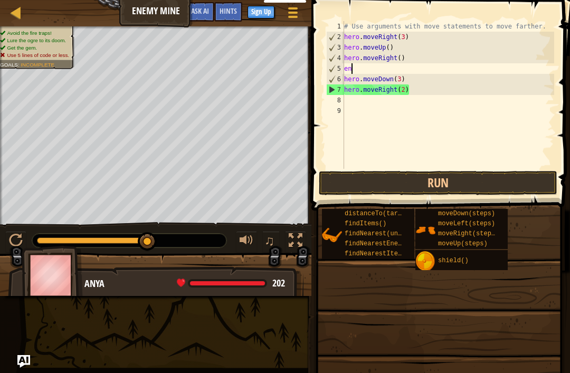
scroll to position [5, 0]
type textarea "e"
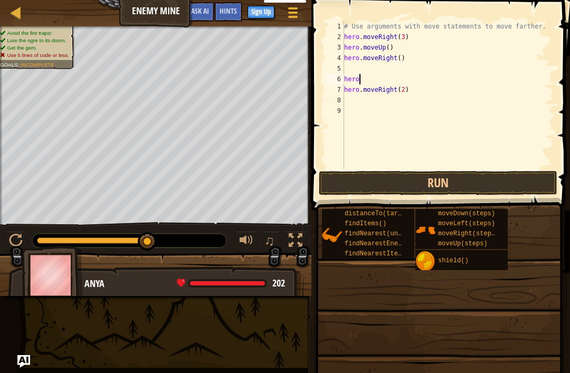
type textarea "h"
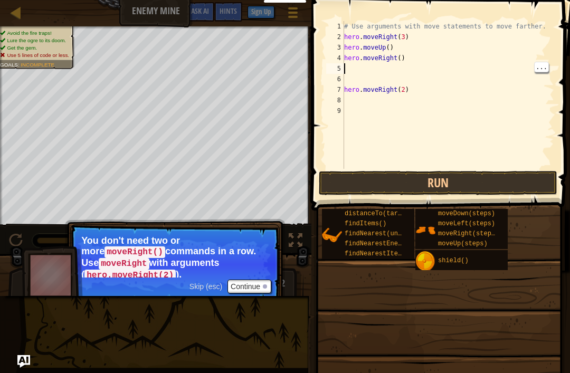
type textarea "h"
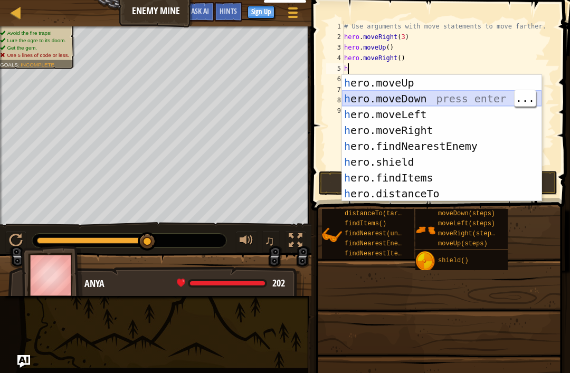
click at [429, 95] on div "h ero.moveUp press enter h ero.moveDown press enter h ero.moveLeft press enter …" at bounding box center [442, 154] width 200 height 158
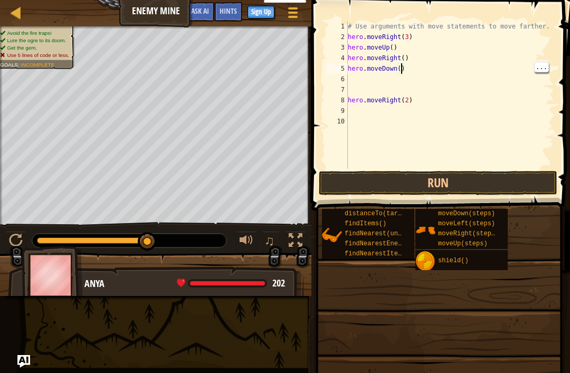
click at [402, 67] on div "# Use arguments with move statements to move farther. hero . moveRight ( 3 ) he…" at bounding box center [450, 105] width 209 height 169
type textarea "h"
click at [344, 183] on button "Run" at bounding box center [438, 183] width 239 height 24
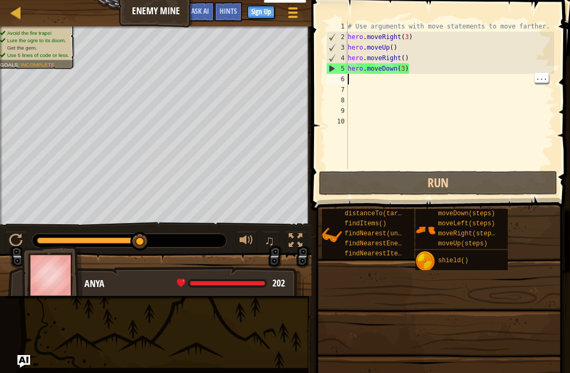
type textarea "h"
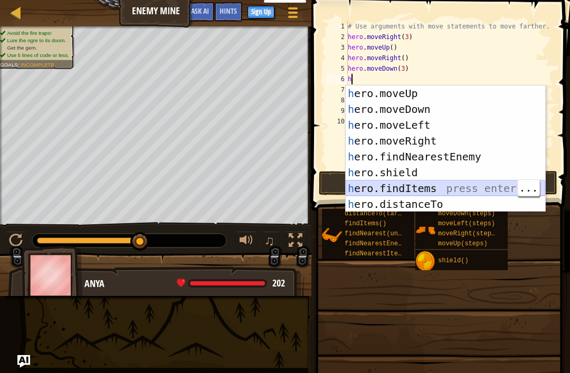
click at [445, 186] on div "h ero.moveUp press enter h ero.moveDown press enter h ero.moveLeft press enter …" at bounding box center [446, 165] width 200 height 158
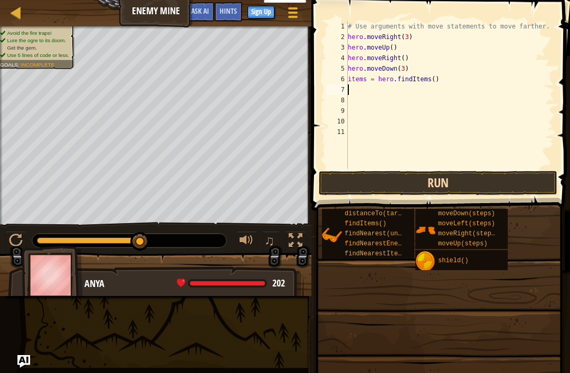
click at [476, 182] on button "Run" at bounding box center [438, 183] width 239 height 24
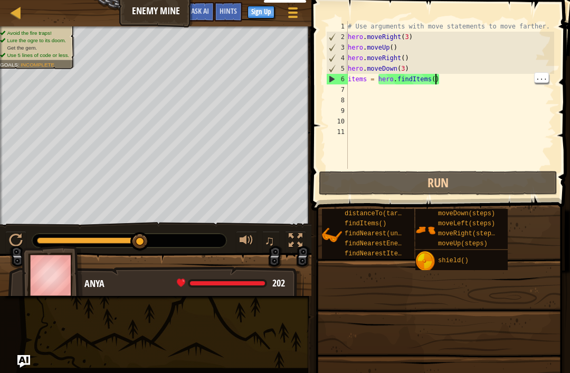
click at [435, 77] on div "# Use arguments with move statements to move farther. hero . moveRight ( 3 ) he…" at bounding box center [450, 105] width 209 height 169
click at [447, 80] on div "# Use arguments with move statements to move farther. hero . moveRight ( 3 ) he…" at bounding box center [450, 105] width 209 height 169
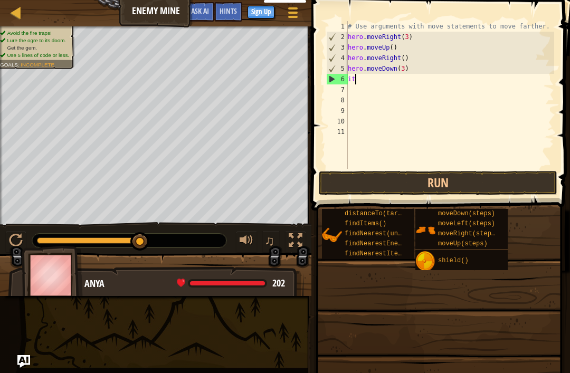
type textarea "i"
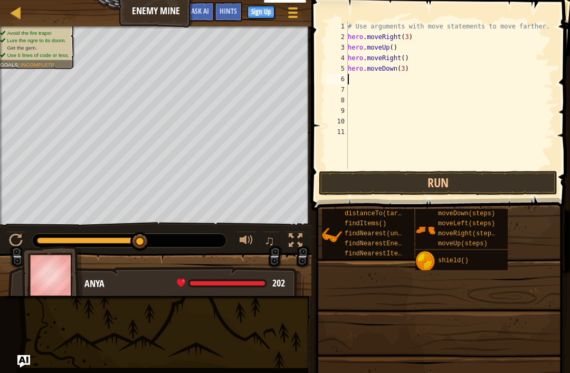
type textarea "h"
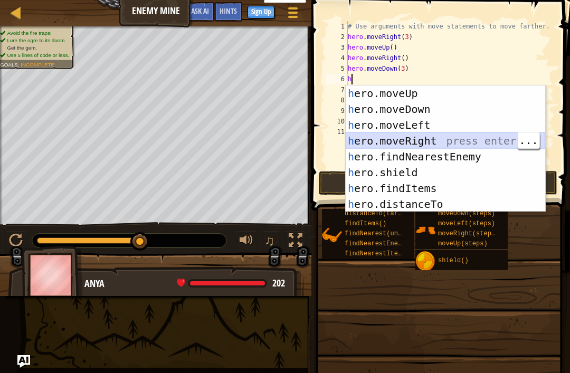
click at [448, 136] on div "h ero.moveUp press enter h ero.moveDown press enter h ero.moveLeft press enter …" at bounding box center [446, 165] width 200 height 158
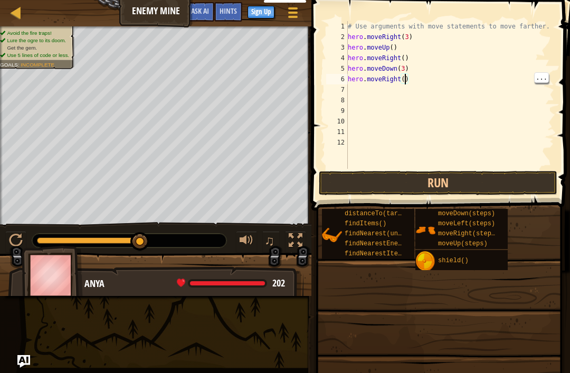
scroll to position [5, 5]
type textarea "hero.moveRight(3)"
click at [454, 183] on button "Run" at bounding box center [438, 183] width 239 height 24
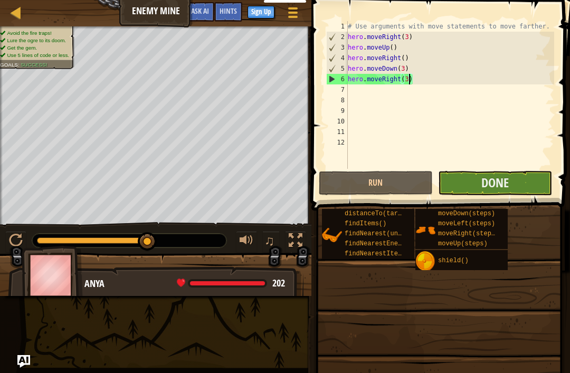
click at [523, 181] on button "Done" at bounding box center [495, 183] width 114 height 24
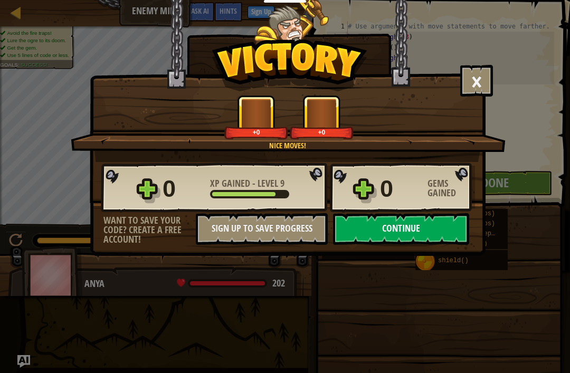
click at [437, 223] on button "Continue" at bounding box center [401, 229] width 136 height 32
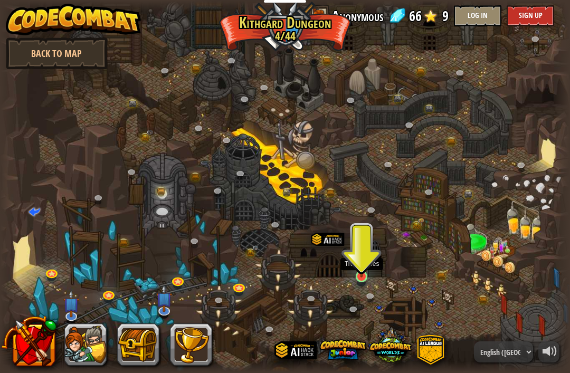
click at [362, 279] on link at bounding box center [362, 277] width 21 height 21
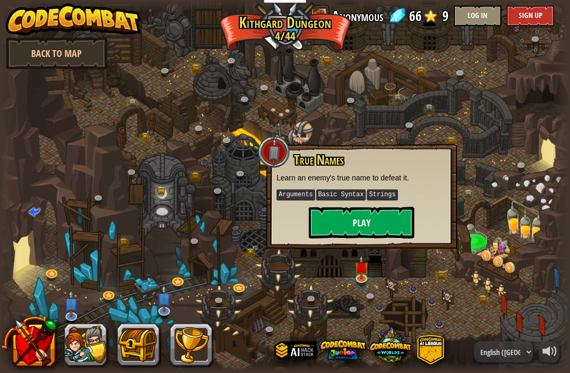
click at [331, 223] on button "Play" at bounding box center [362, 223] width 106 height 32
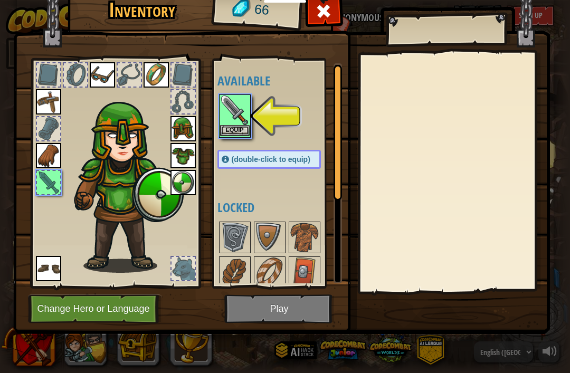
click at [233, 134] on button "Equip" at bounding box center [235, 130] width 30 height 11
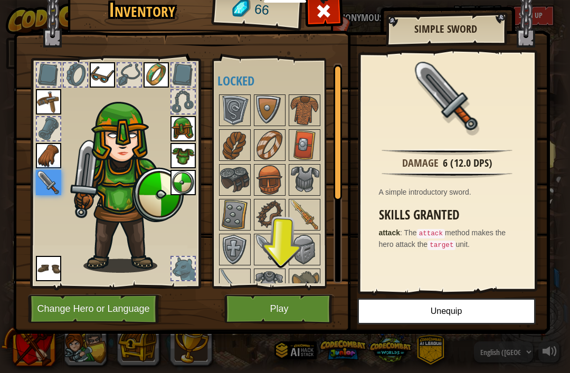
click at [251, 305] on button "Play" at bounding box center [279, 309] width 110 height 29
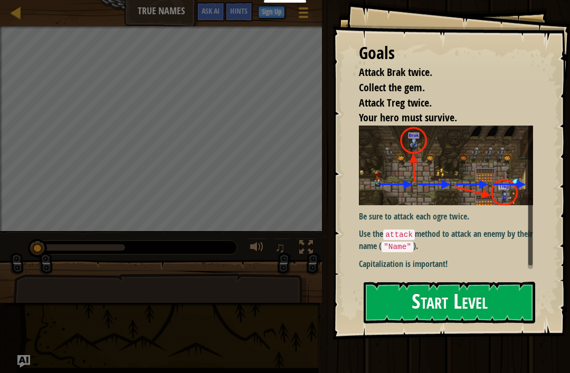
click at [383, 298] on button "Start Level" at bounding box center [450, 303] width 172 height 42
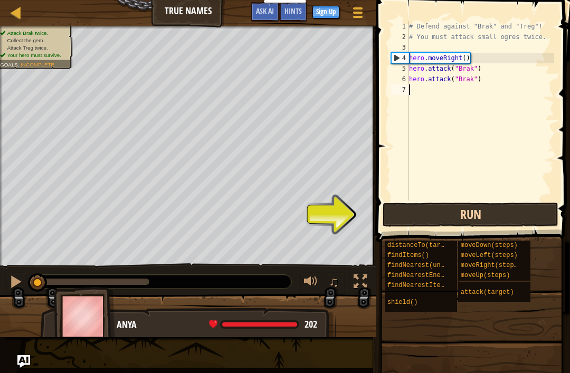
click at [494, 213] on button "Run" at bounding box center [471, 215] width 176 height 24
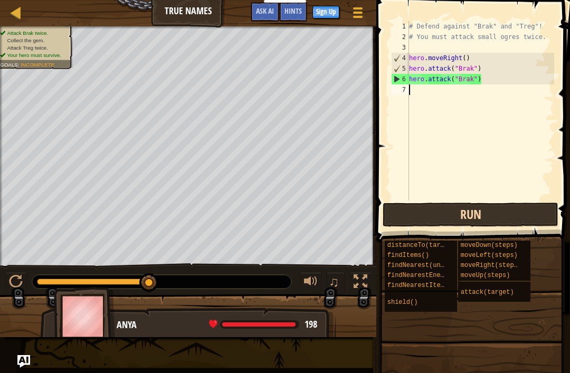
type textarea "m"
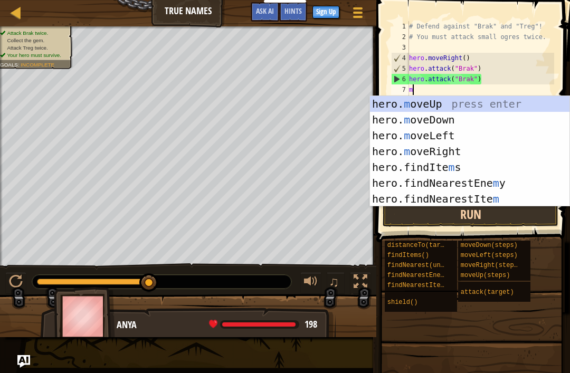
scroll to position [5, 0]
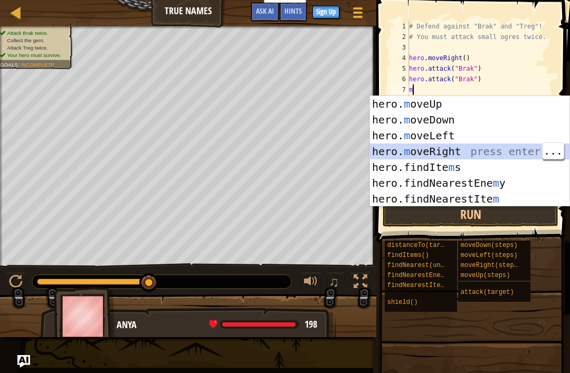
click at [489, 154] on div "hero. m oveUp press enter hero. m oveDown press enter hero. m oveLeft press ent…" at bounding box center [470, 167] width 200 height 143
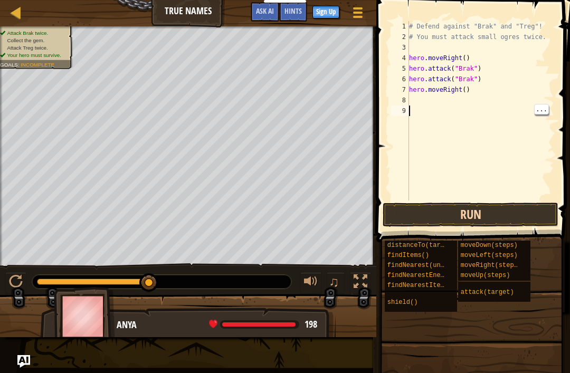
click at [504, 210] on button "Run" at bounding box center [471, 215] width 176 height 24
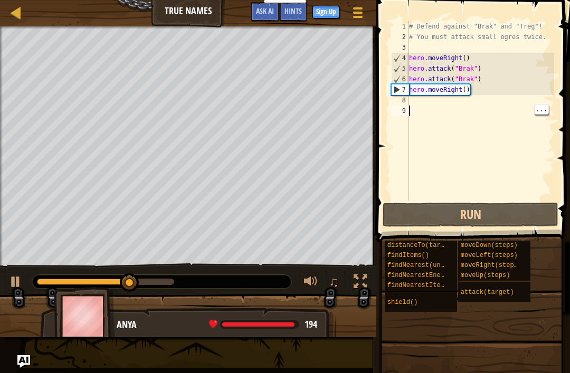
click at [418, 100] on div "# Defend against "Brak" and "Treg"! # You must attack small ogres twice. hero .…" at bounding box center [480, 121] width 147 height 201
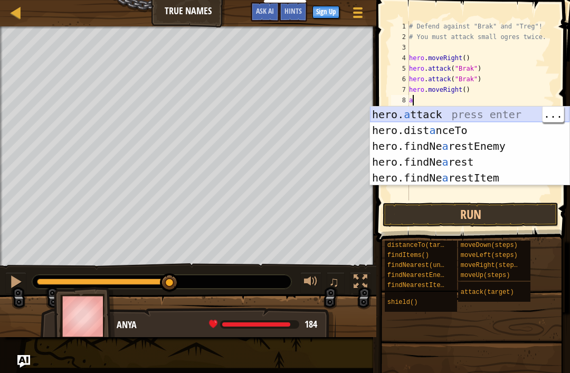
click at [505, 113] on div "hero. a ttack press enter hero.dist a nceTo press enter hero.findNe a restEnemy…" at bounding box center [470, 162] width 200 height 111
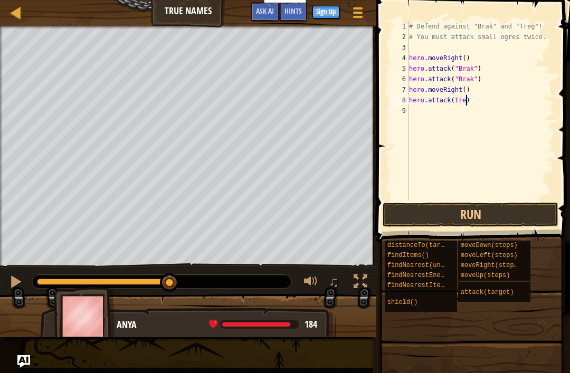
scroll to position [5, 5]
click at [517, 216] on button "Run" at bounding box center [471, 215] width 176 height 24
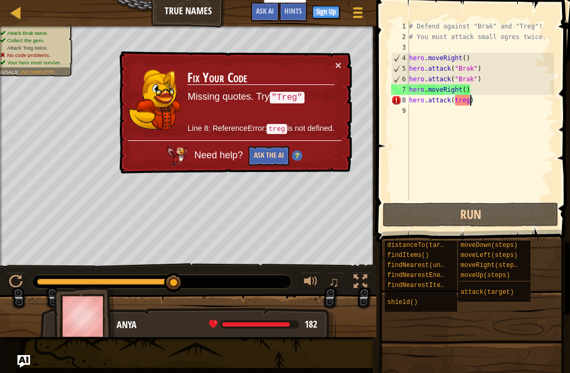
click at [274, 156] on button "Ask the AI" at bounding box center [269, 156] width 41 height 20
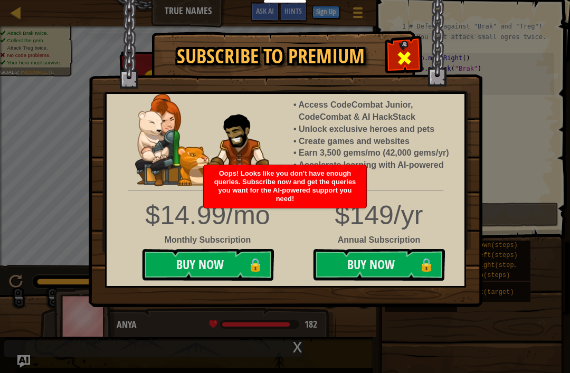
click at [402, 62] on span at bounding box center [404, 58] width 17 height 17
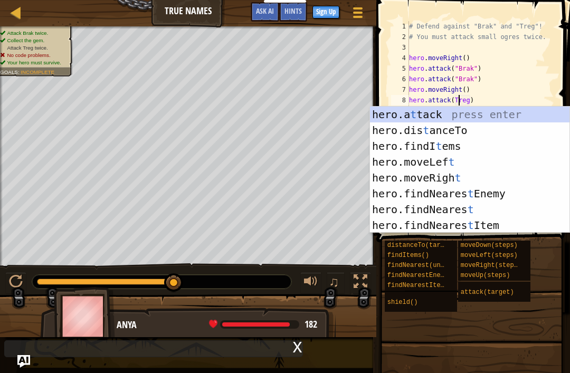
scroll to position [5, 4]
click at [548, 273] on div "distanceTo(target) findItems() findNearest(units) findNearestEnemy() findNeares…" at bounding box center [473, 276] width 178 height 72
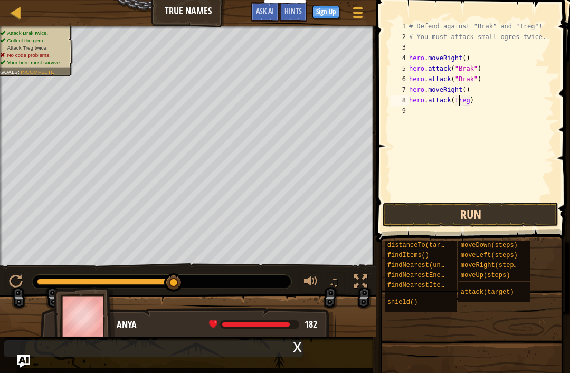
click at [516, 212] on button "Run" at bounding box center [471, 215] width 176 height 24
type textarea "hero.attack("Treg")"
click at [511, 213] on button "Run" at bounding box center [471, 215] width 176 height 24
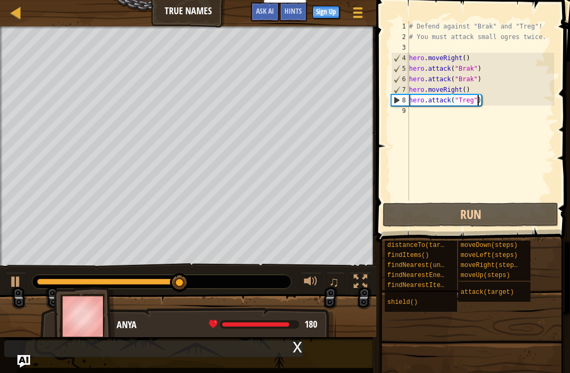
scroll to position [5, 0]
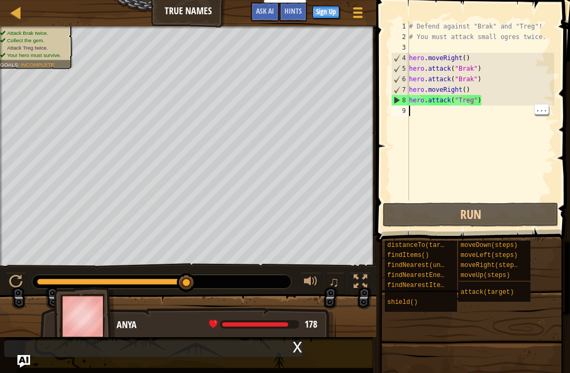
type textarea "h"
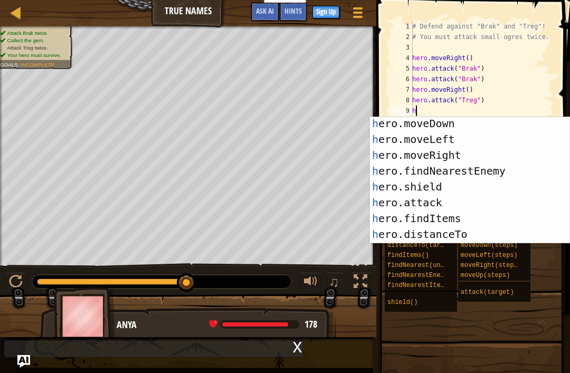
scroll to position [0, 0]
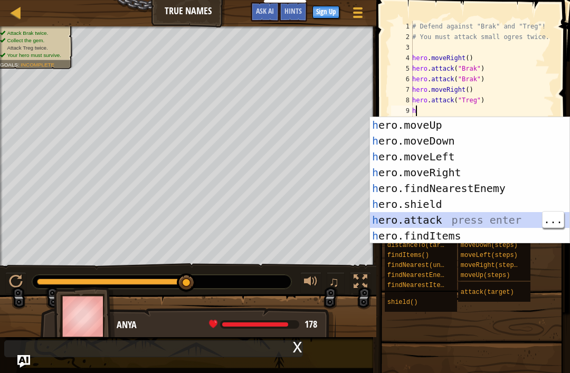
click at [505, 210] on div "h ero.moveUp press enter h ero.moveDown press enter h ero.moveLeft press enter …" at bounding box center [470, 196] width 200 height 158
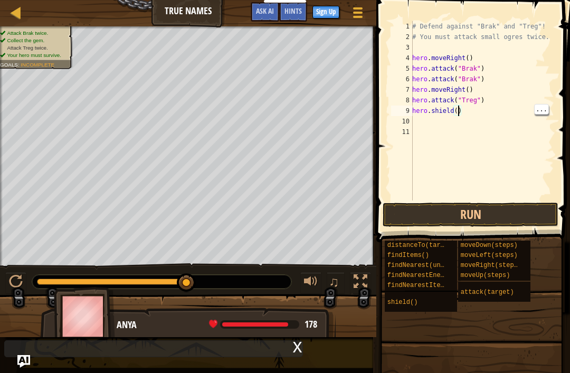
click at [467, 111] on div "# Defend against "Brak" and "Treg"! # You must attack small ogres twice. hero .…" at bounding box center [482, 121] width 144 height 201
type textarea "h"
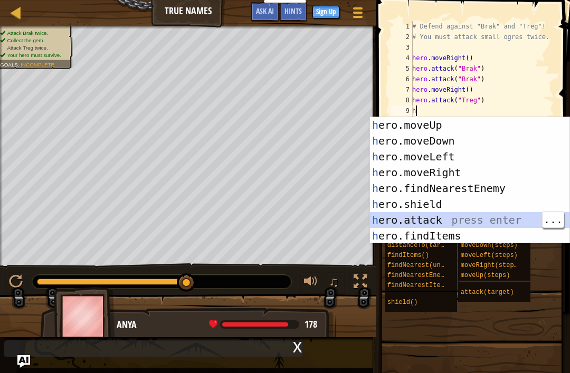
click at [457, 216] on div "h ero.moveUp press enter h ero.moveDown press enter h ero.moveLeft press enter …" at bounding box center [470, 196] width 200 height 158
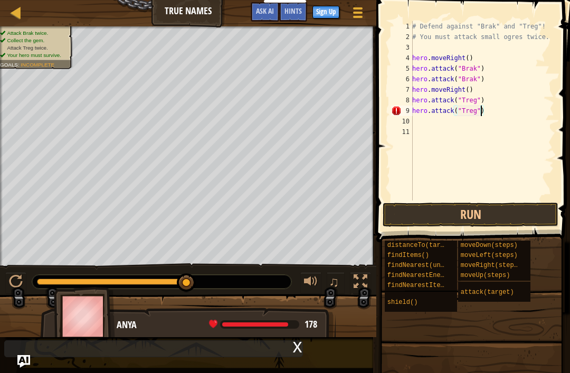
scroll to position [5, 5]
type textarea "hero.attack("Treg")"
click at [494, 216] on button "Run" at bounding box center [471, 215] width 176 height 24
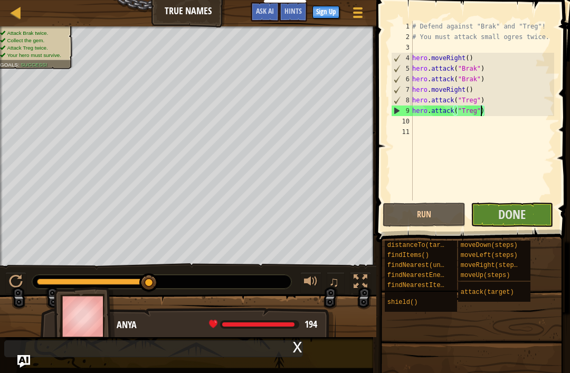
scroll to position [5, 0]
click at [527, 211] on button "Done" at bounding box center [512, 215] width 83 height 24
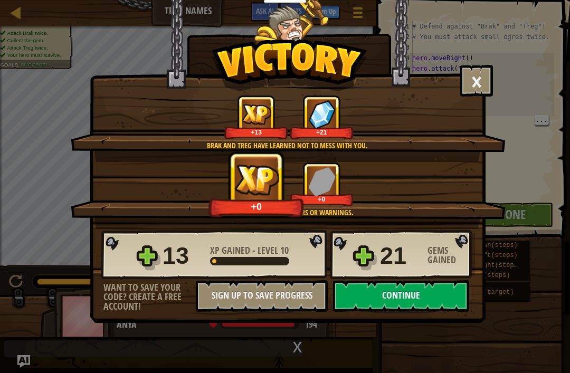
click at [436, 297] on button "Continue" at bounding box center [401, 296] width 136 height 32
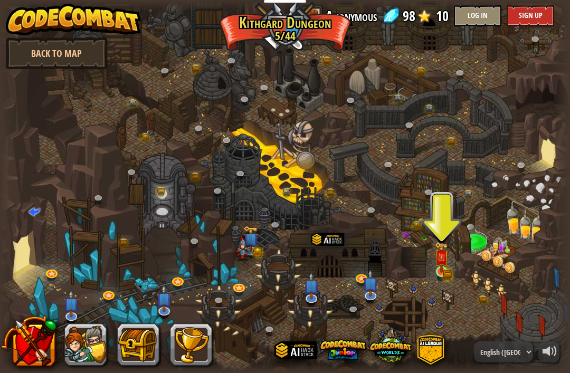
click at [446, 266] on img at bounding box center [442, 257] width 14 height 31
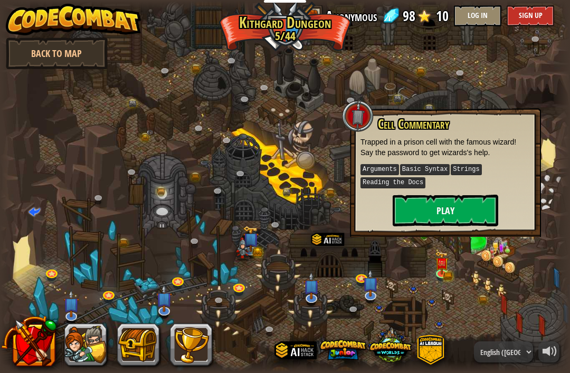
click at [470, 209] on button "Play" at bounding box center [446, 211] width 106 height 32
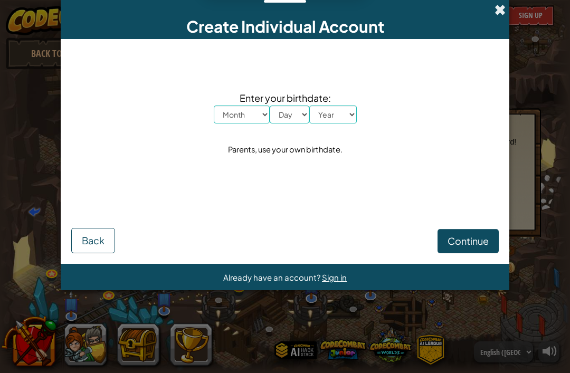
click at [505, 6] on span at bounding box center [500, 9] width 11 height 11
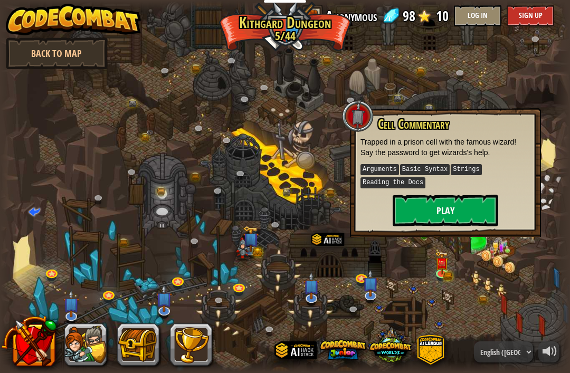
click at [475, 208] on button "Play" at bounding box center [446, 211] width 106 height 32
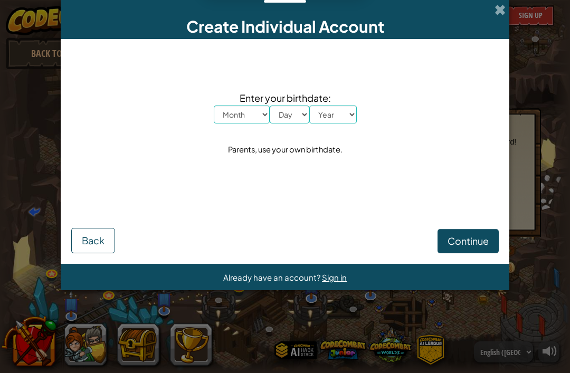
click at [478, 242] on span "Continue" at bounding box center [468, 241] width 41 height 12
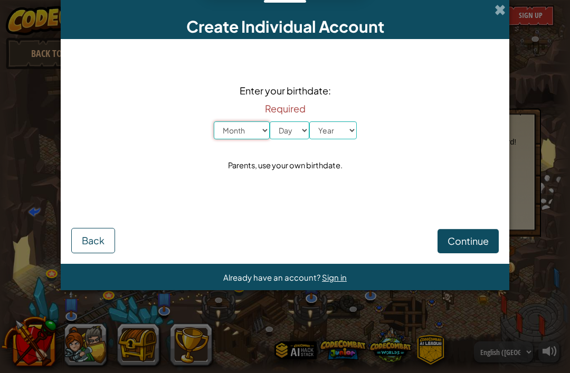
click at [255, 131] on select "Month January February March April May June July August September October Novem…" at bounding box center [242, 130] width 56 height 18
select select "7"
click at [289, 131] on select "Day 1 2 3 4 5 6 7 8 9 10 11 12 13 14 15 16 17 18 19 20 21 22 23 24 25 26 27 28 …" at bounding box center [290, 130] width 40 height 18
select select "17"
click at [331, 137] on select "Year [DATE] 2024 2023 2022 2021 2020 2019 2018 2017 2016 2015 2014 2013 2012 20…" at bounding box center [333, 130] width 48 height 18
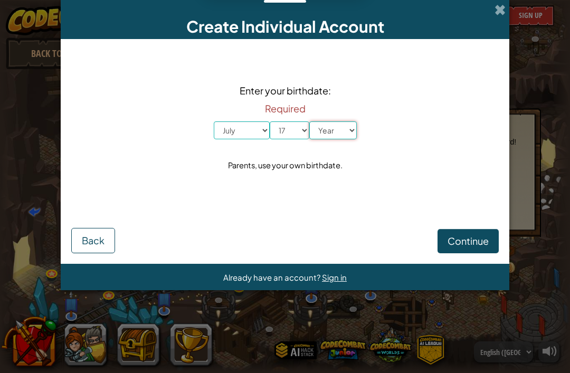
select select "2012"
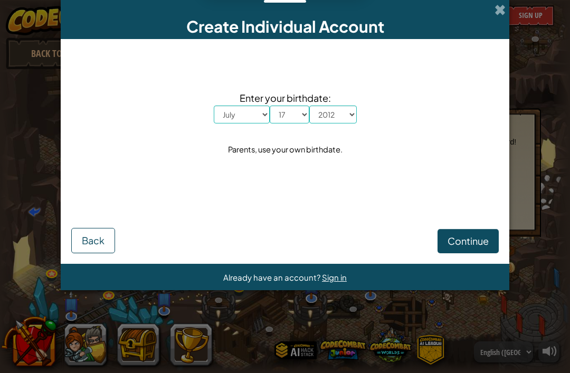
click at [478, 247] on span "Continue" at bounding box center [468, 241] width 41 height 12
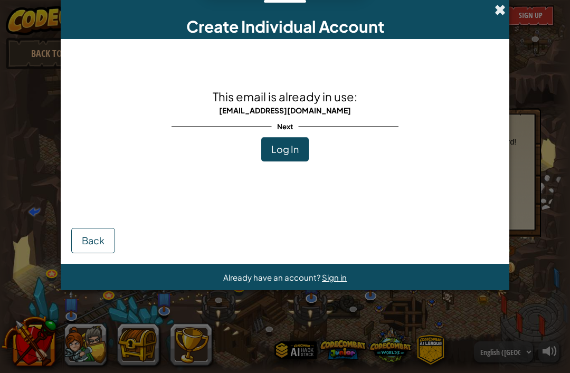
click at [501, 7] on span at bounding box center [500, 9] width 11 height 11
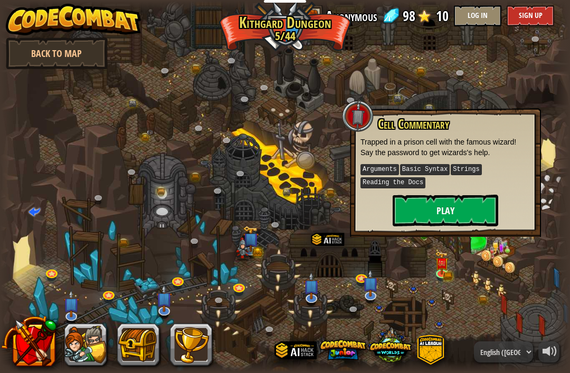
click at [467, 208] on button "Play" at bounding box center [446, 211] width 106 height 32
